Goal: Information Seeking & Learning: Learn about a topic

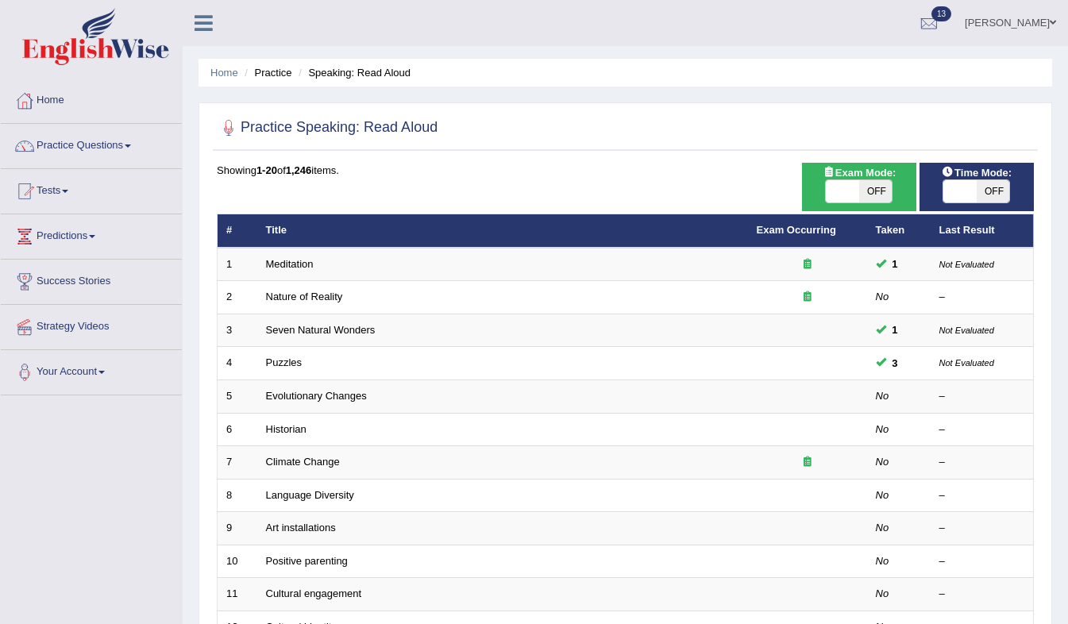
click at [335, 299] on link "Nature of Reality" at bounding box center [304, 297] width 77 height 12
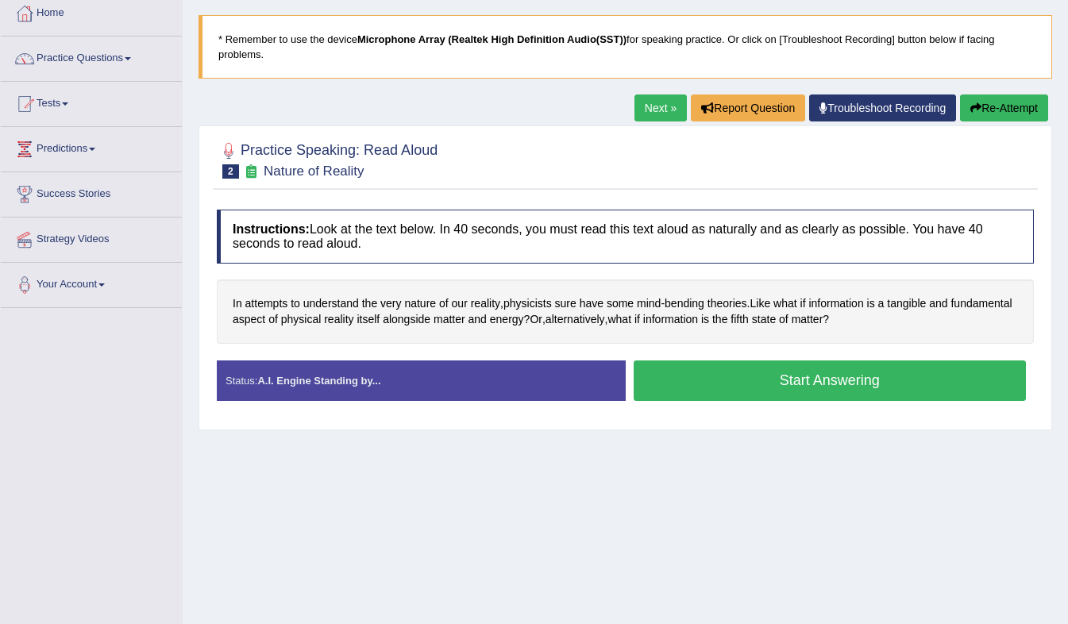
scroll to position [93, 0]
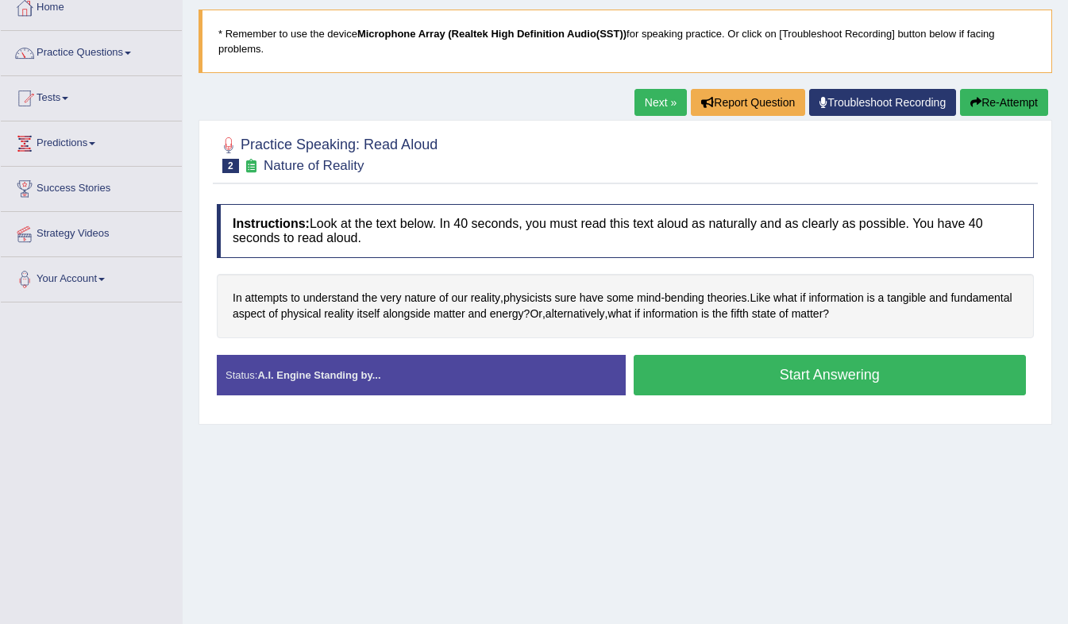
click at [825, 357] on button "Start Answering" at bounding box center [830, 375] width 393 height 41
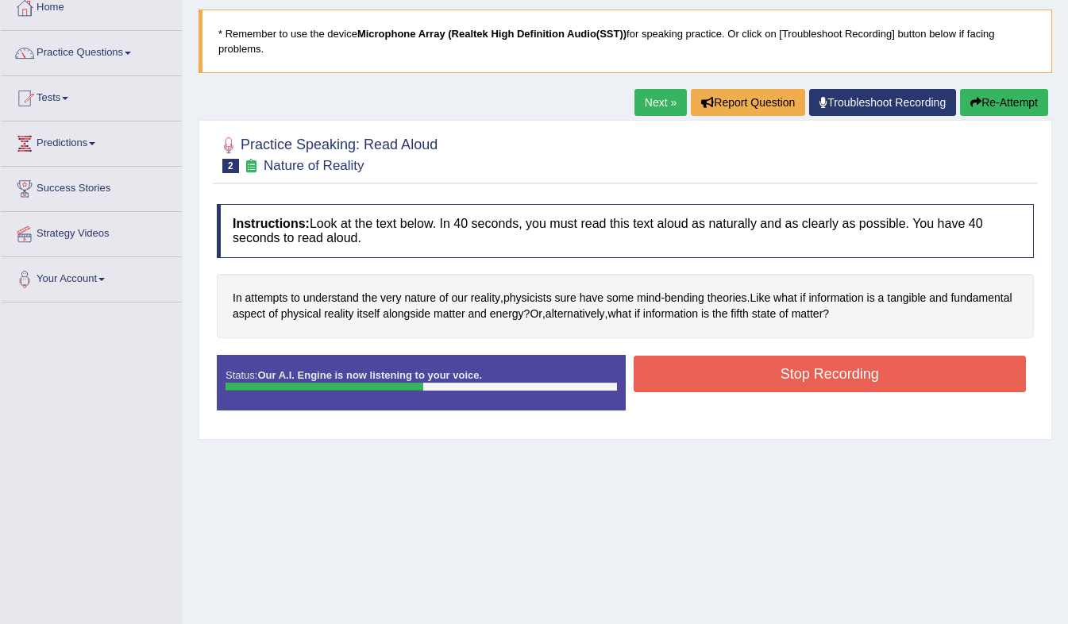
click at [825, 357] on button "Stop Recording" at bounding box center [830, 374] width 393 height 37
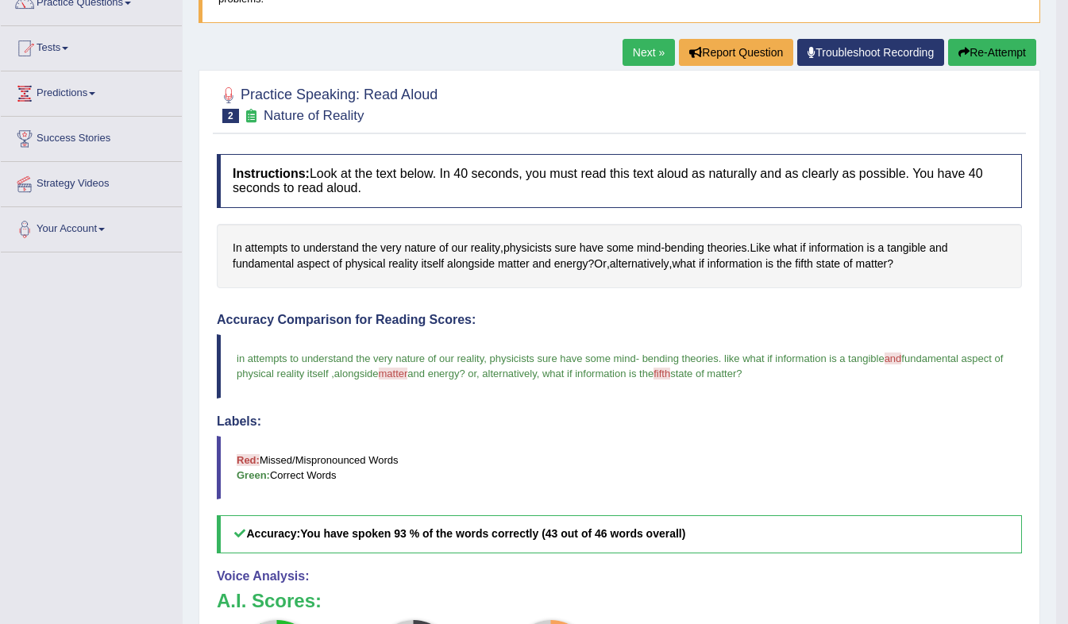
scroll to position [125, 0]
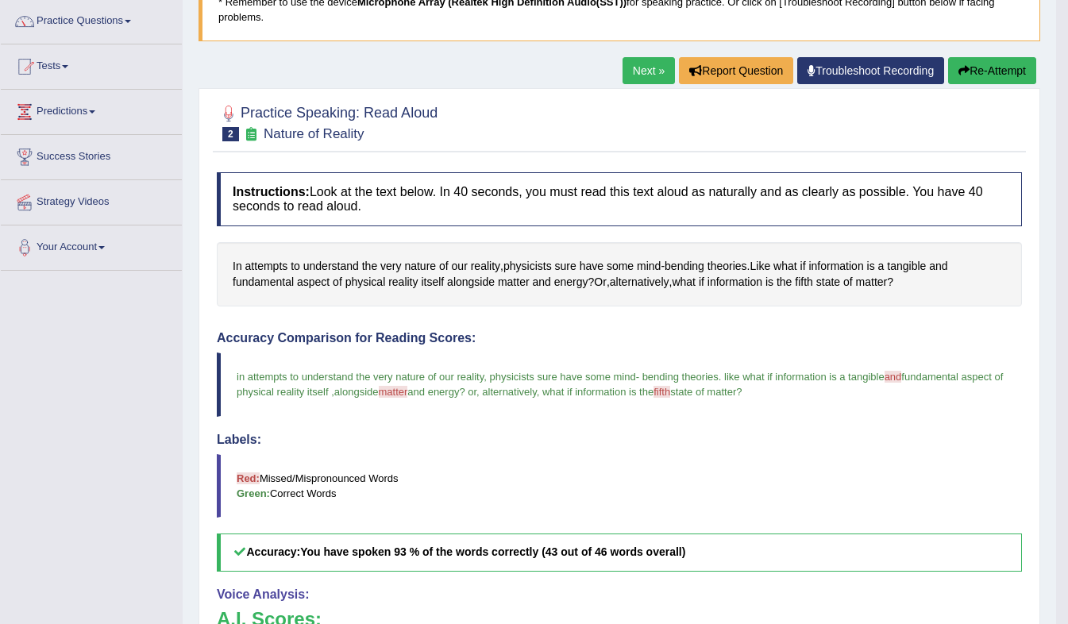
drag, startPoint x: 825, startPoint y: 357, endPoint x: 868, endPoint y: 75, distance: 286.0
click at [868, 75] on div "Home Practice Speaking: Read Aloud Nature of Reality * Remember to use the devi…" at bounding box center [620, 389] width 874 height 1029
click at [650, 68] on link "Next »" at bounding box center [649, 70] width 52 height 27
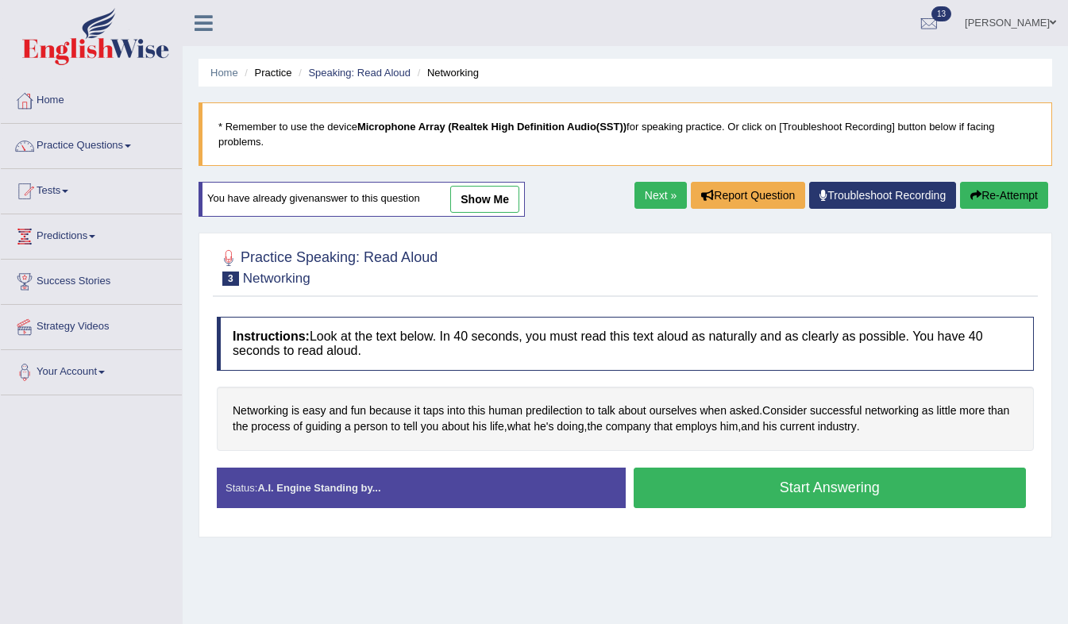
click at [662, 477] on button "Start Answering" at bounding box center [830, 488] width 393 height 41
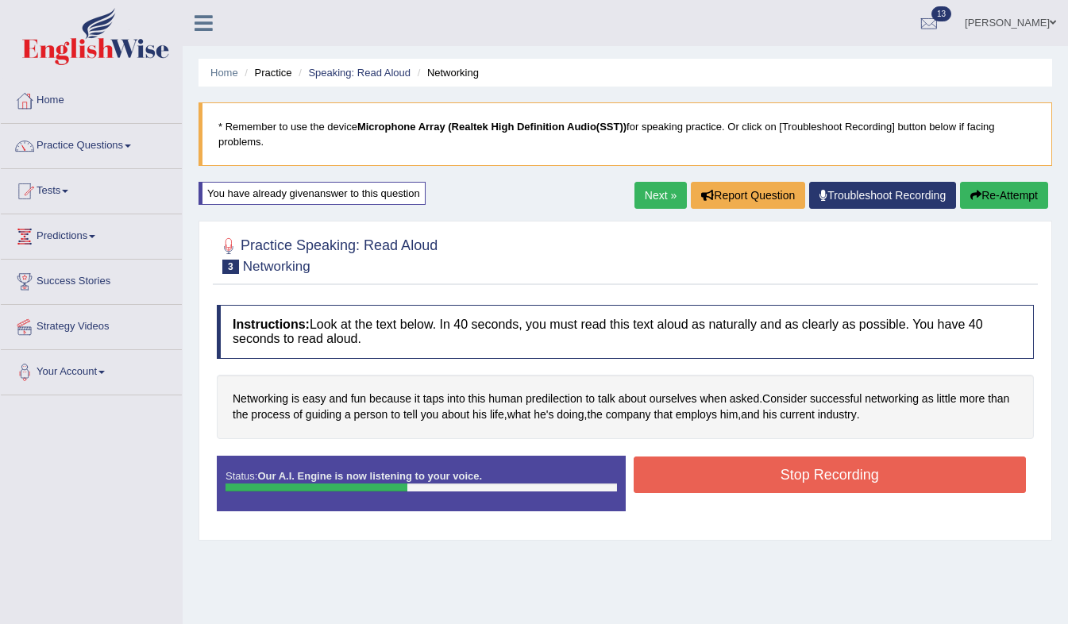
click at [662, 477] on button "Stop Recording" at bounding box center [830, 475] width 393 height 37
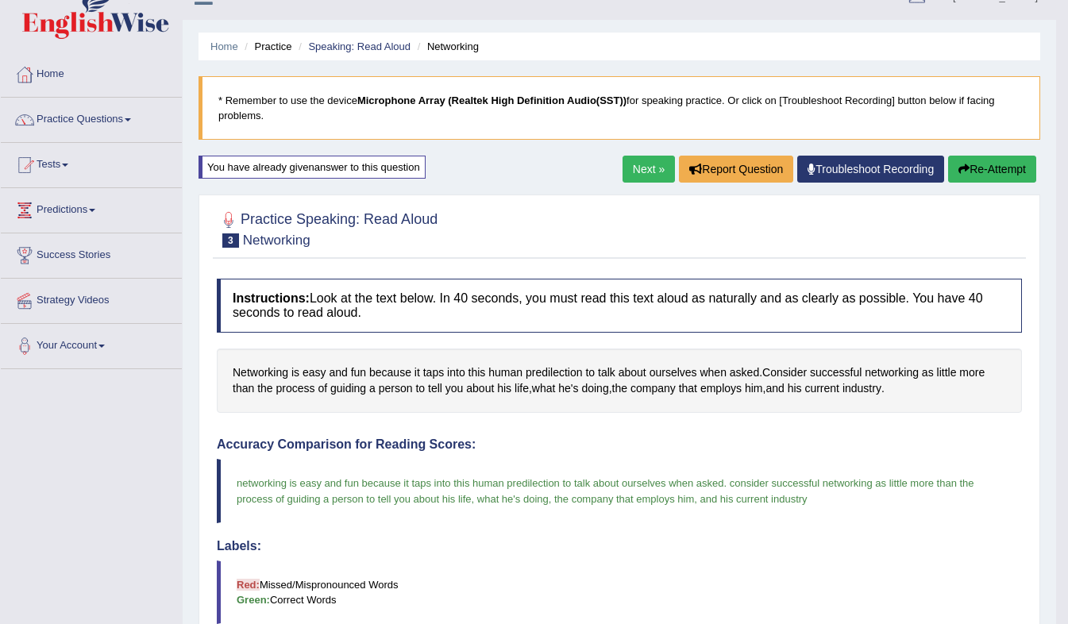
scroll to position [29, 0]
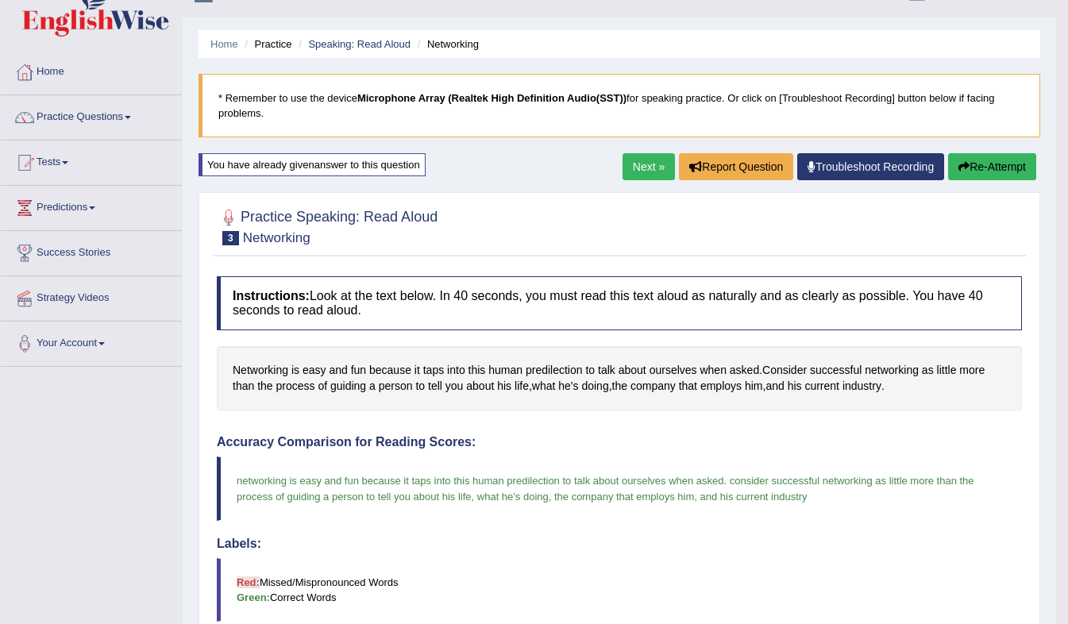
click at [658, 164] on link "Next »" at bounding box center [649, 166] width 52 height 27
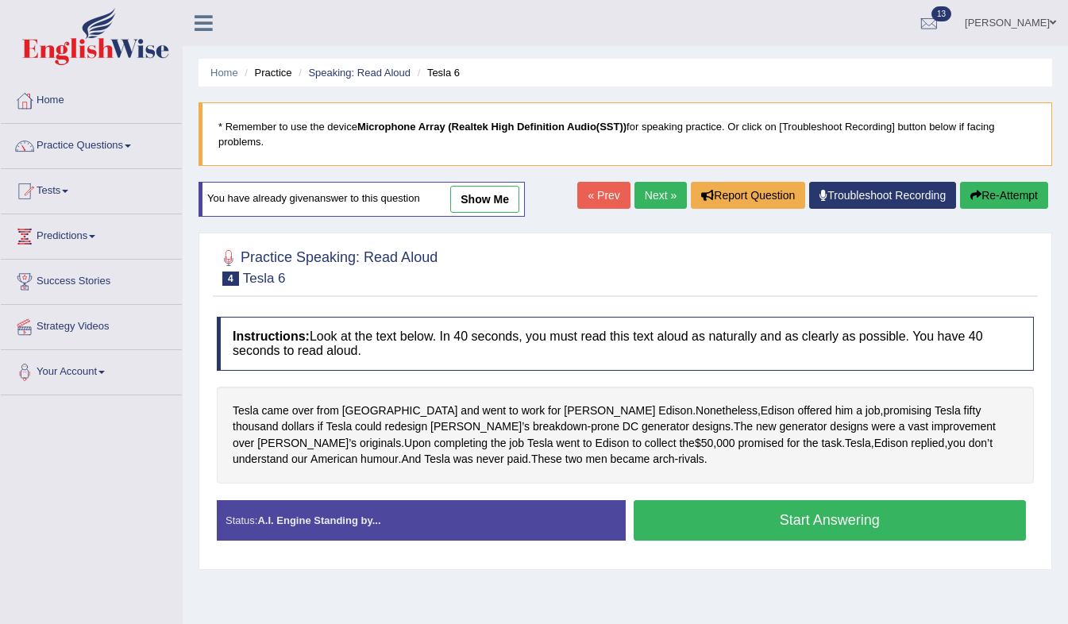
click at [871, 516] on button "Start Answering" at bounding box center [830, 520] width 393 height 41
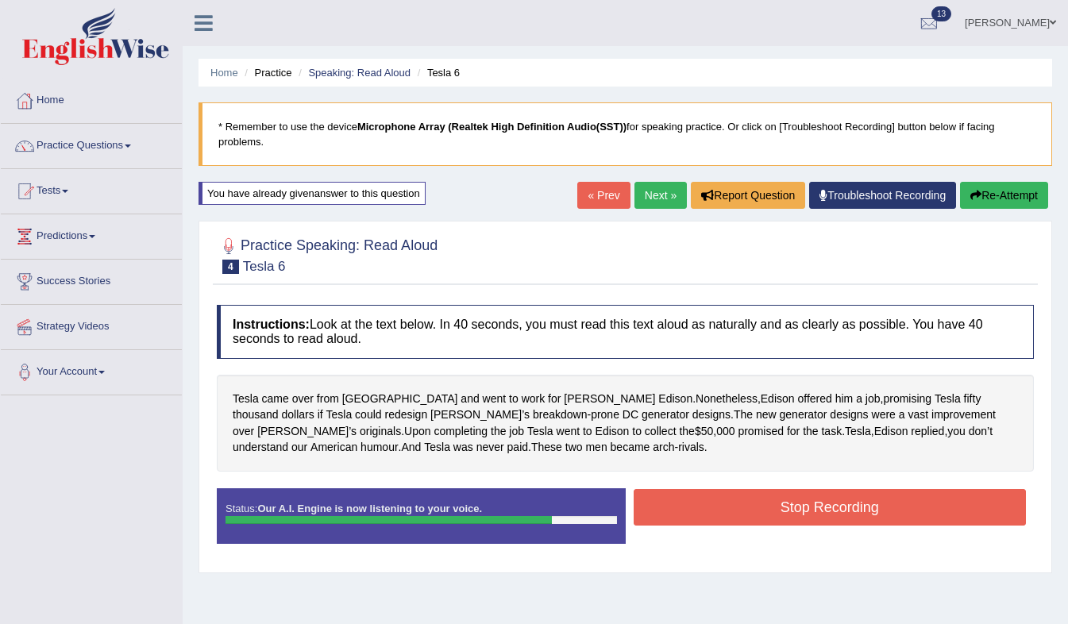
click at [870, 496] on button "Stop Recording" at bounding box center [830, 507] width 393 height 37
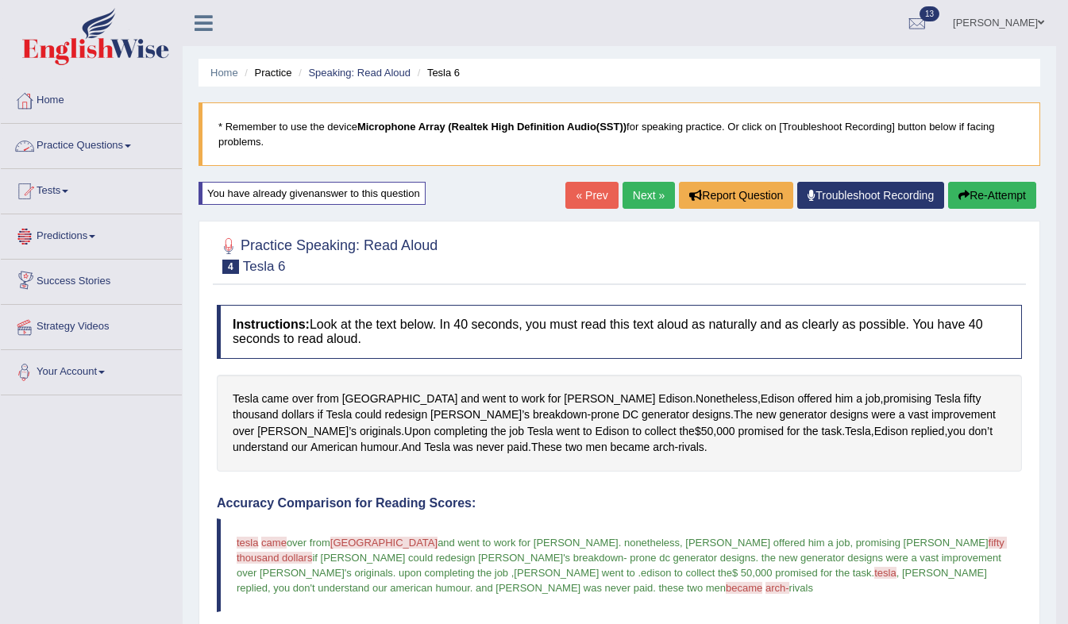
click at [99, 135] on link "Practice Questions" at bounding box center [91, 144] width 181 height 40
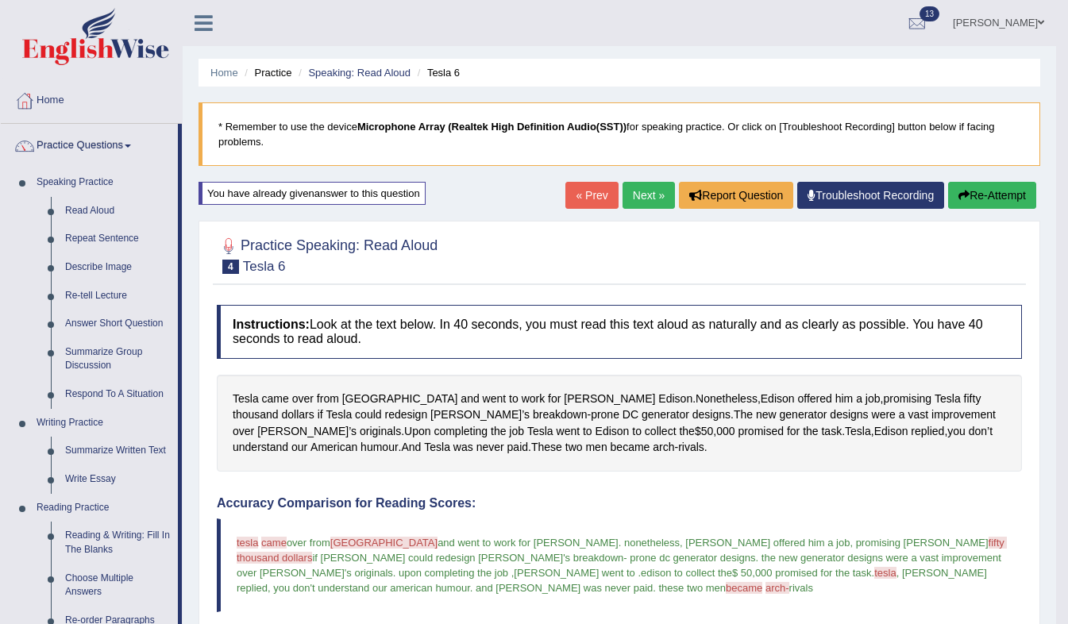
click at [89, 240] on link "Repeat Sentence" at bounding box center [118, 239] width 120 height 29
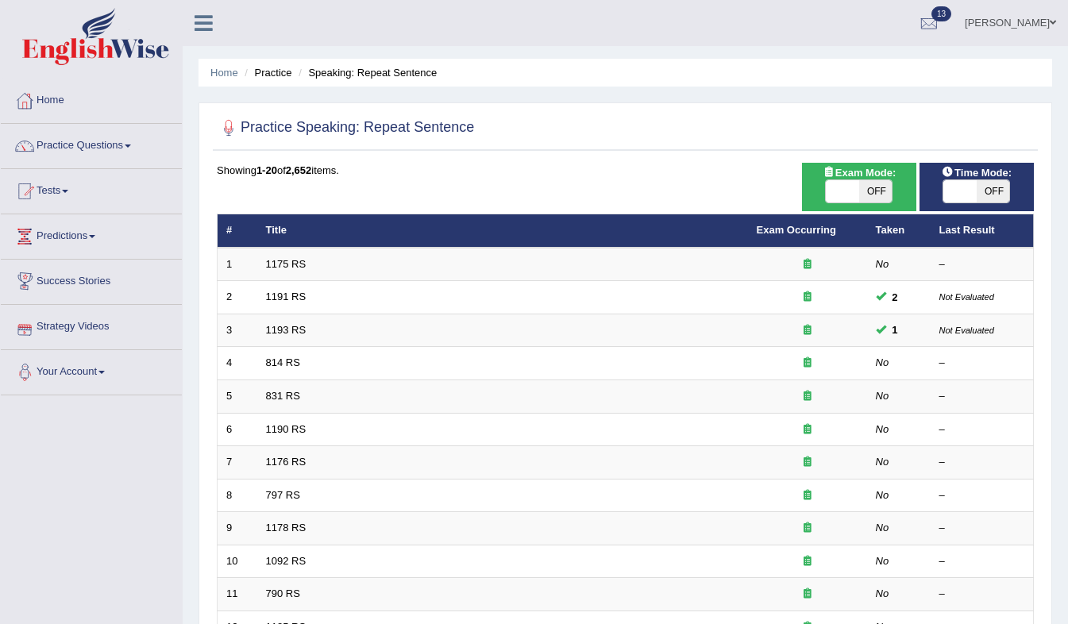
click at [282, 264] on link "1175 RS" at bounding box center [286, 264] width 41 height 12
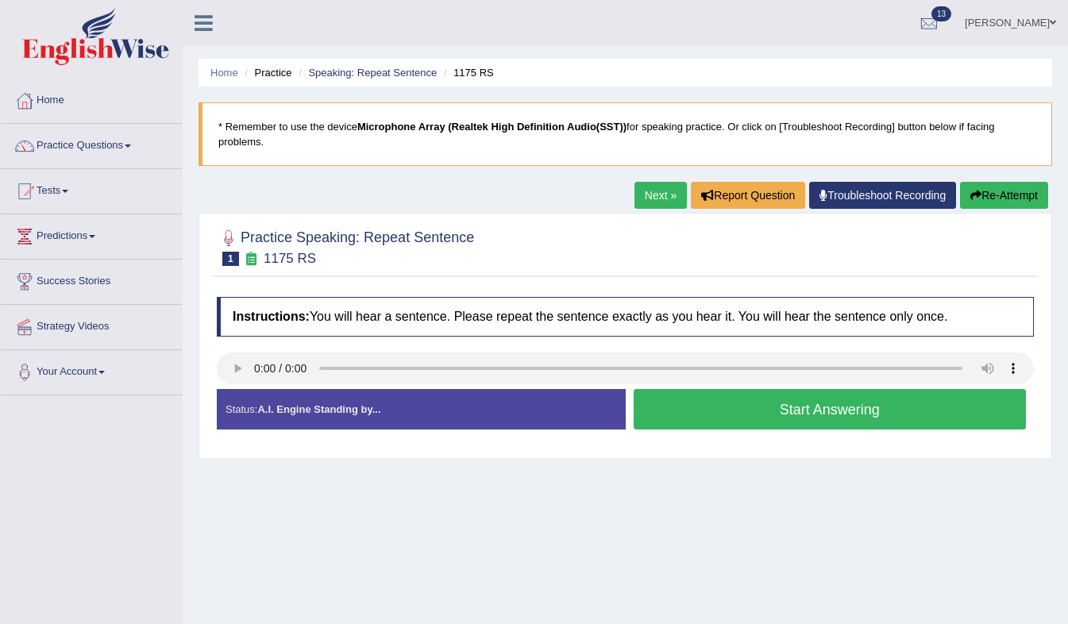
click at [716, 404] on button "Start Answering" at bounding box center [830, 409] width 393 height 41
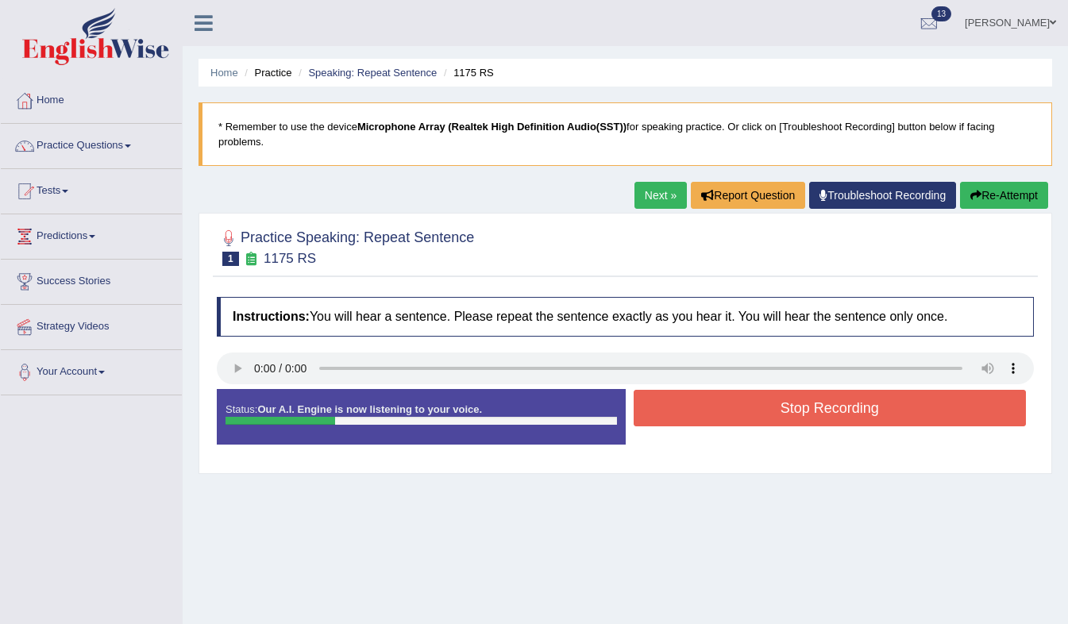
click at [716, 404] on button "Stop Recording" at bounding box center [830, 408] width 393 height 37
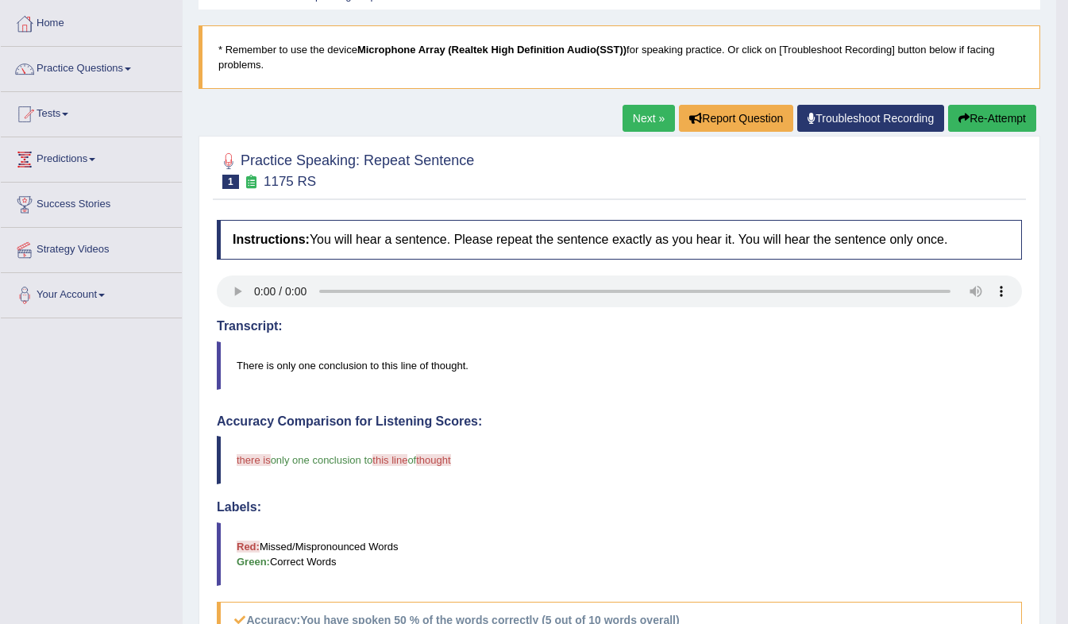
scroll to position [79, 0]
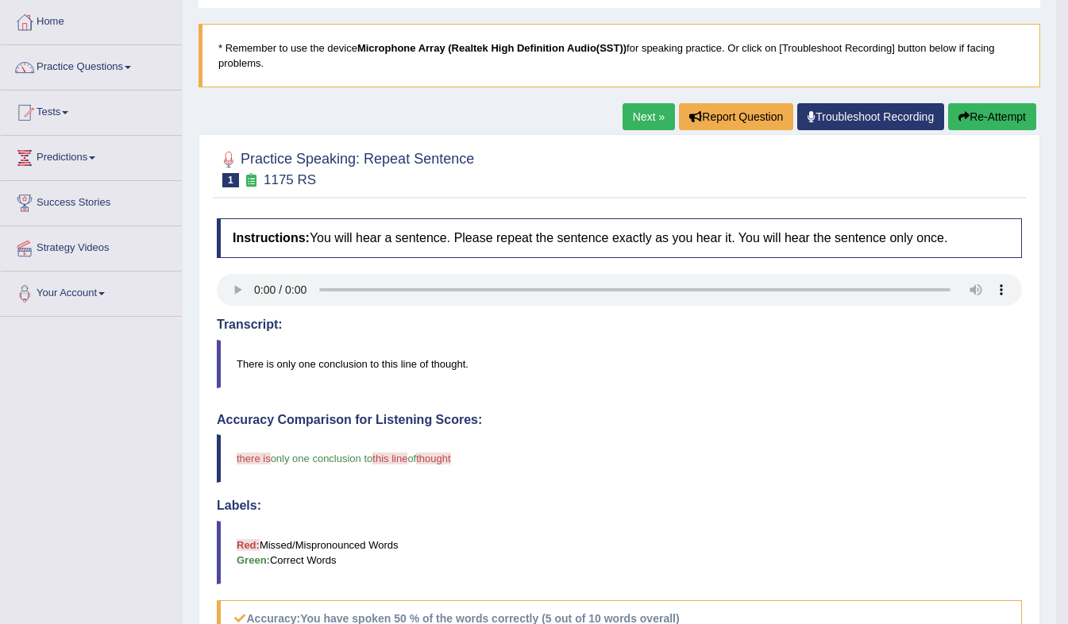
click at [649, 115] on link "Next »" at bounding box center [649, 116] width 52 height 27
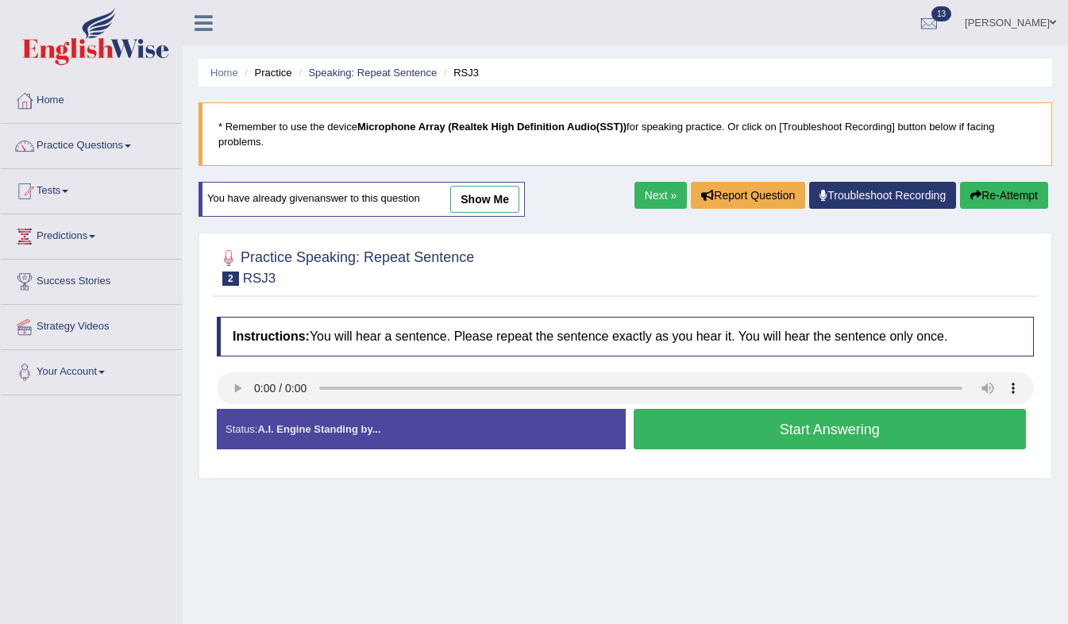
click at [746, 423] on button "Start Answering" at bounding box center [830, 429] width 393 height 41
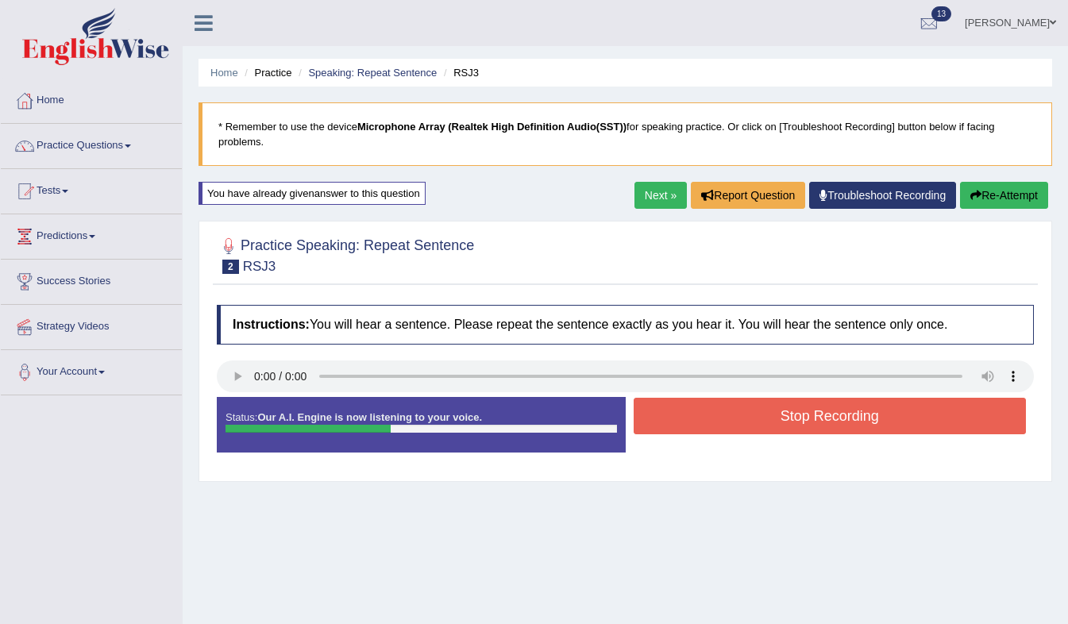
click at [746, 423] on div "Stop Recording" at bounding box center [830, 418] width 409 height 41
click at [756, 398] on button "Stop Recording" at bounding box center [830, 416] width 393 height 37
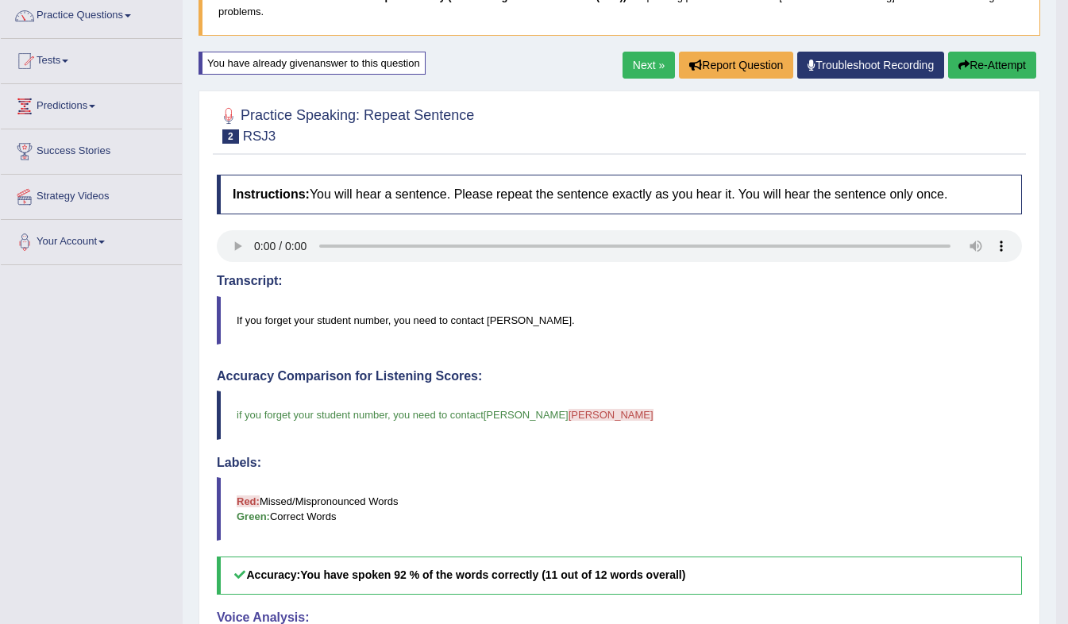
scroll to position [130, 0]
click at [645, 67] on link "Next »" at bounding box center [649, 65] width 52 height 27
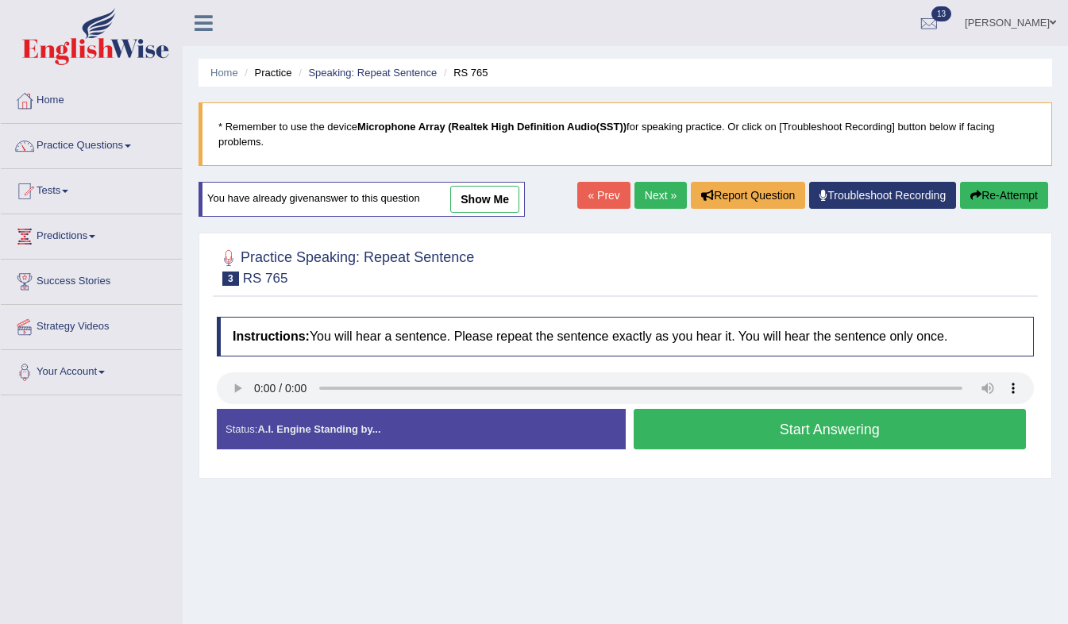
click at [817, 422] on button "Start Answering" at bounding box center [830, 429] width 393 height 41
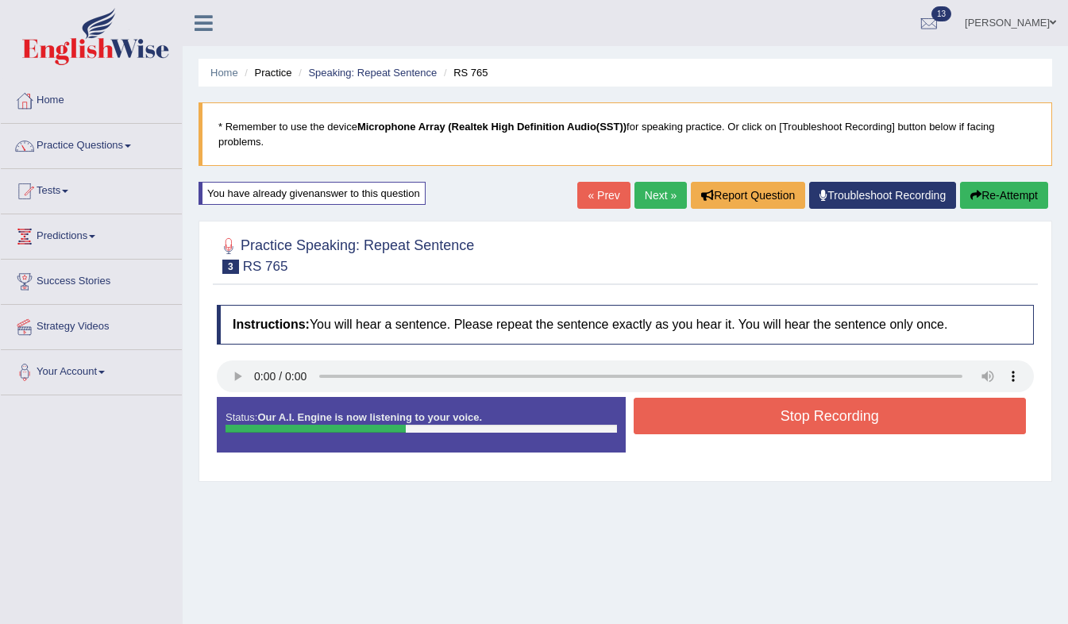
click at [825, 398] on button "Stop Recording" at bounding box center [830, 416] width 393 height 37
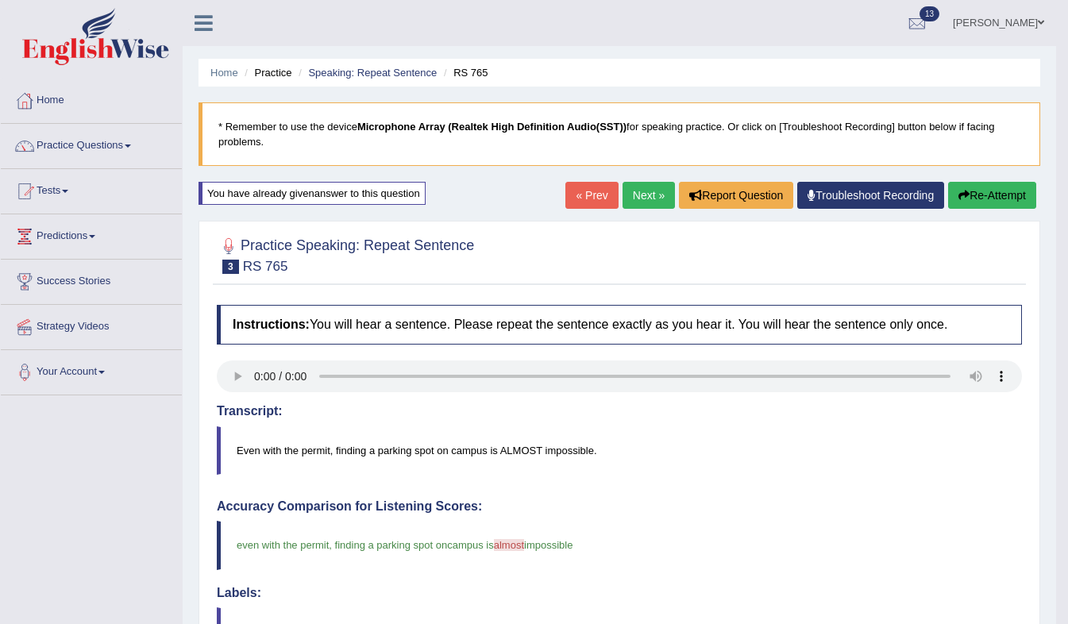
click at [640, 192] on link "Next »" at bounding box center [649, 195] width 52 height 27
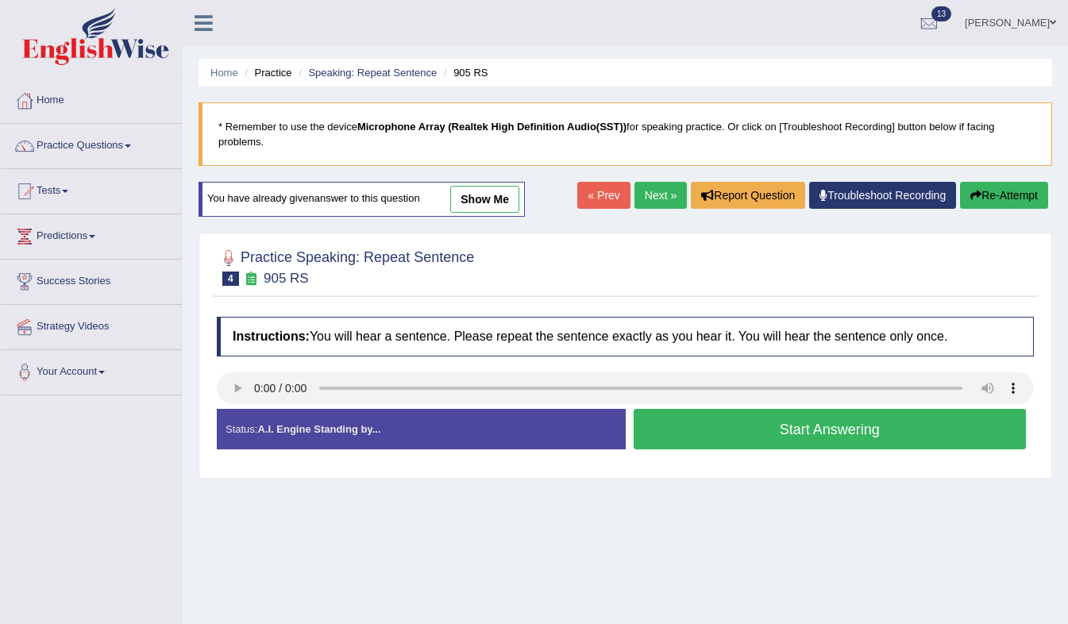
click at [713, 424] on button "Start Answering" at bounding box center [830, 429] width 393 height 41
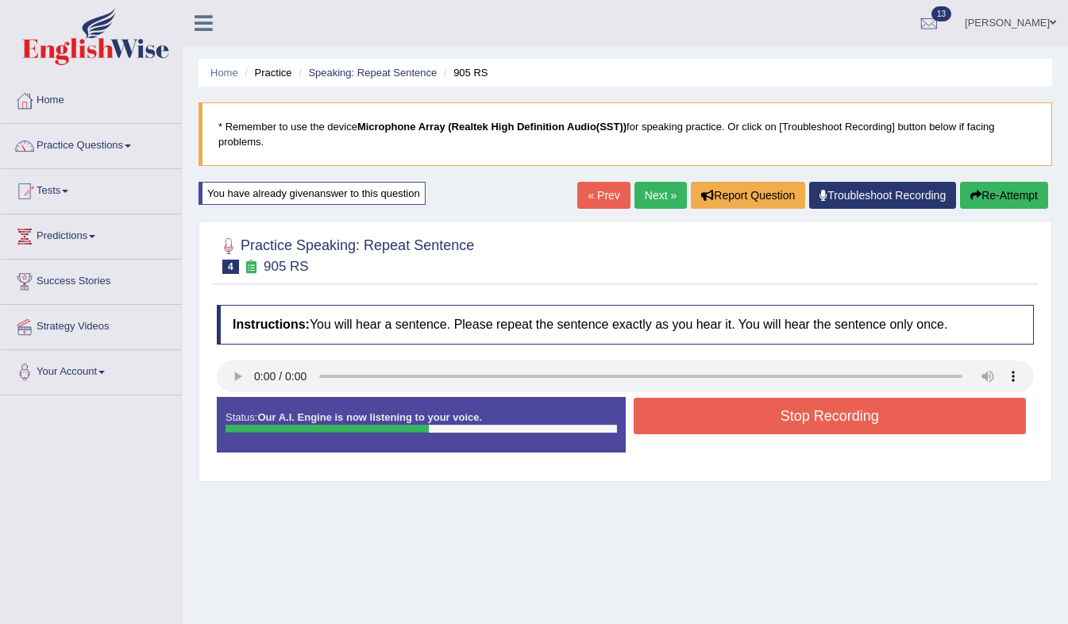
click at [743, 407] on button "Stop Recording" at bounding box center [830, 416] width 393 height 37
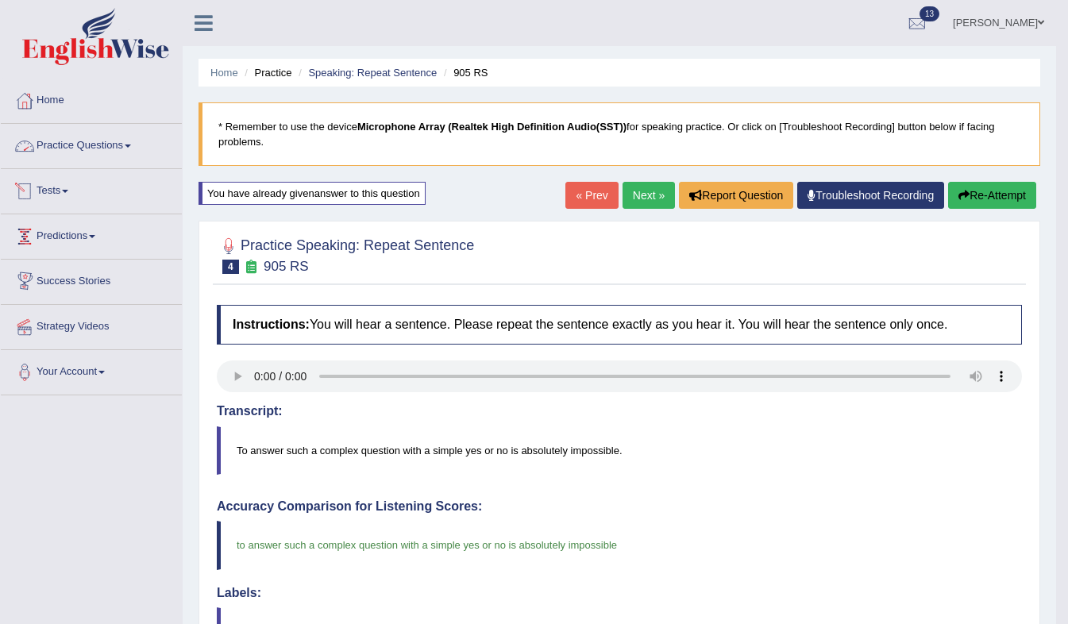
click at [132, 156] on link "Practice Questions" at bounding box center [91, 144] width 181 height 40
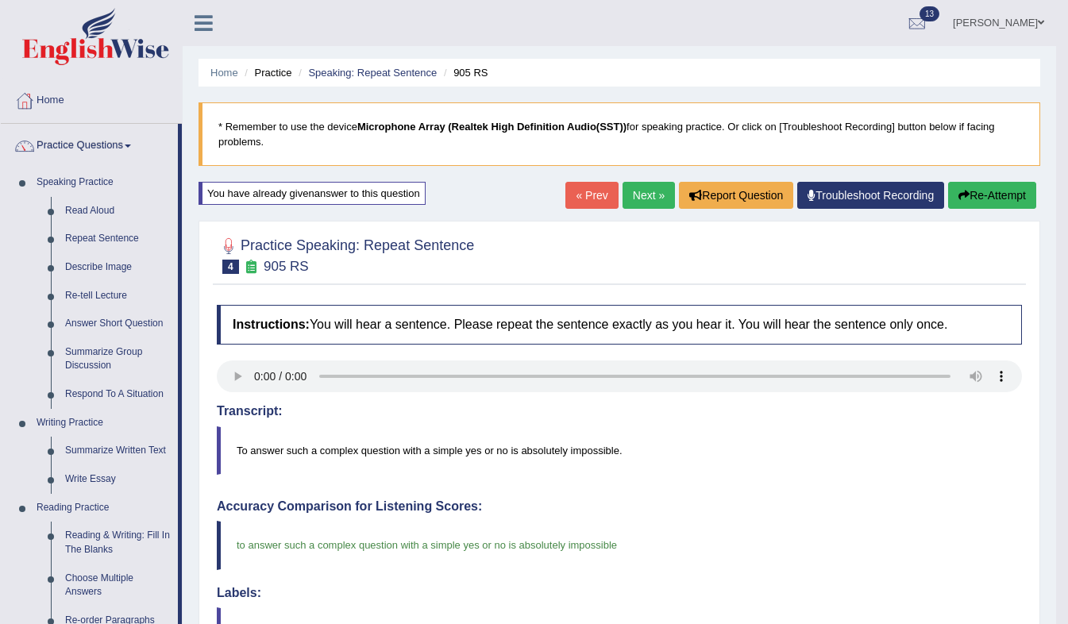
click at [106, 270] on link "Describe Image" at bounding box center [118, 267] width 120 height 29
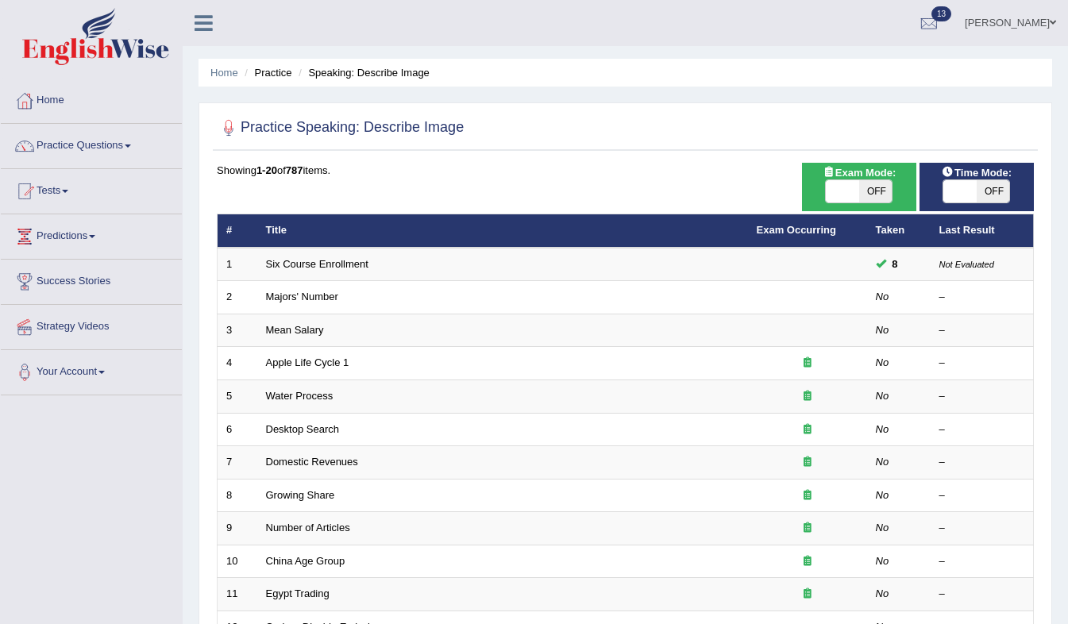
click at [292, 302] on link "Majors' Number" at bounding box center [302, 297] width 72 height 12
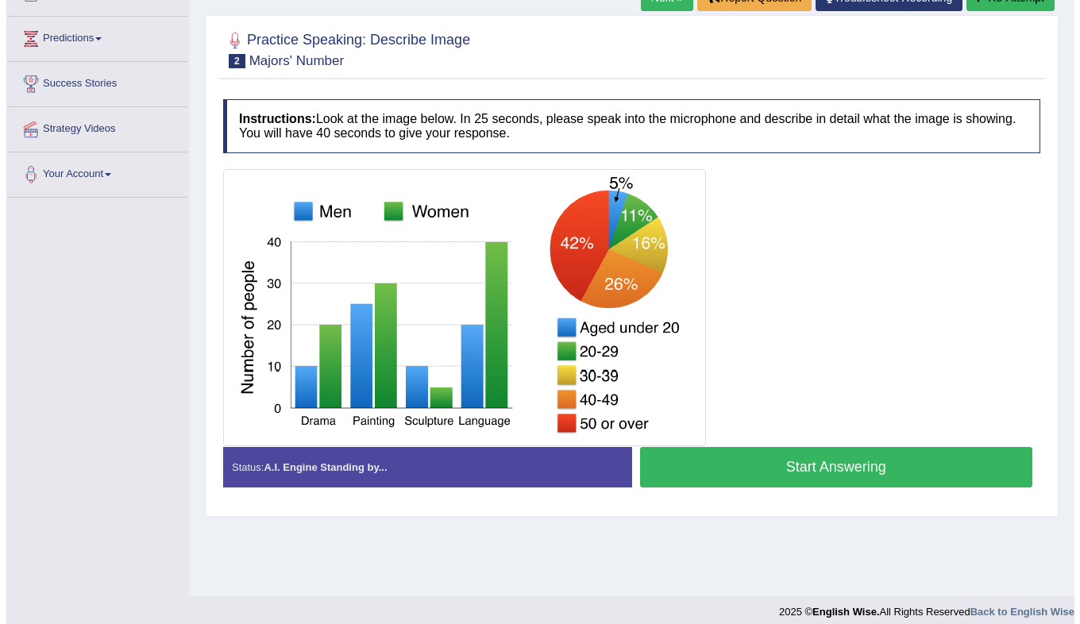
scroll to position [202, 0]
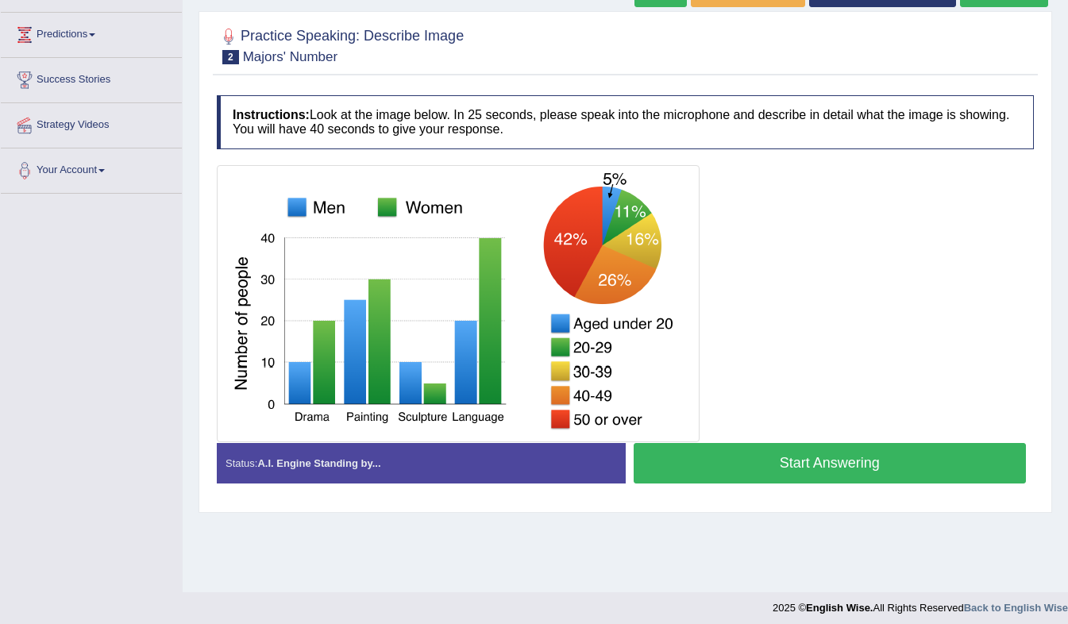
click at [762, 443] on button "Start Answering" at bounding box center [830, 463] width 393 height 41
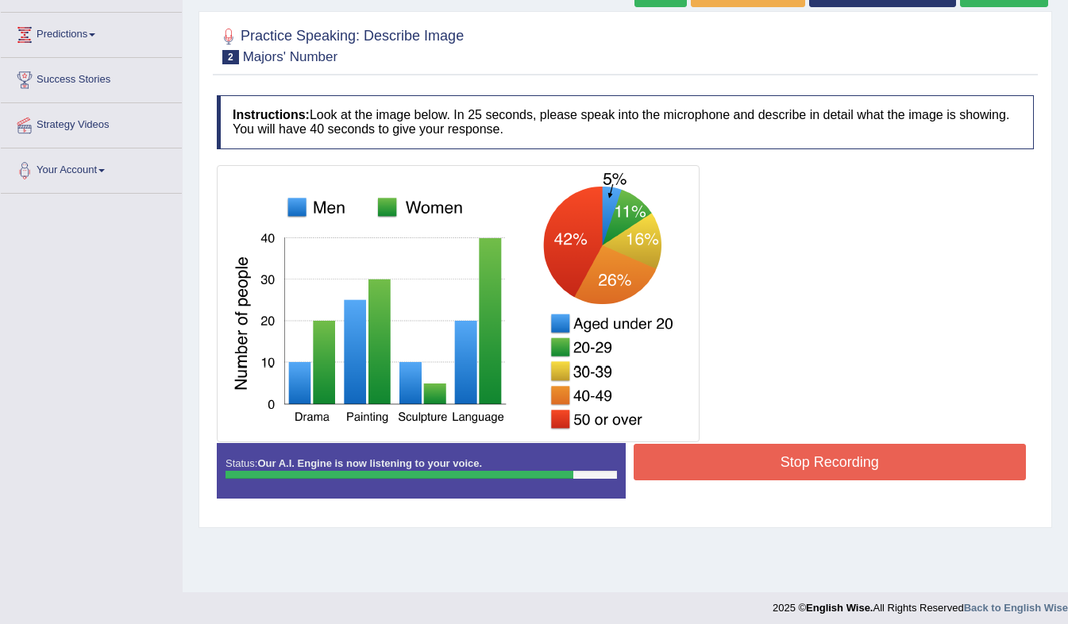
click at [762, 444] on button "Stop Recording" at bounding box center [830, 462] width 393 height 37
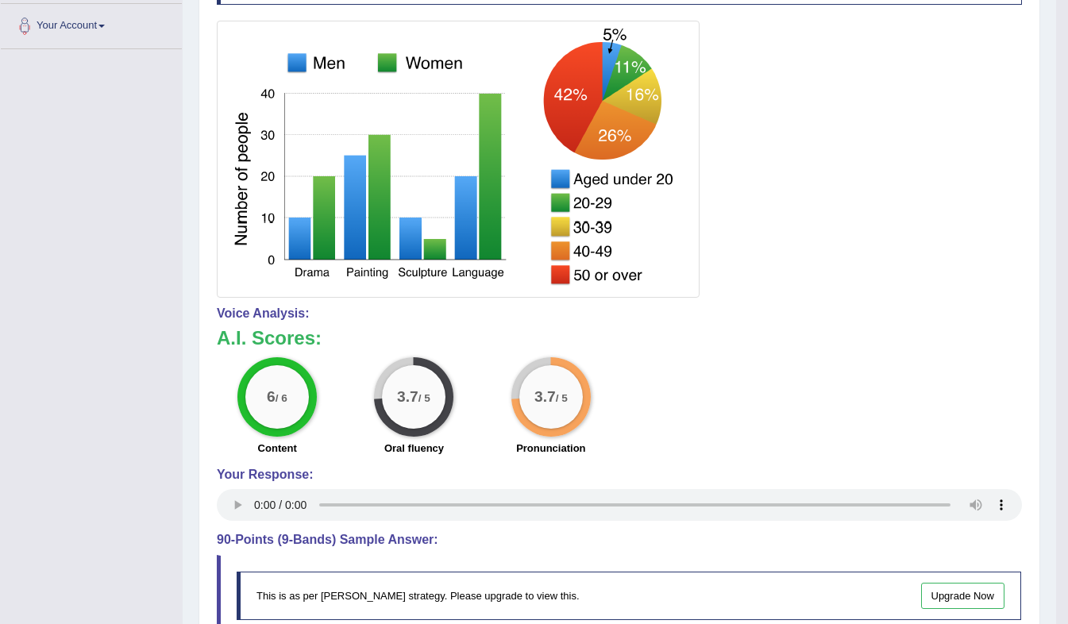
scroll to position [0, 0]
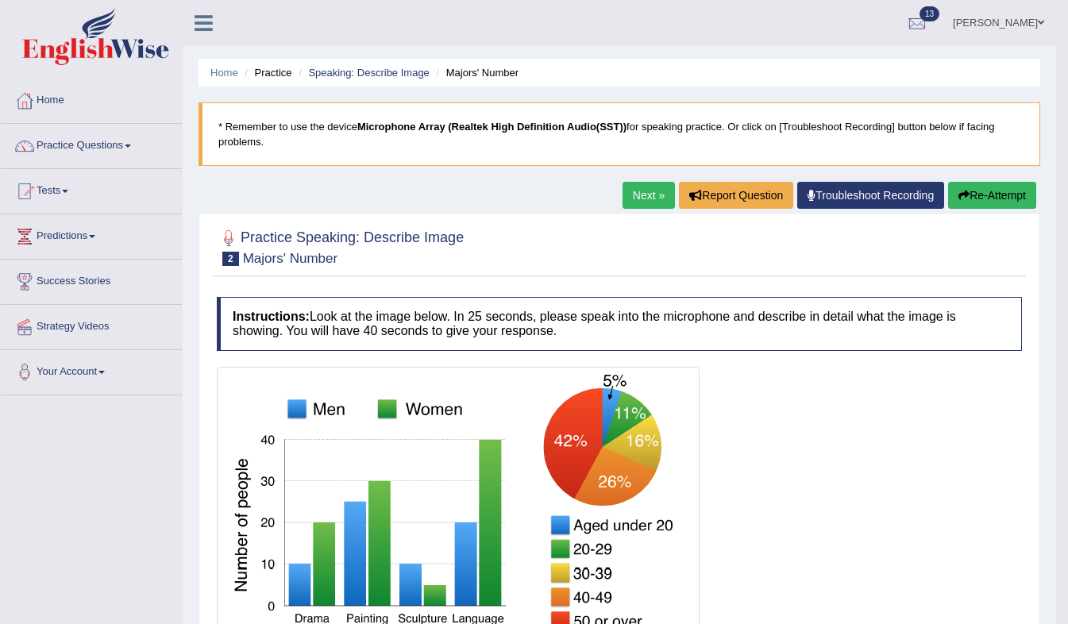
click at [658, 183] on link "Next »" at bounding box center [649, 195] width 52 height 27
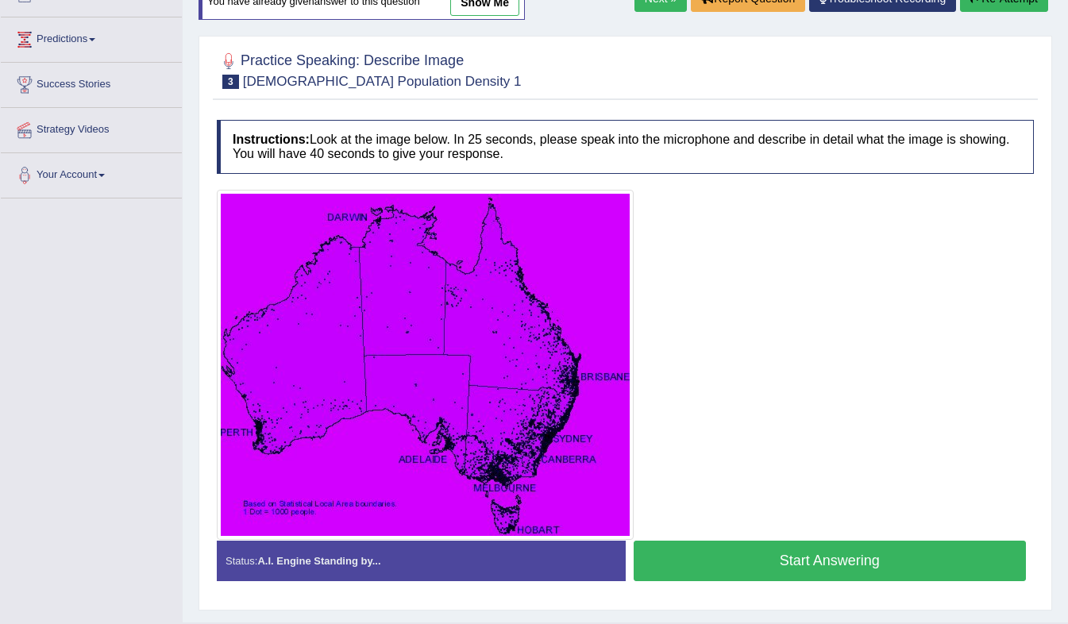
scroll to position [199, 0]
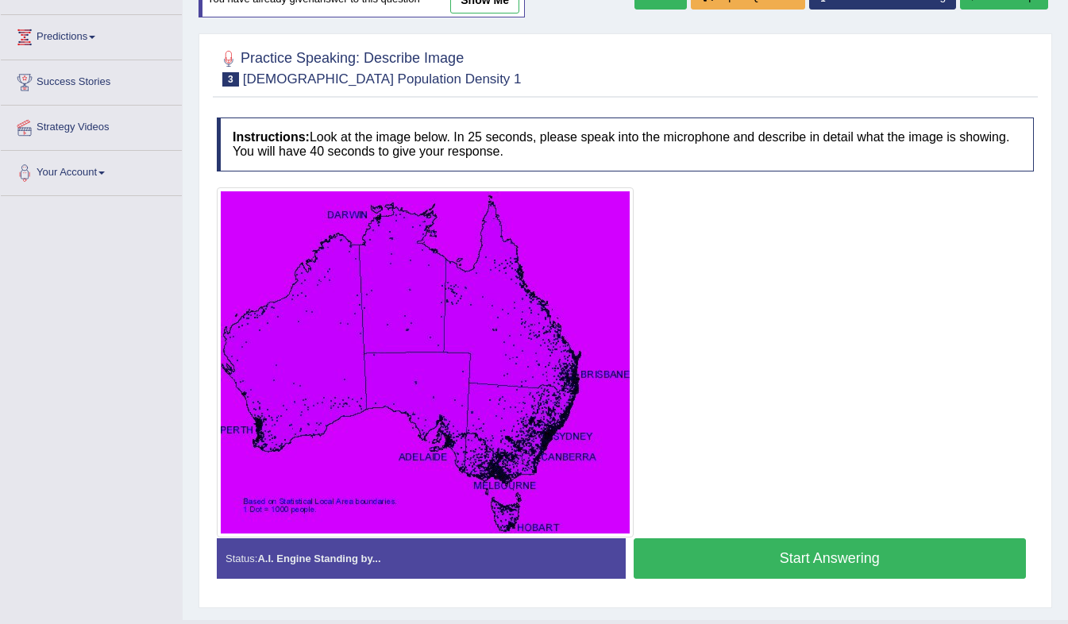
click at [803, 545] on button "Start Answering" at bounding box center [830, 559] width 393 height 41
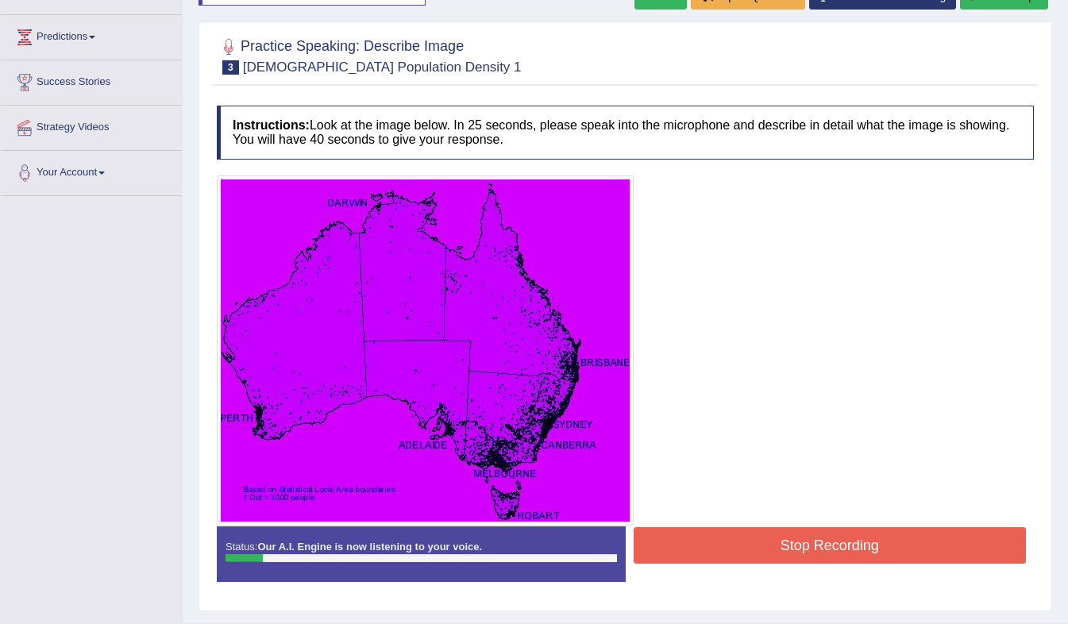
click at [803, 545] on button "Stop Recording" at bounding box center [830, 545] width 393 height 37
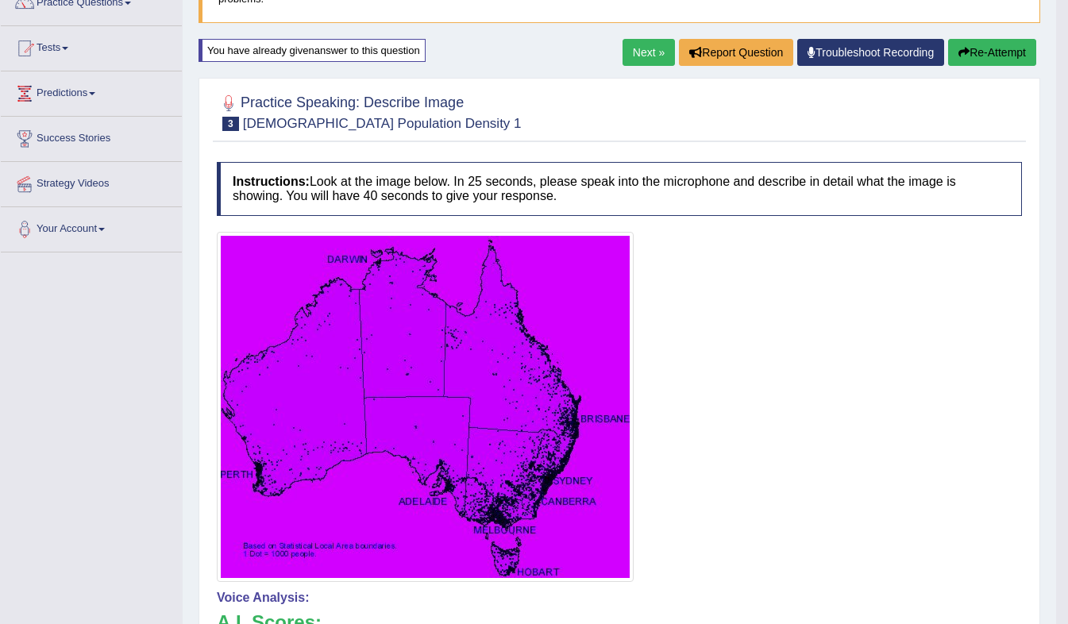
scroll to position [67, 0]
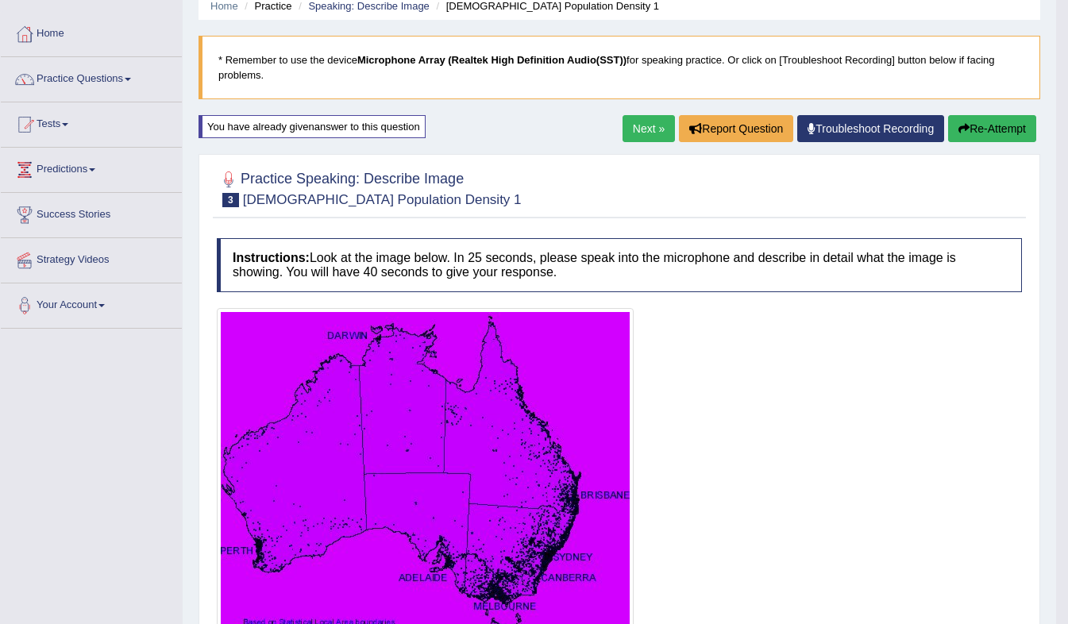
click at [1014, 127] on button "Re-Attempt" at bounding box center [992, 128] width 88 height 27
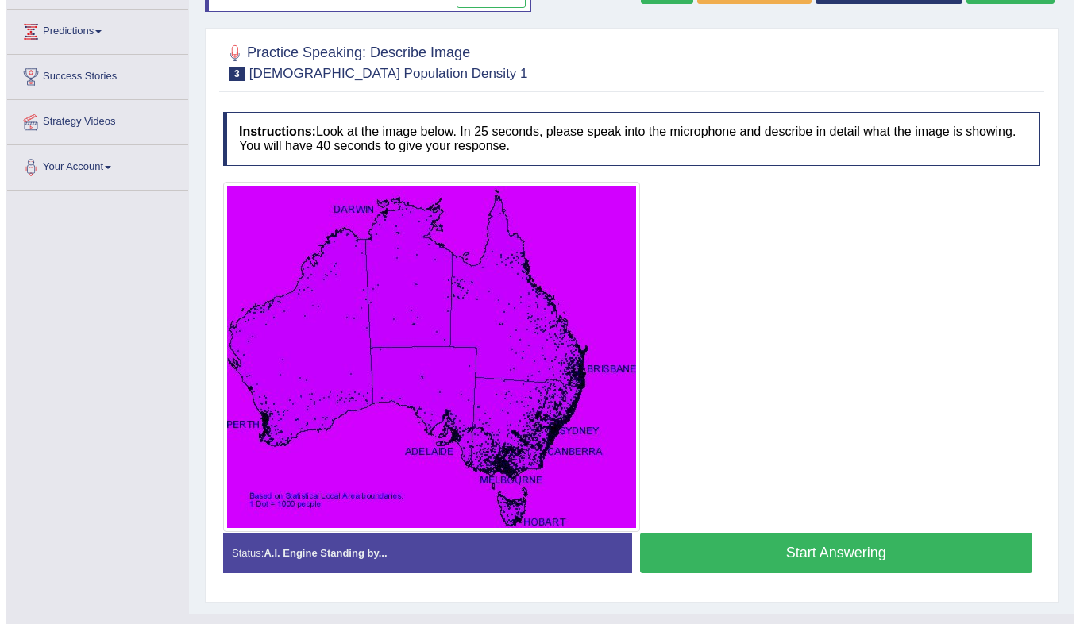
scroll to position [209, 0]
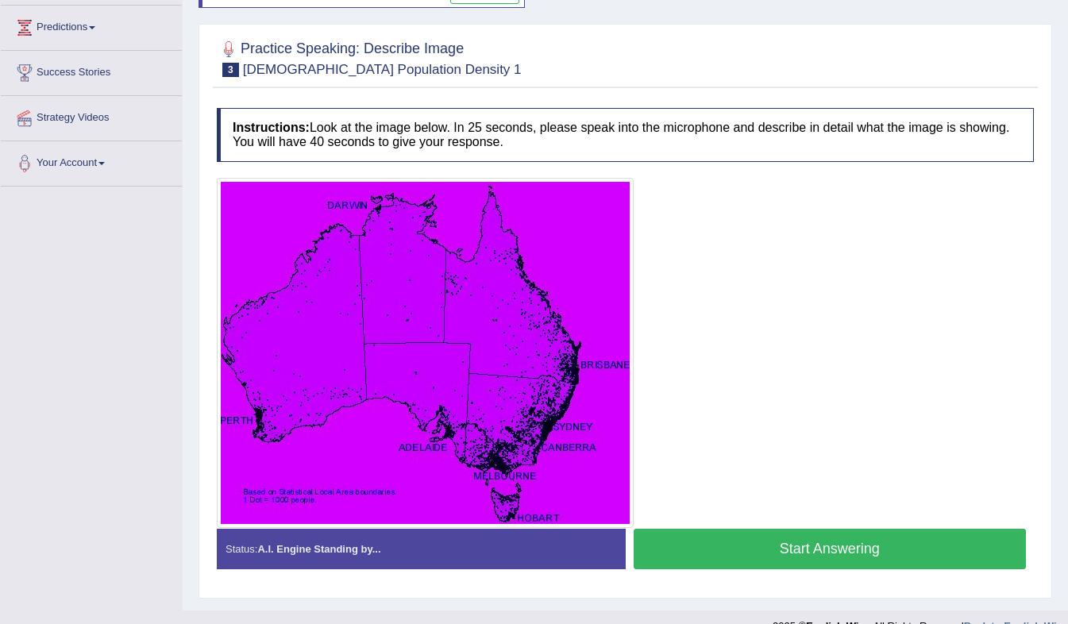
click at [736, 529] on button "Start Answering" at bounding box center [830, 549] width 393 height 41
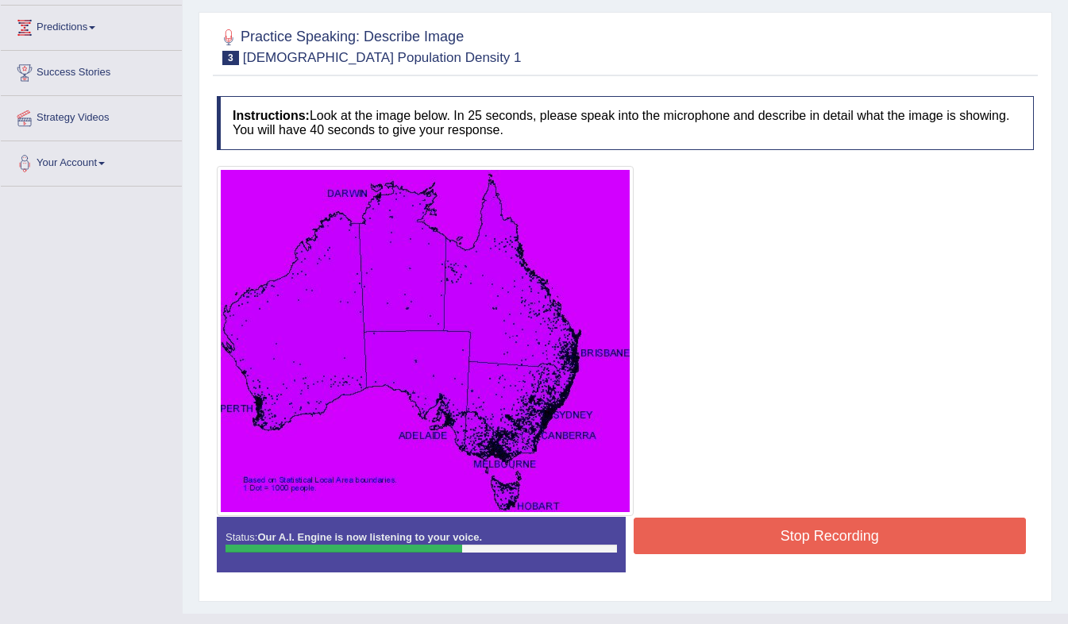
click at [736, 529] on button "Stop Recording" at bounding box center [830, 536] width 393 height 37
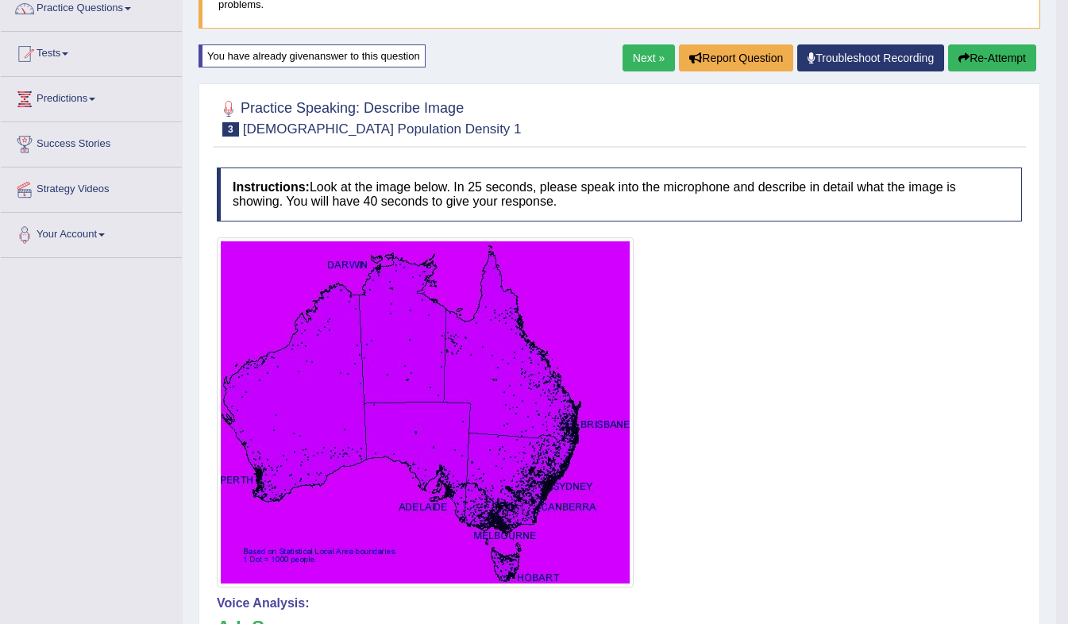
scroll to position [128, 0]
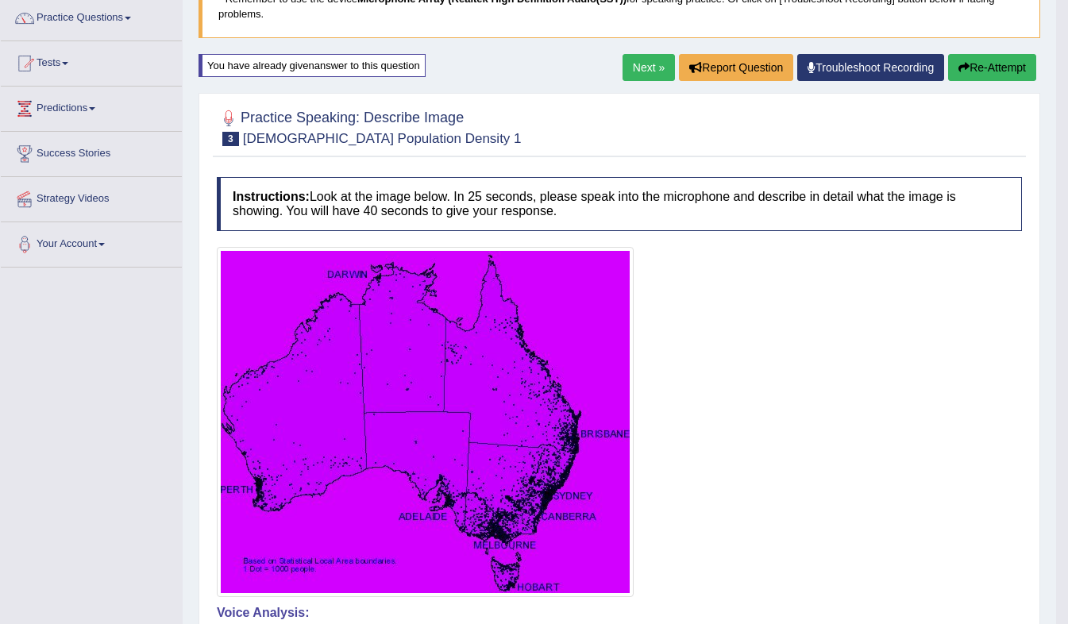
click at [637, 71] on link "Next »" at bounding box center [649, 67] width 52 height 27
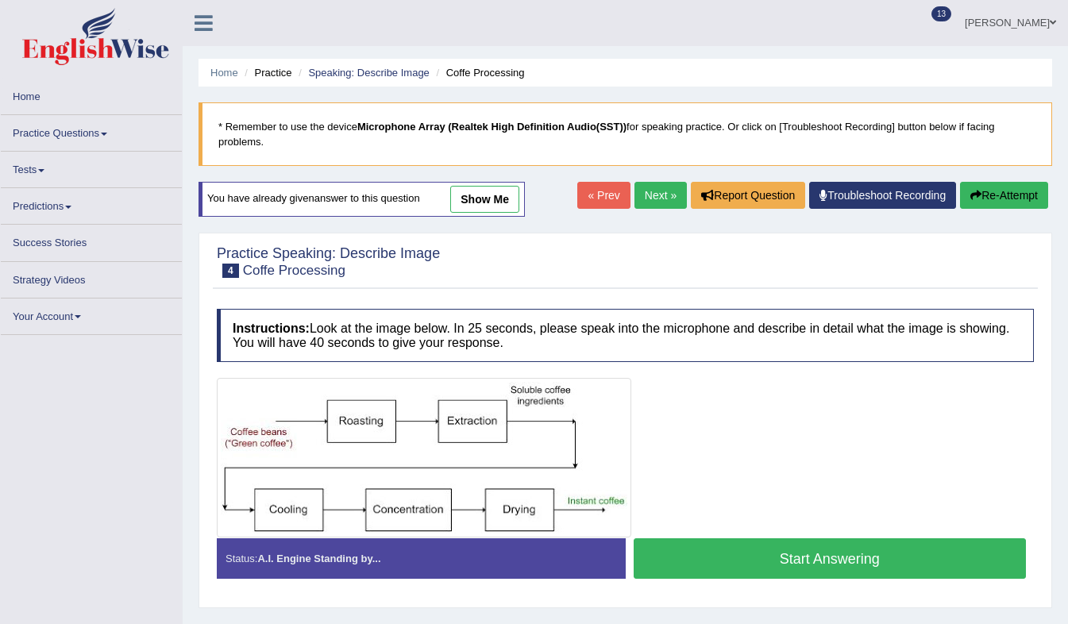
click at [637, 71] on ul "Home Practice Speaking: Describe Image Coffe Processing" at bounding box center [626, 73] width 854 height 28
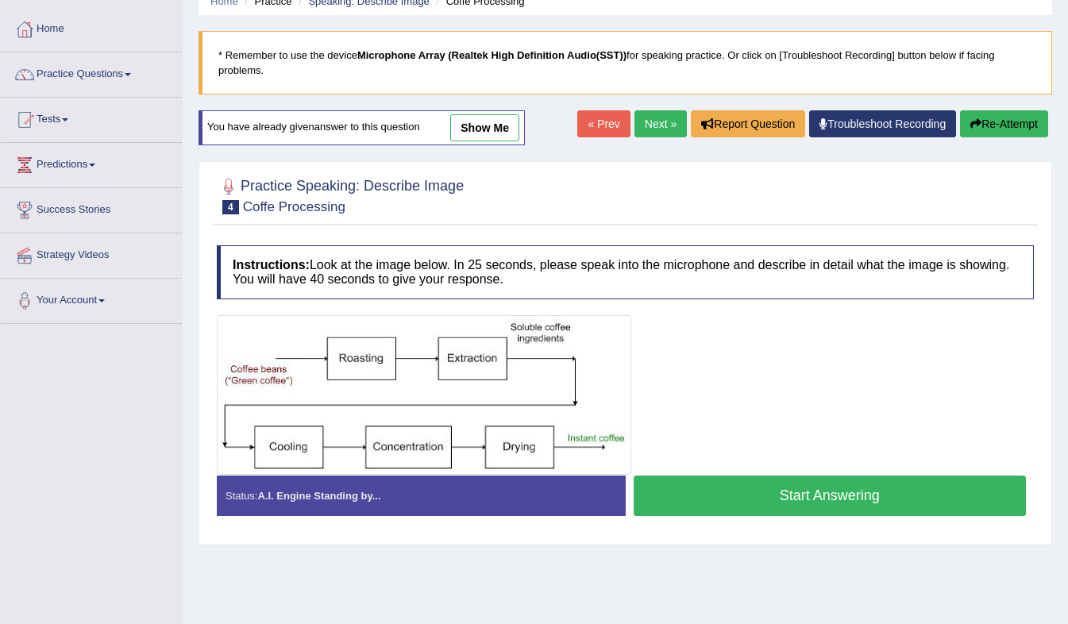
scroll to position [146, 0]
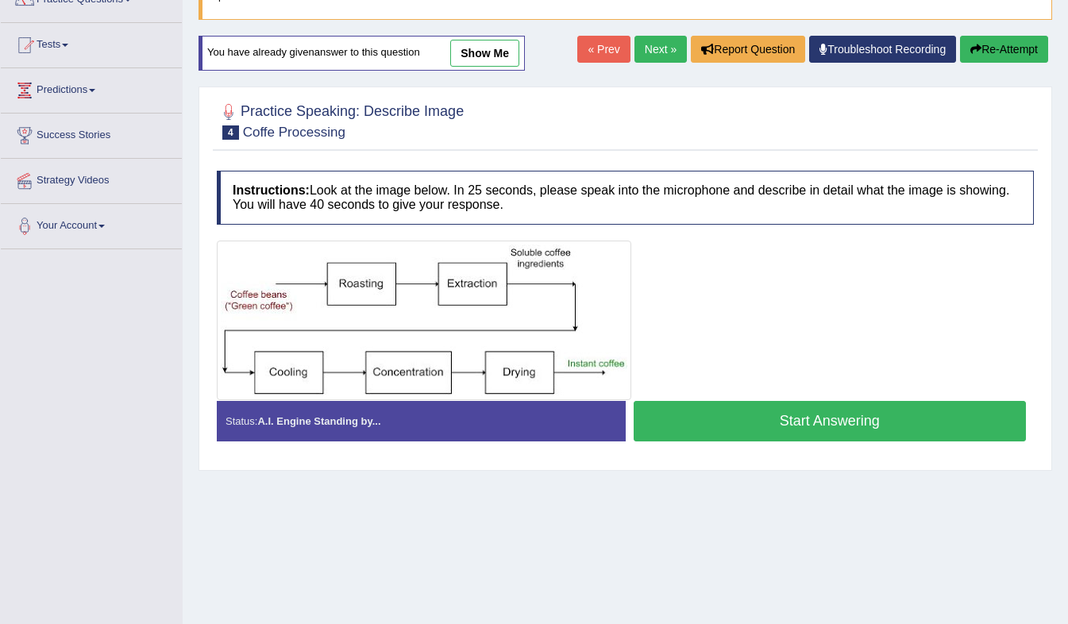
click at [653, 36] on link "Next »" at bounding box center [661, 49] width 52 height 27
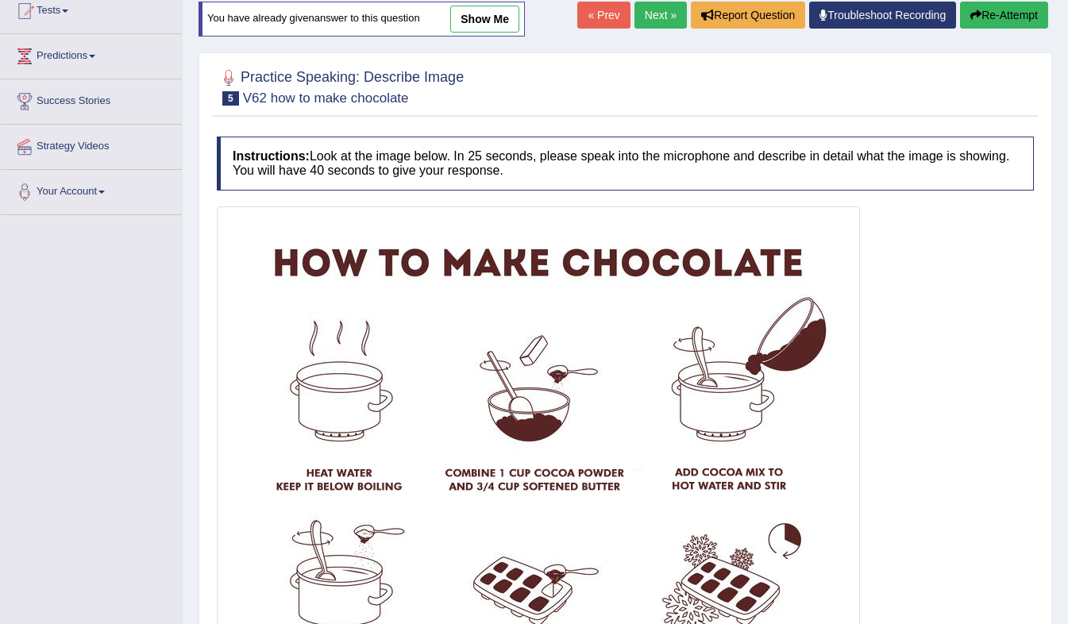
scroll to position [176, 0]
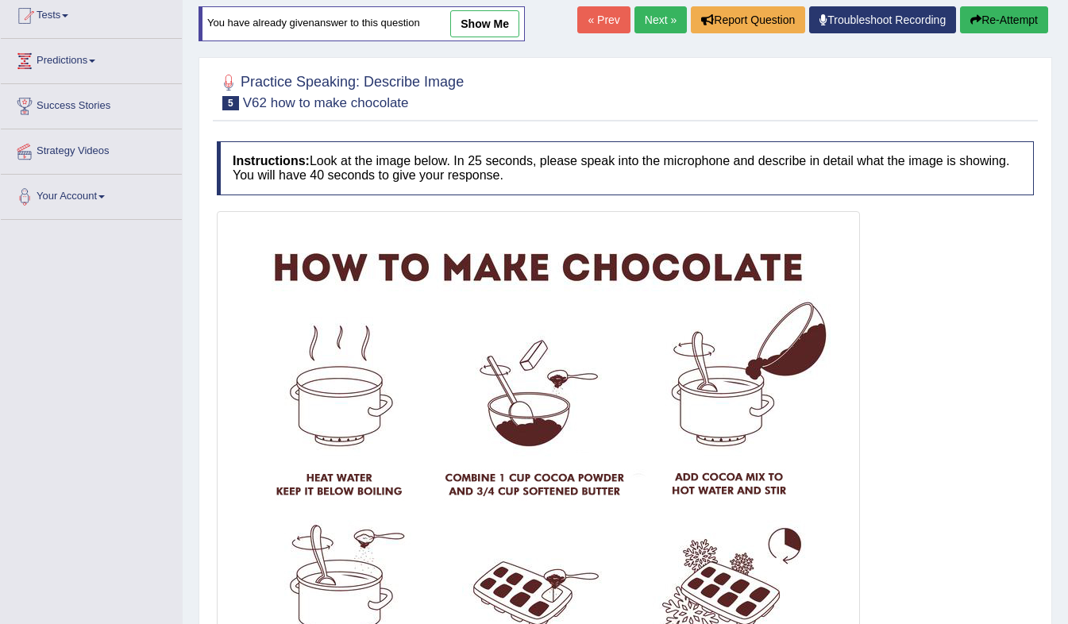
click at [666, 6] on link "Next »" at bounding box center [661, 19] width 52 height 27
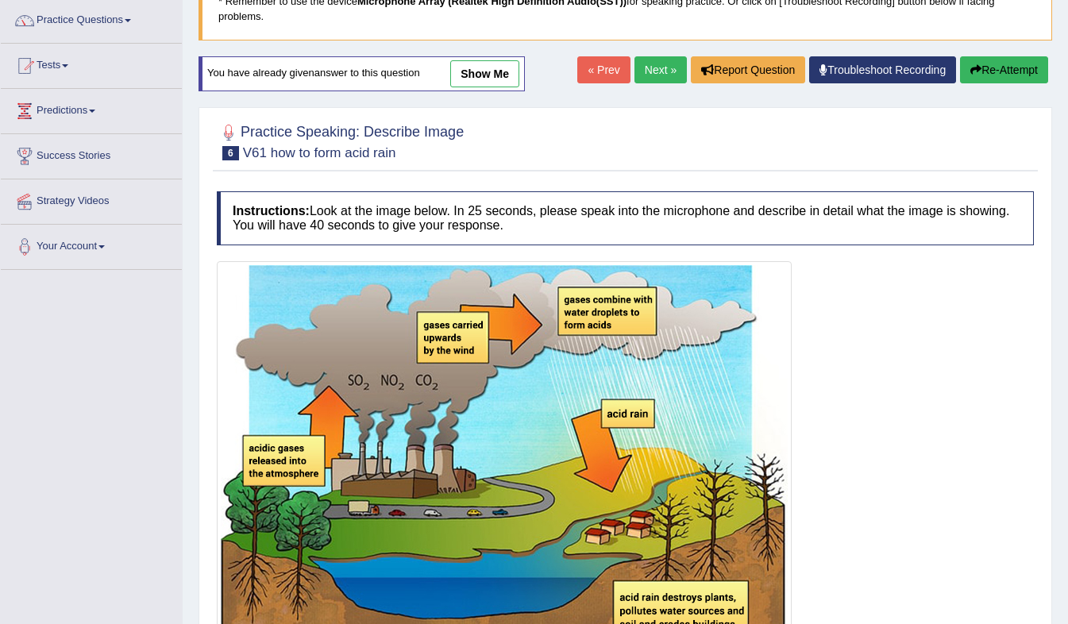
scroll to position [108, 0]
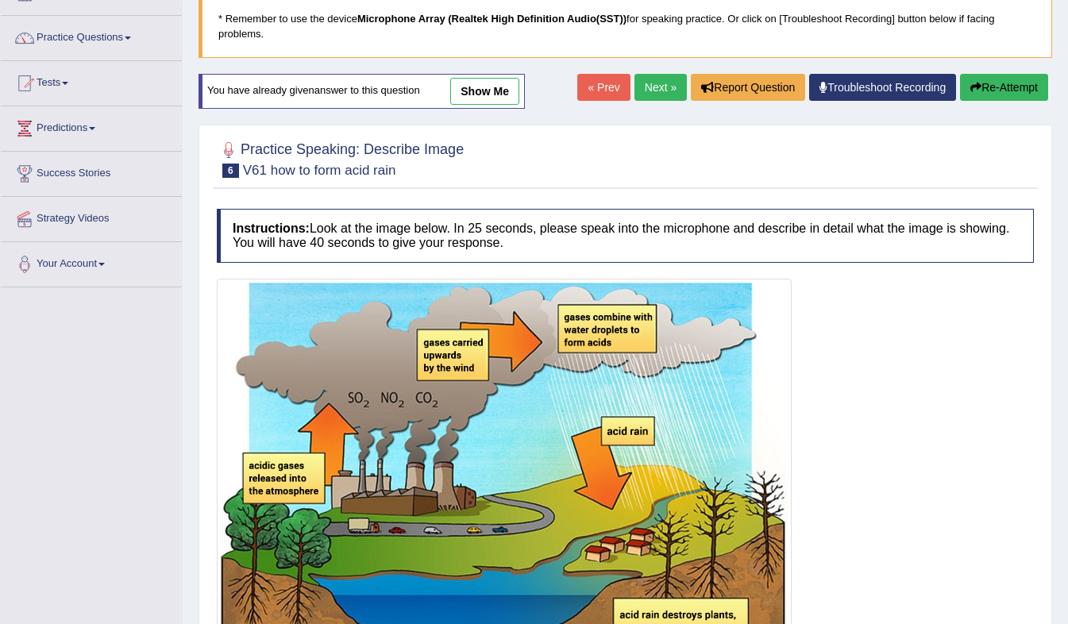
click at [655, 74] on link "Next »" at bounding box center [661, 87] width 52 height 27
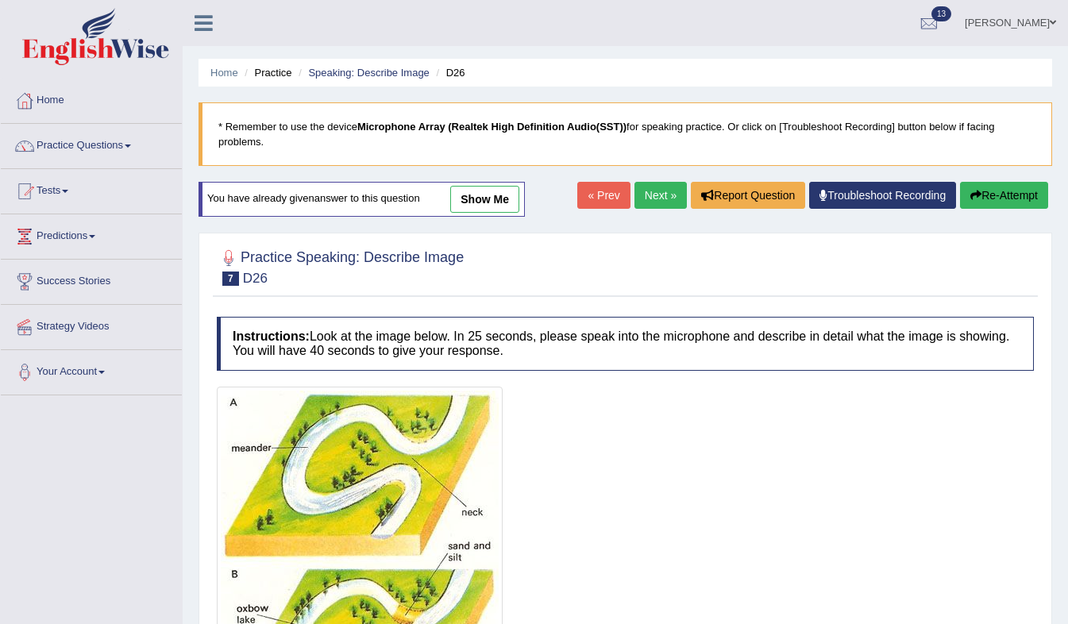
click at [657, 182] on link "Next »" at bounding box center [661, 195] width 52 height 27
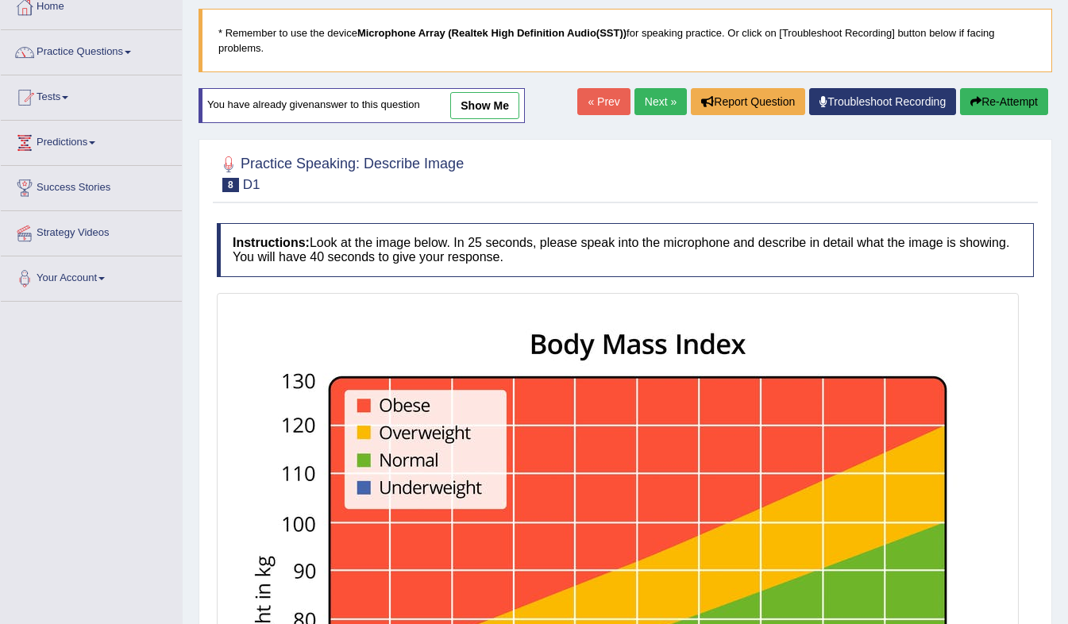
scroll to position [95, 0]
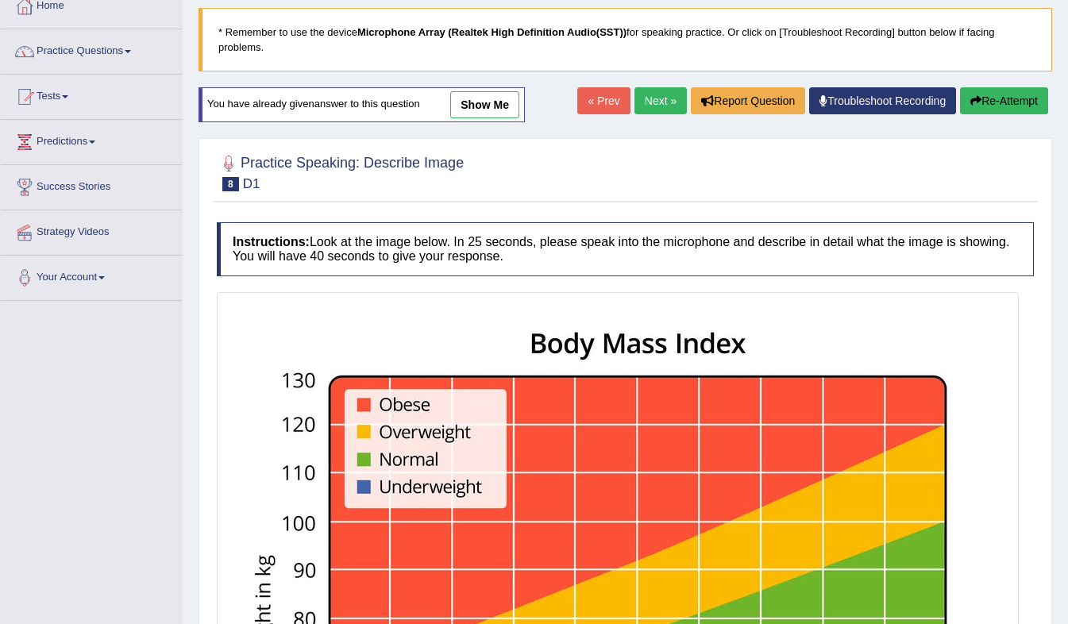
click at [658, 87] on link "Next »" at bounding box center [661, 100] width 52 height 27
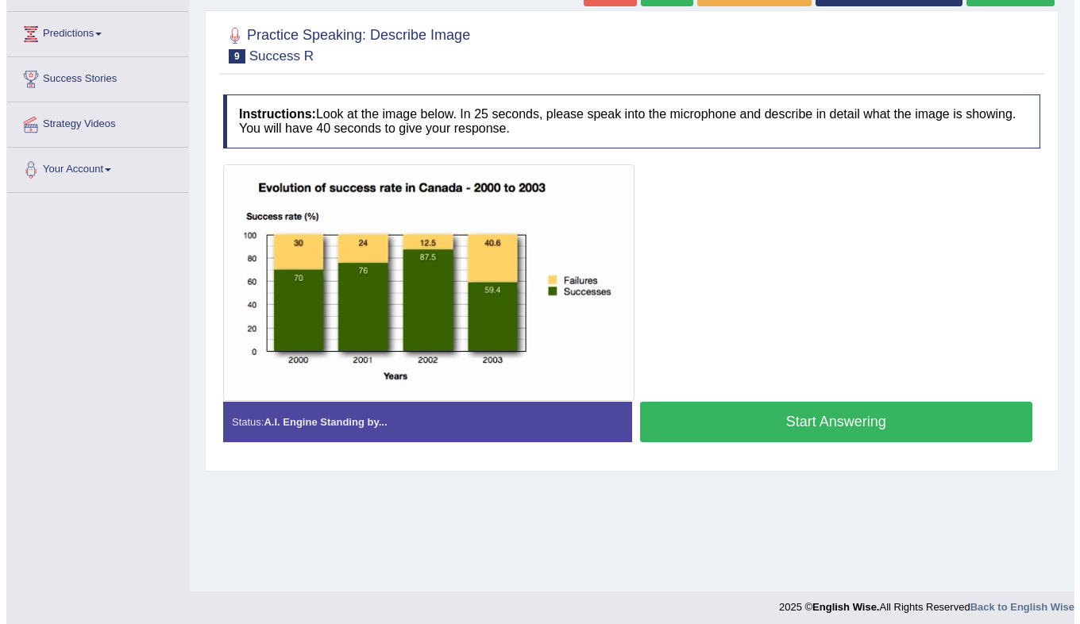
scroll to position [210, 0]
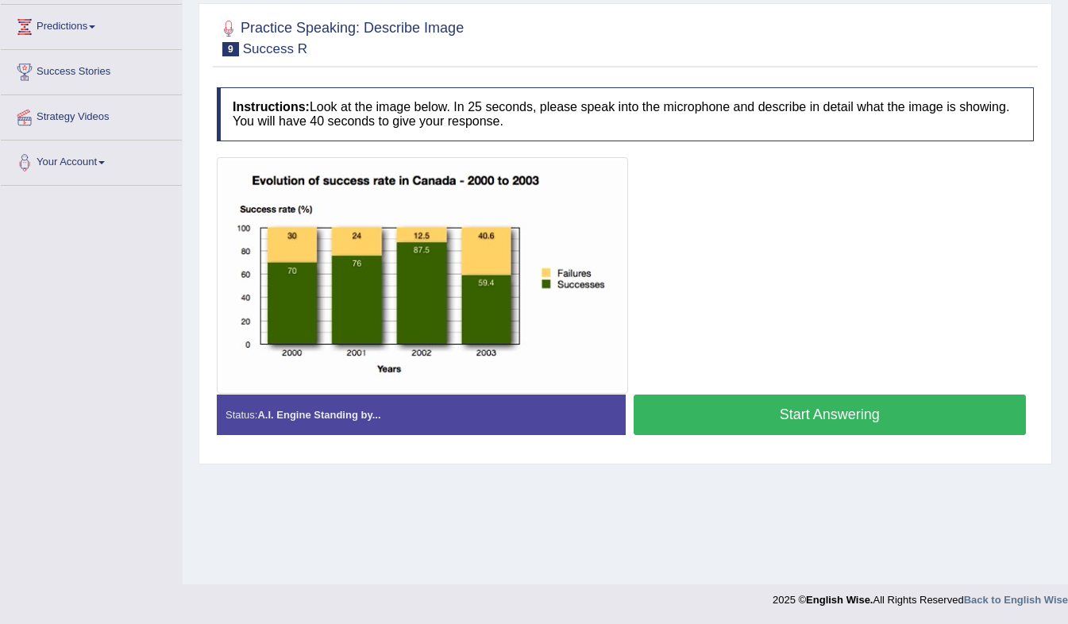
click at [801, 404] on button "Start Answering" at bounding box center [830, 415] width 393 height 41
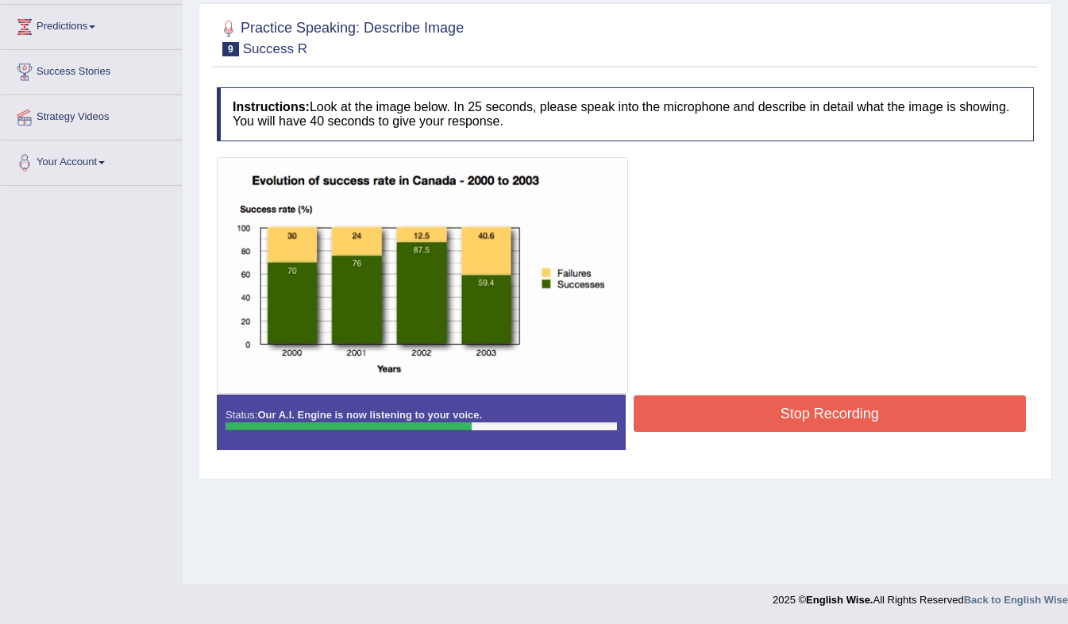
click at [801, 404] on button "Stop Recording" at bounding box center [830, 414] width 393 height 37
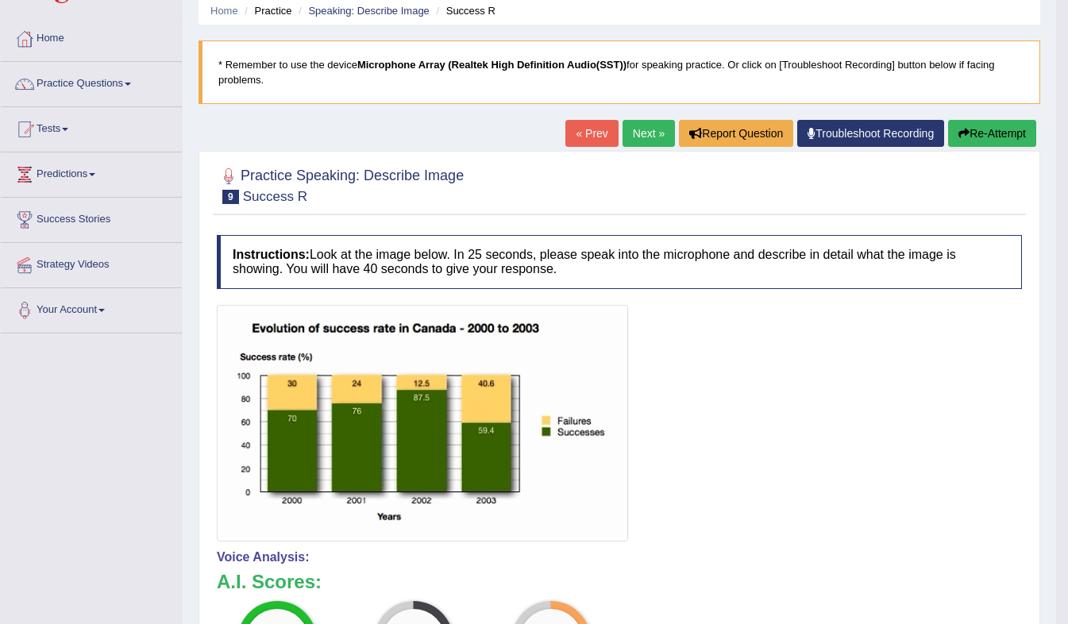
scroll to position [55, 0]
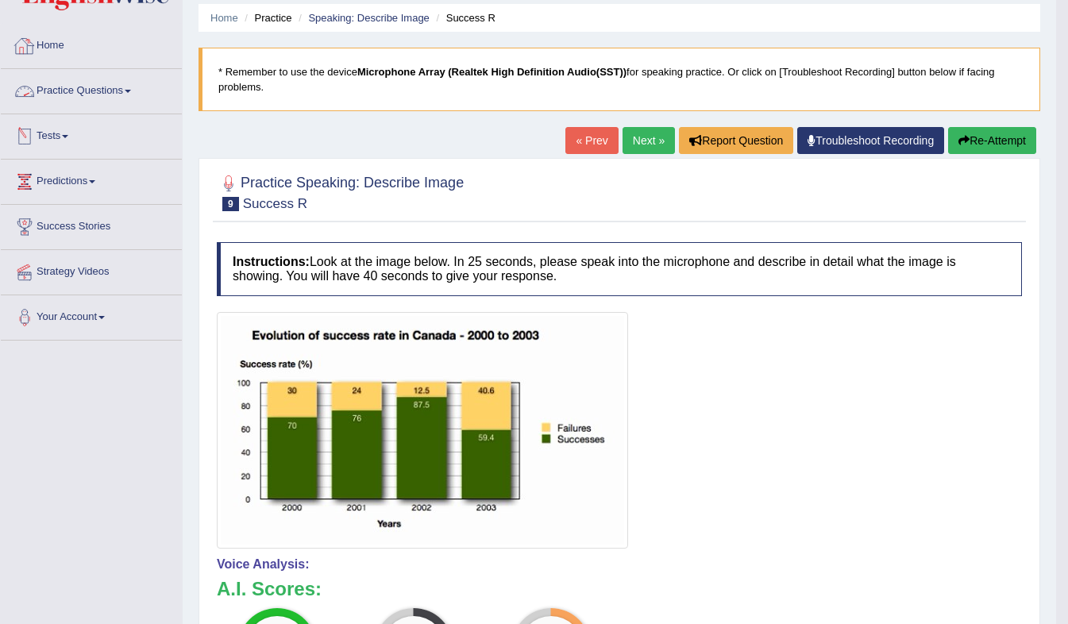
click at [129, 86] on link "Practice Questions" at bounding box center [91, 89] width 181 height 40
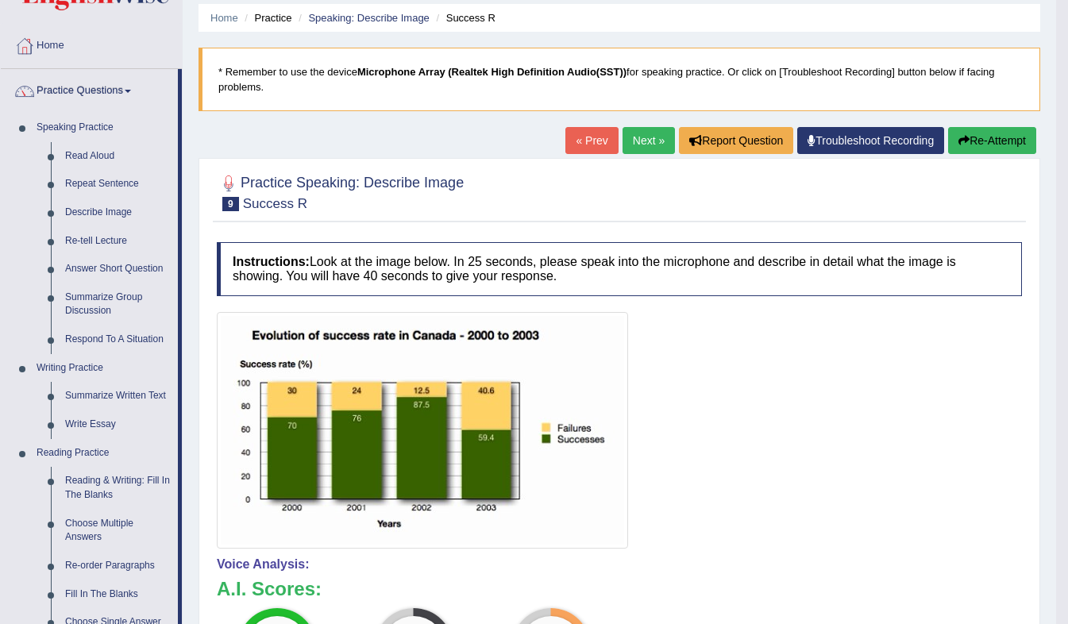
click at [94, 245] on link "Re-tell Lecture" at bounding box center [118, 241] width 120 height 29
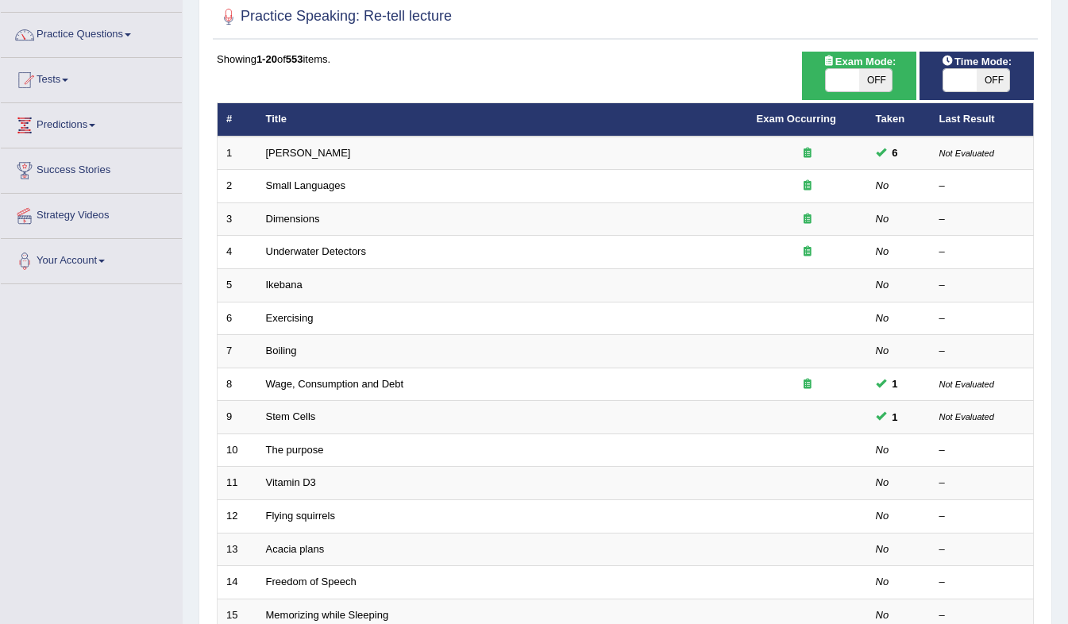
scroll to position [118, 0]
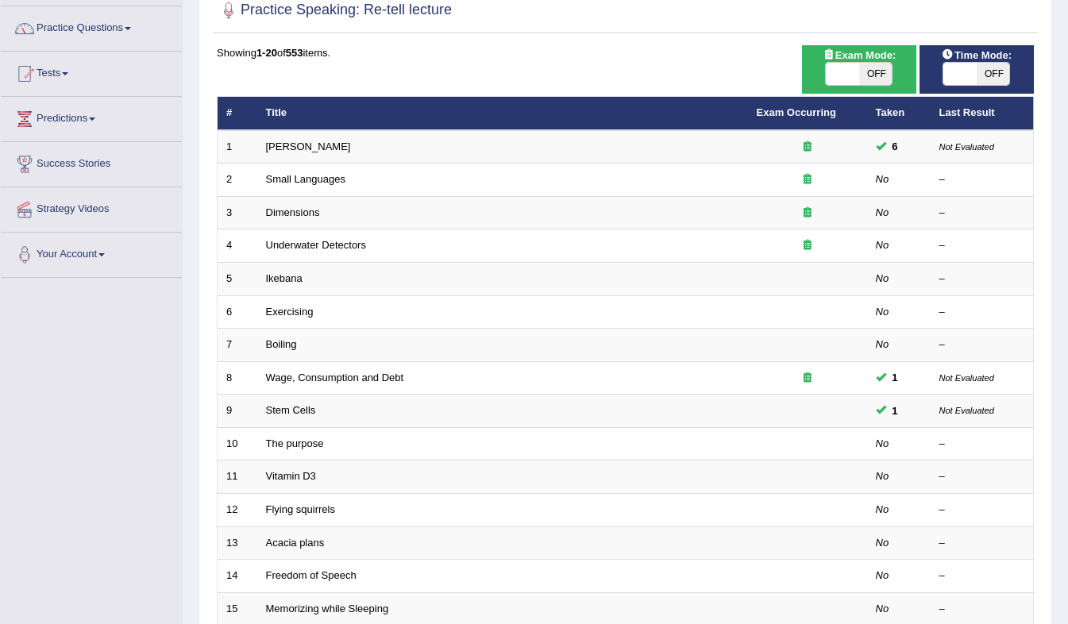
click at [293, 306] on link "Exercising" at bounding box center [290, 312] width 48 height 12
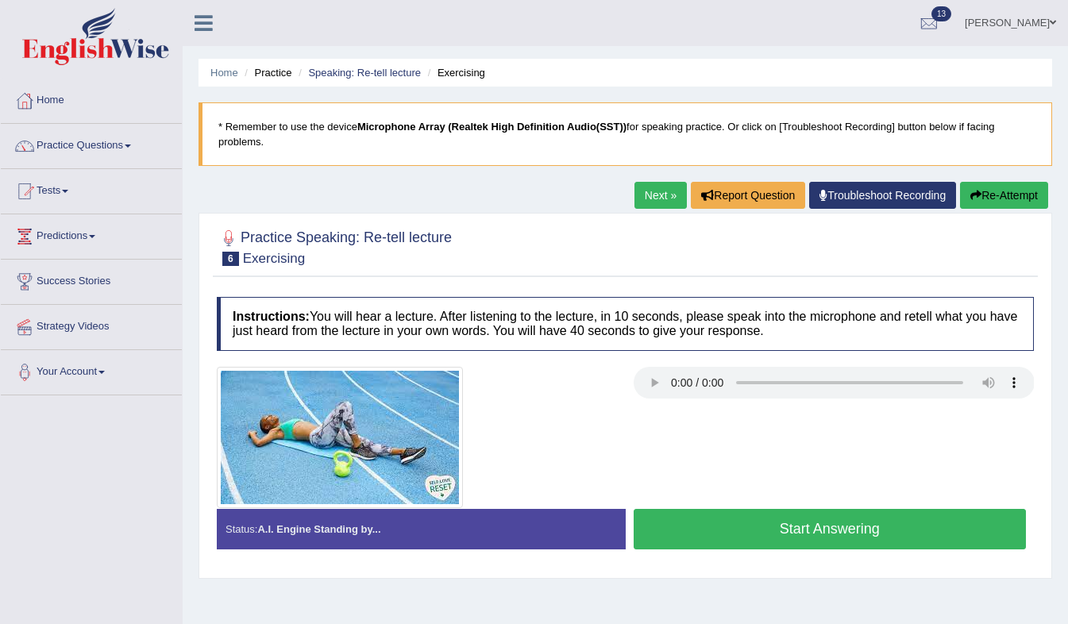
click at [664, 365] on div "Instructions: You will hear a lecture. After listening to the lecture, in 10 se…" at bounding box center [625, 429] width 825 height 280
click at [733, 511] on button "Start Answering" at bounding box center [830, 529] width 393 height 41
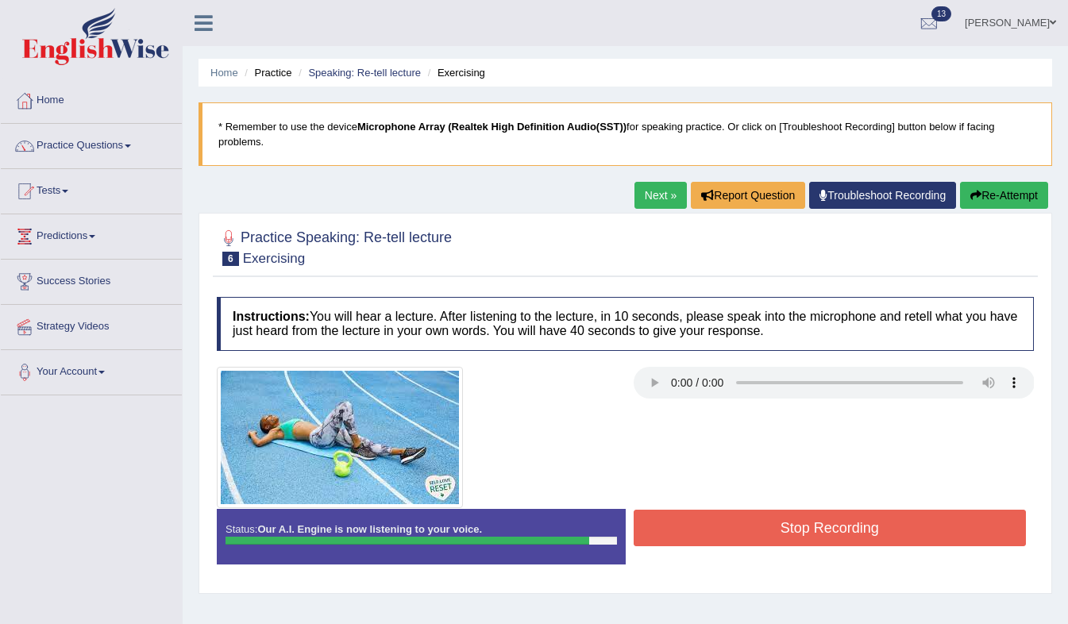
click at [733, 511] on button "Stop Recording" at bounding box center [830, 528] width 393 height 37
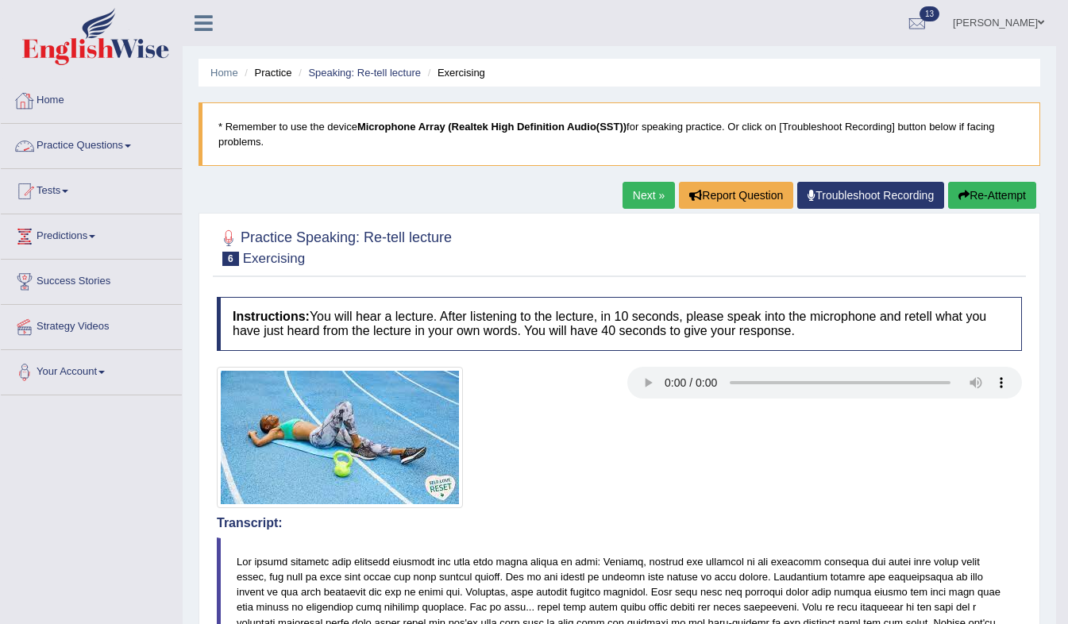
click at [133, 141] on link "Practice Questions" at bounding box center [91, 144] width 181 height 40
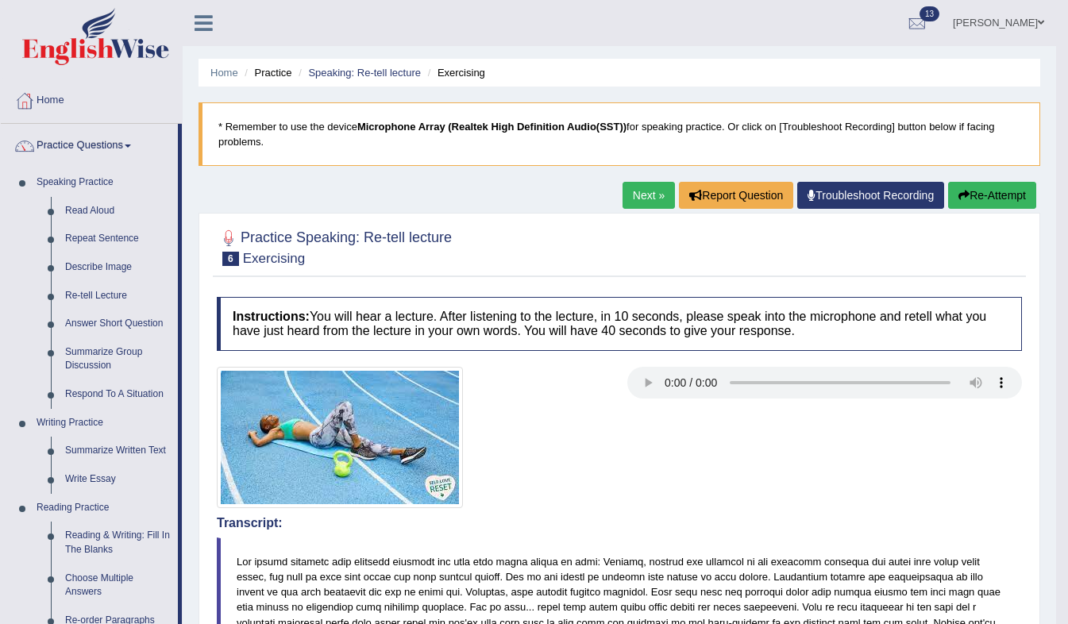
click at [103, 324] on link "Answer Short Question" at bounding box center [118, 324] width 120 height 29
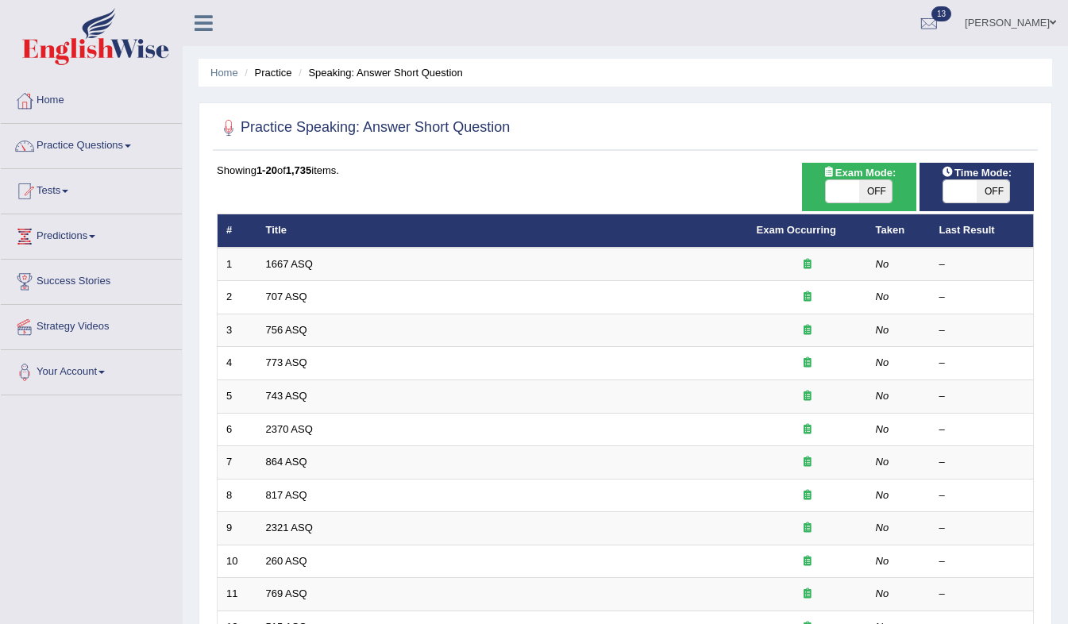
click at [295, 427] on link "2370 ASQ" at bounding box center [289, 429] width 47 height 12
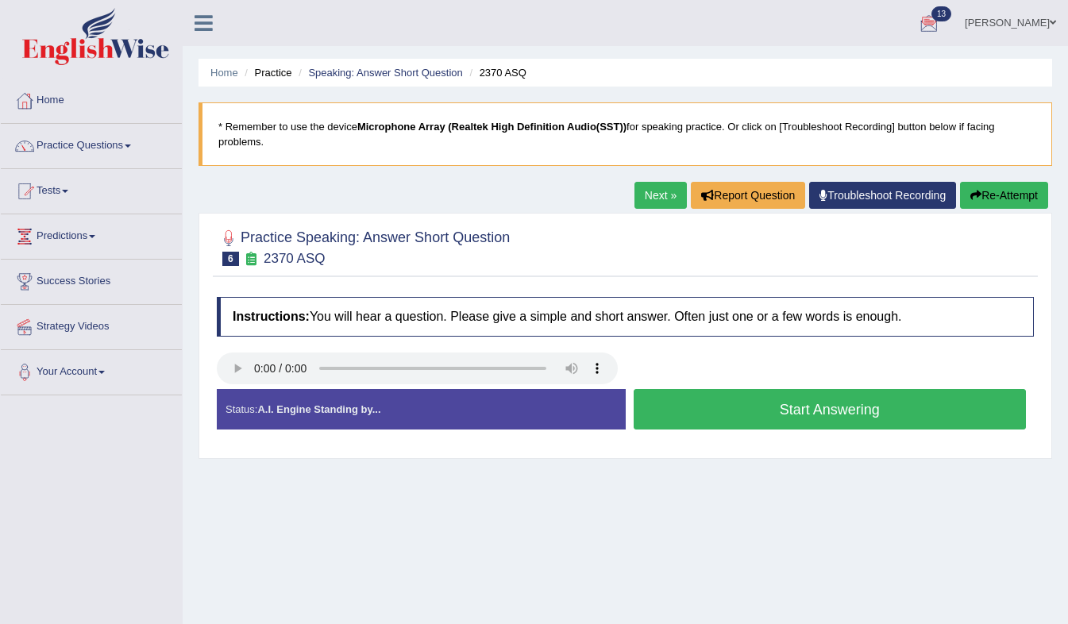
click at [657, 182] on link "Next »" at bounding box center [661, 195] width 52 height 27
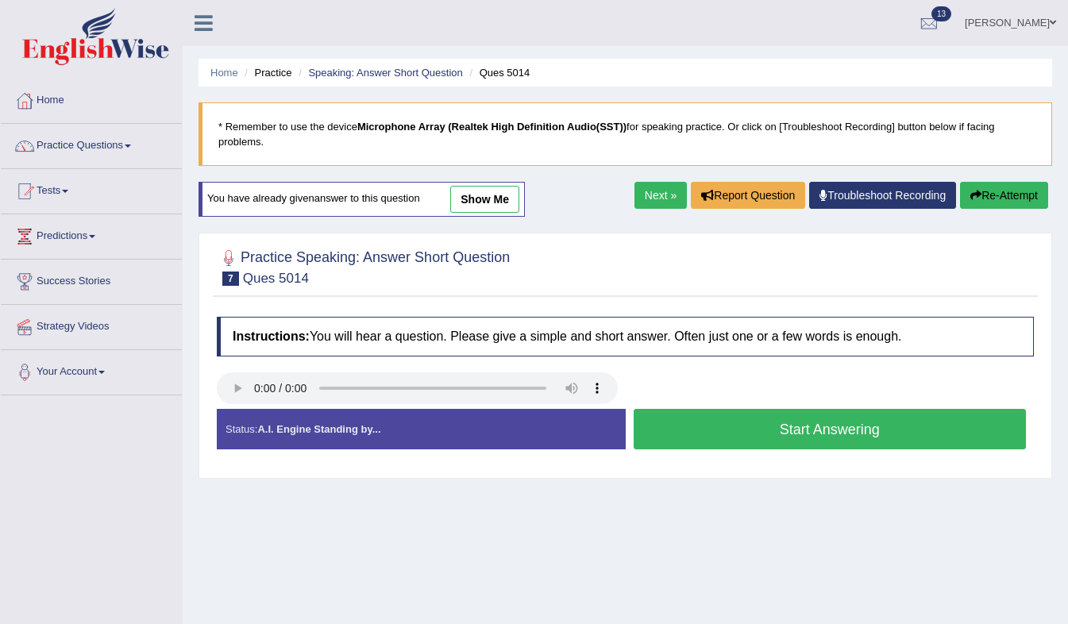
click at [781, 409] on button "Start Answering" at bounding box center [830, 429] width 393 height 41
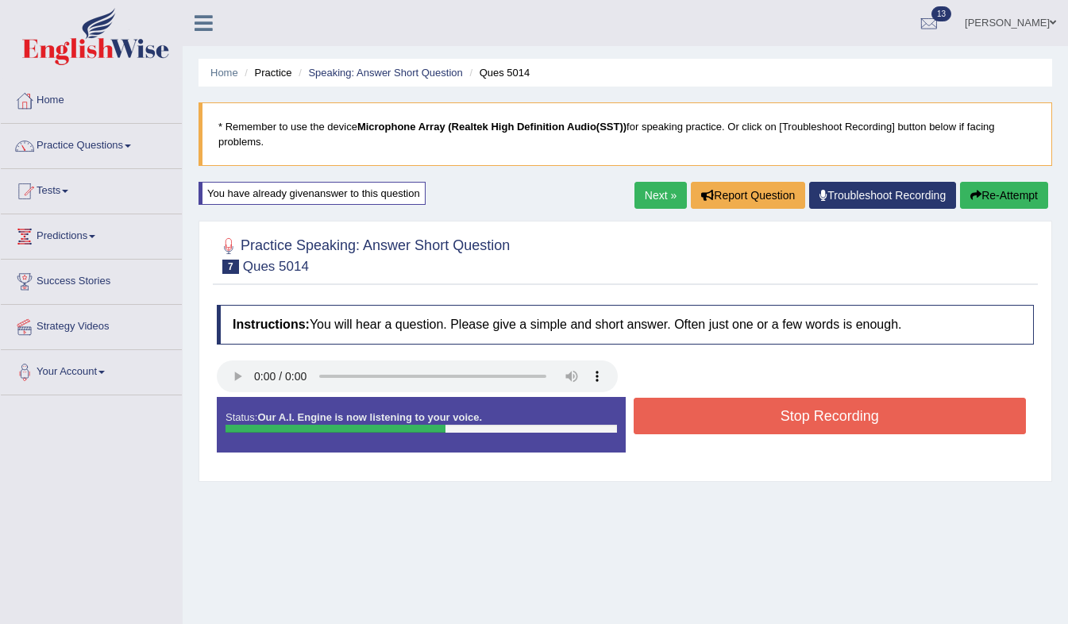
click at [781, 405] on button "Stop Recording" at bounding box center [830, 416] width 393 height 37
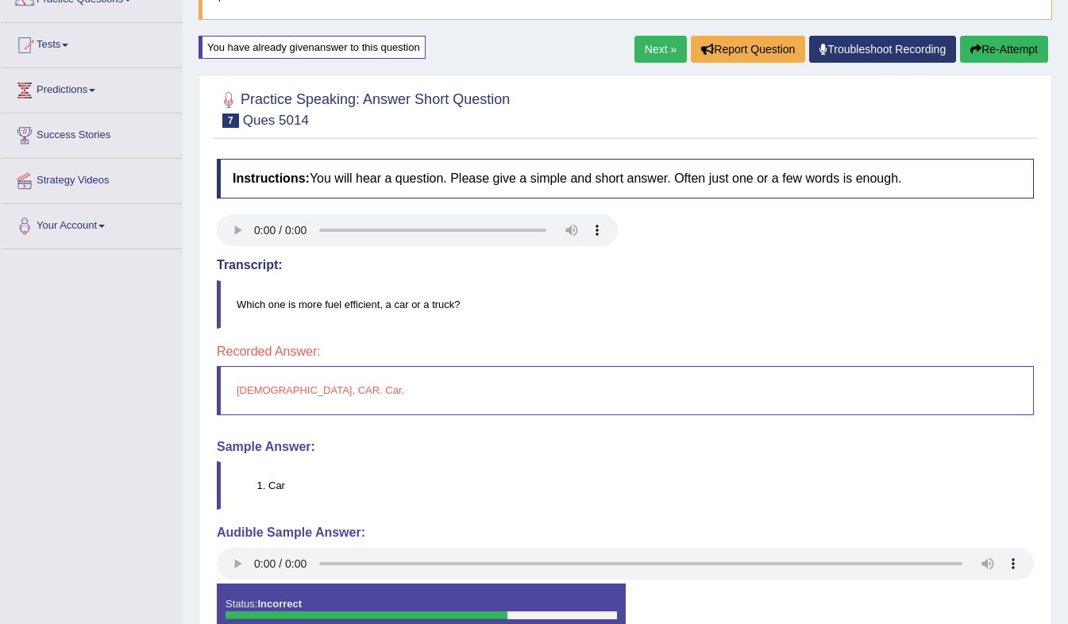
scroll to position [141, 0]
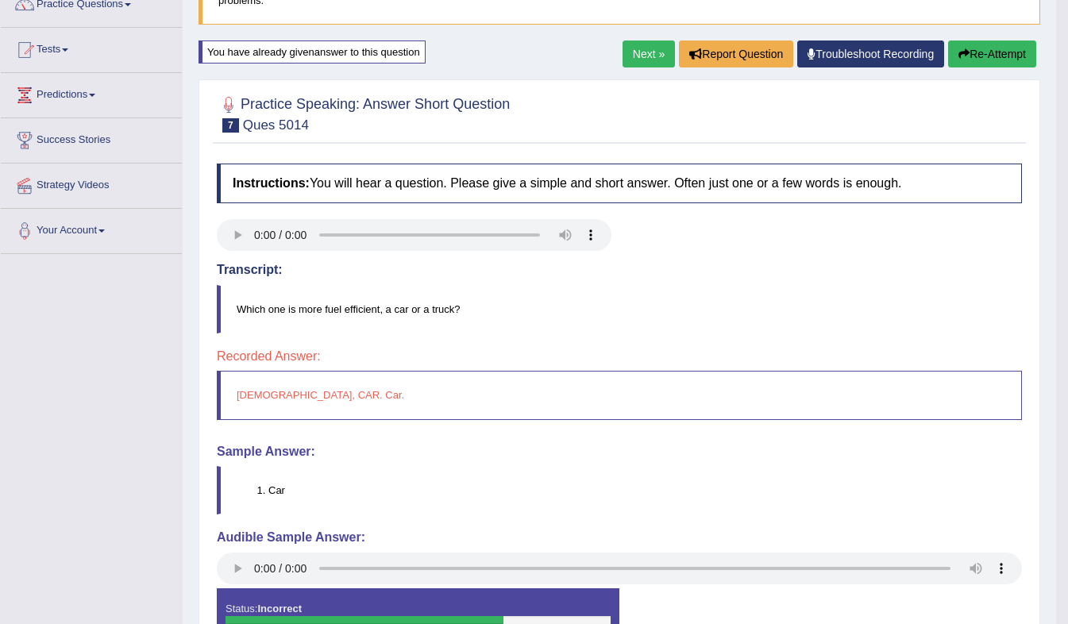
click at [646, 48] on link "Next »" at bounding box center [649, 54] width 52 height 27
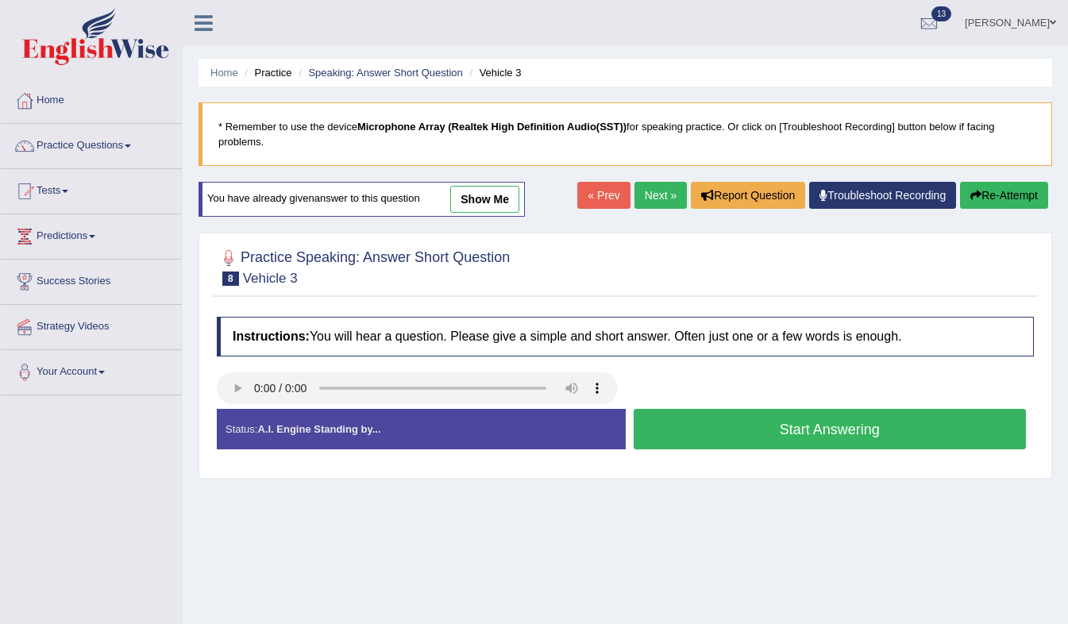
click at [686, 417] on button "Start Answering" at bounding box center [830, 429] width 393 height 41
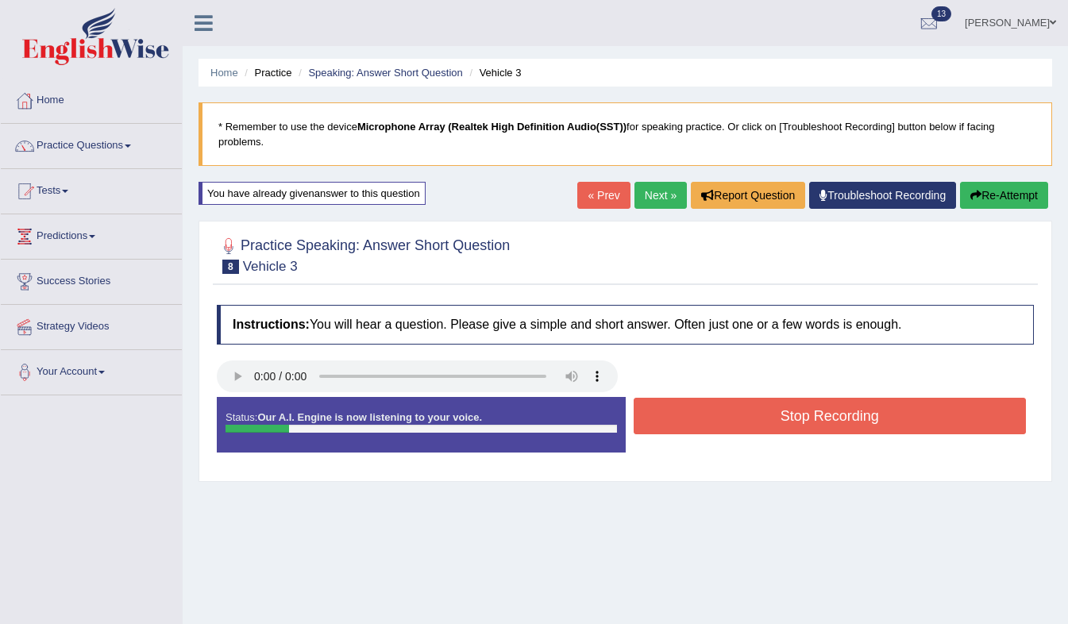
click at [686, 417] on button "Stop Recording" at bounding box center [830, 416] width 393 height 37
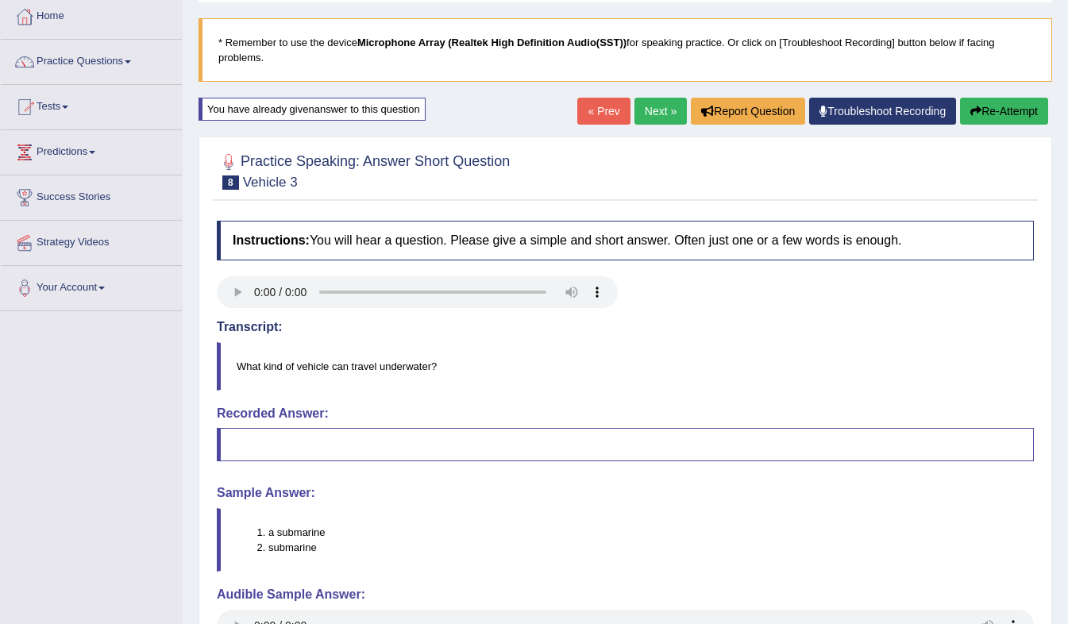
scroll to position [69, 0]
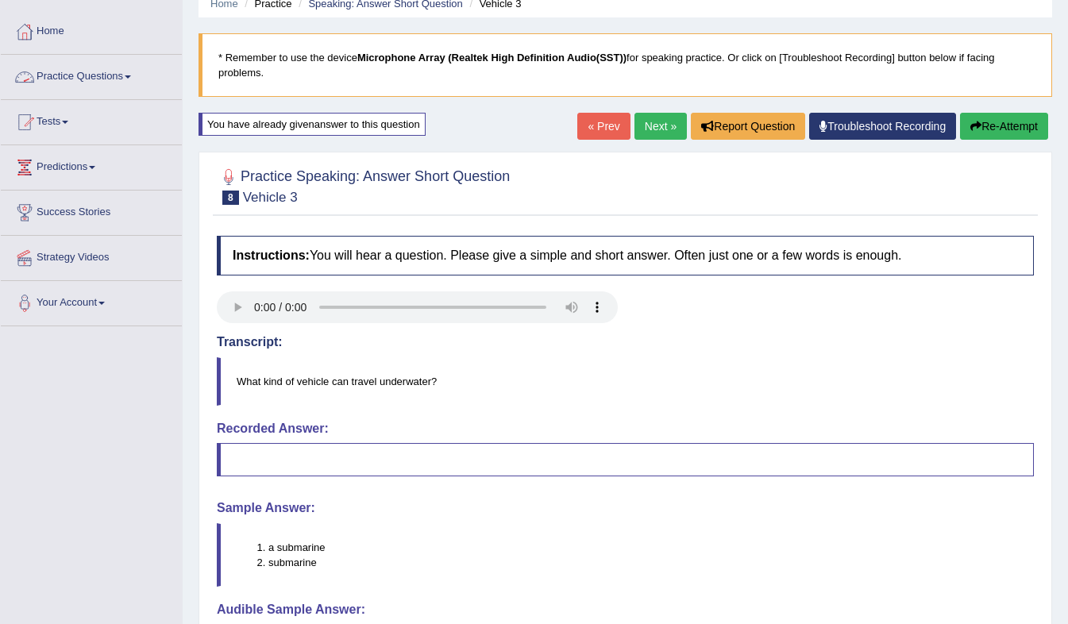
click at [106, 79] on link "Practice Questions" at bounding box center [91, 75] width 181 height 40
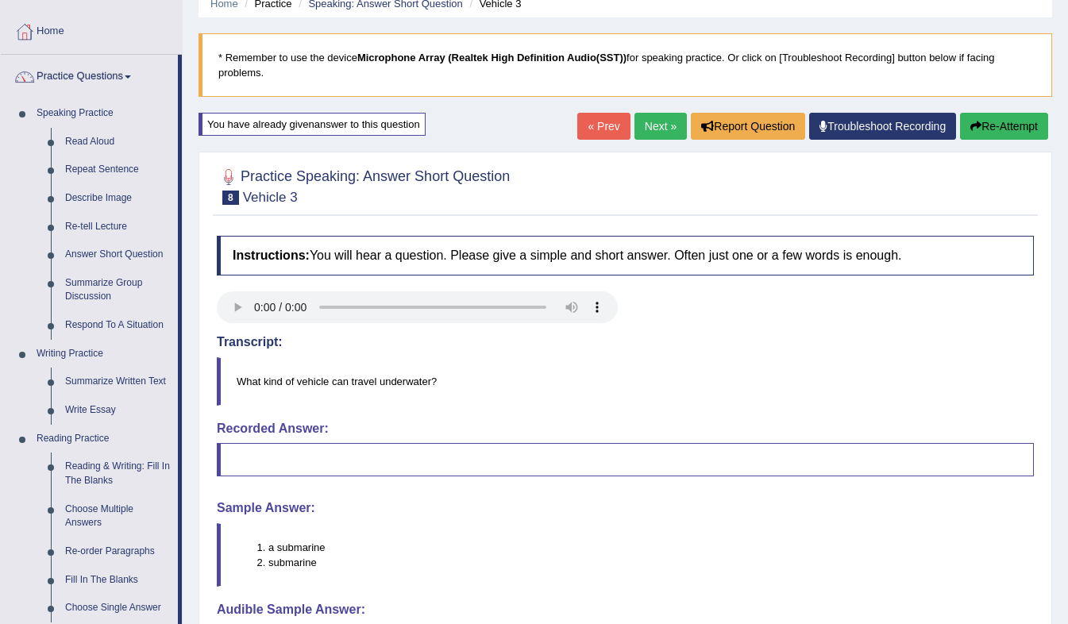
click at [63, 327] on link "Respond To A Situation" at bounding box center [118, 325] width 120 height 29
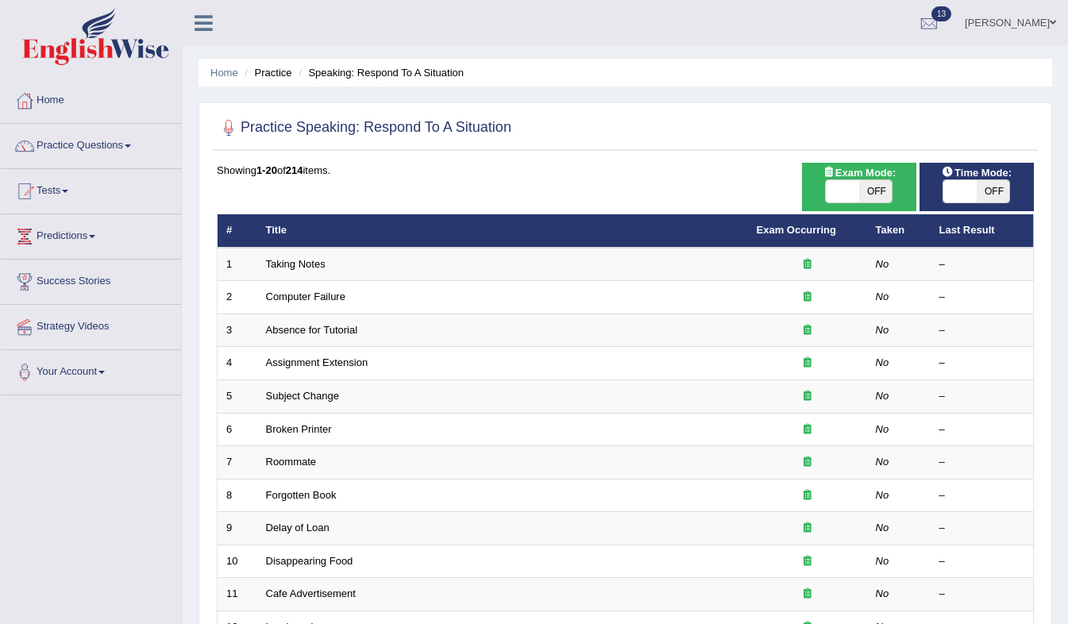
click at [319, 334] on link "Absence for Tutorial" at bounding box center [312, 330] width 92 height 12
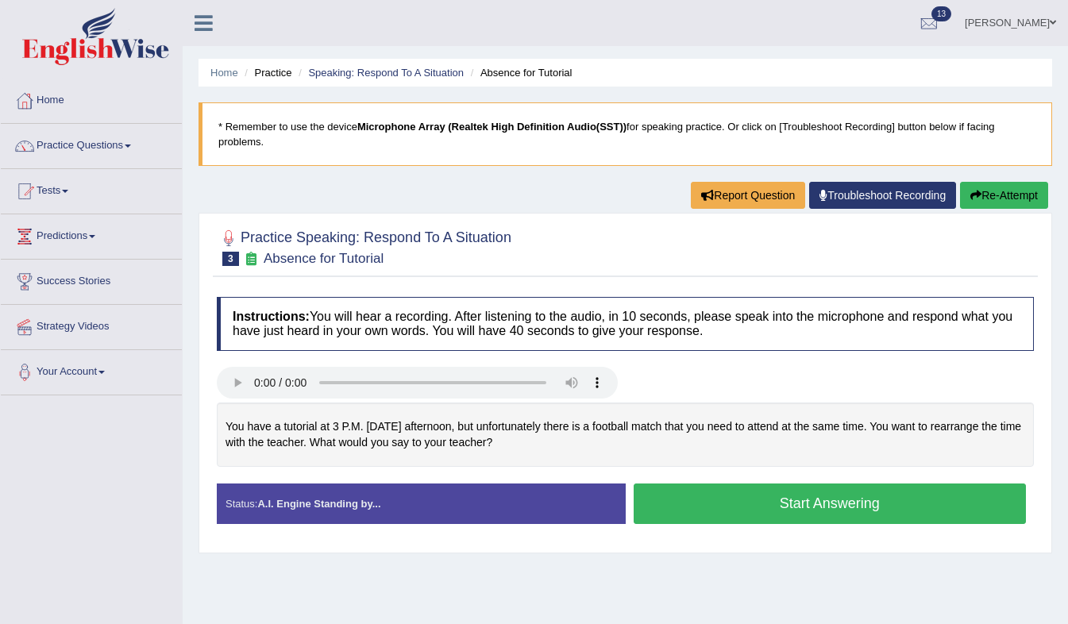
click at [725, 484] on button "Start Answering" at bounding box center [830, 504] width 393 height 41
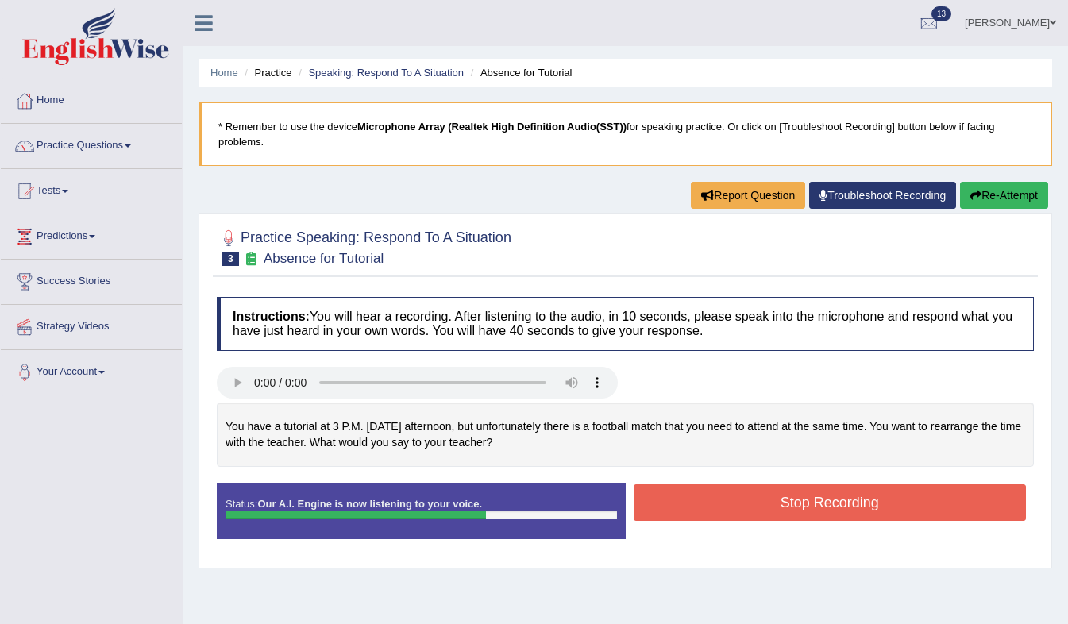
click at [725, 485] on button "Stop Recording" at bounding box center [830, 503] width 393 height 37
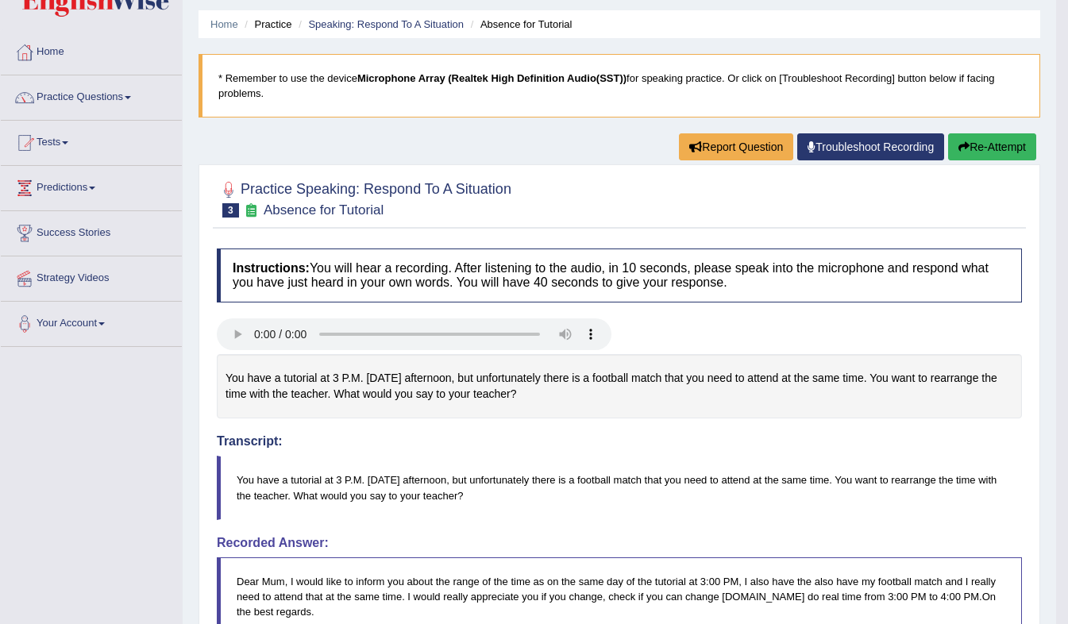
scroll to position [48, 0]
click at [121, 89] on link "Practice Questions" at bounding box center [91, 96] width 181 height 40
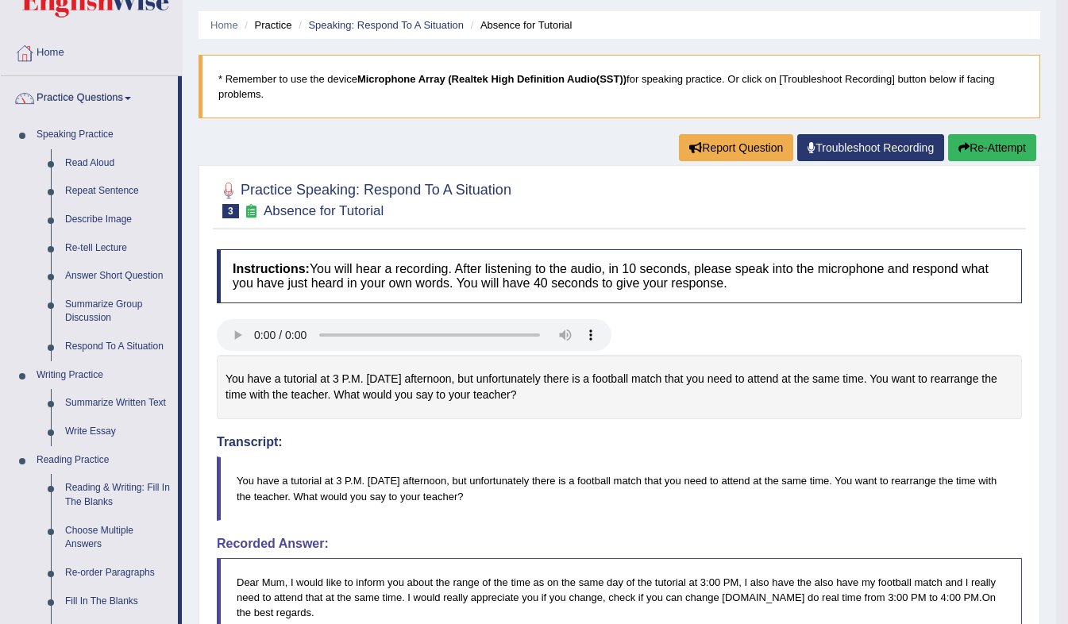
click at [75, 411] on link "Summarize Written Text" at bounding box center [118, 403] width 120 height 29
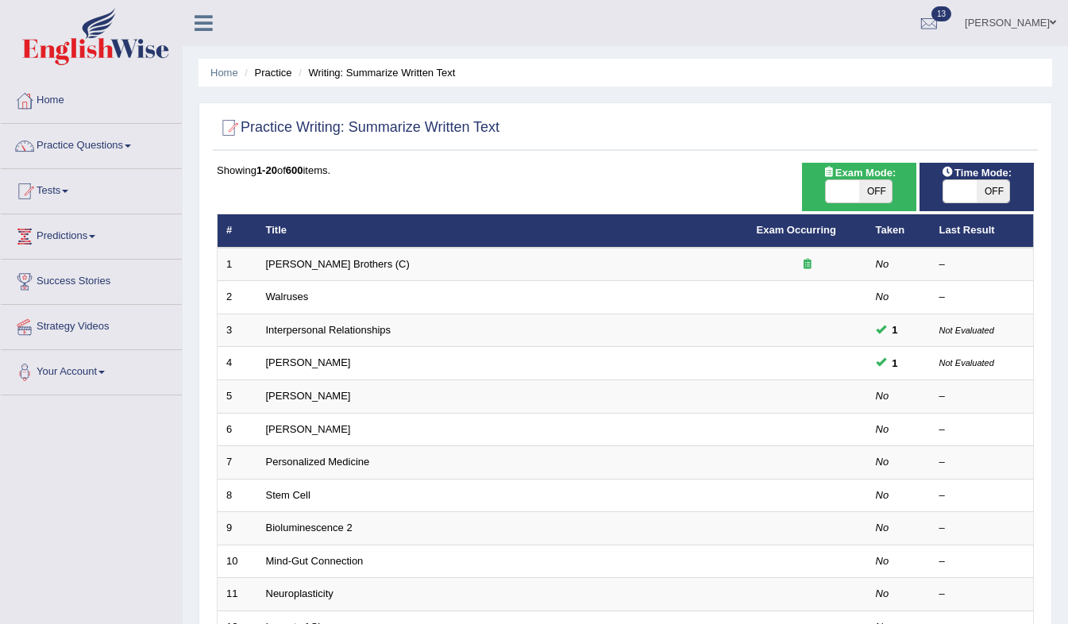
click at [284, 291] on link "Walruses" at bounding box center [287, 297] width 43 height 12
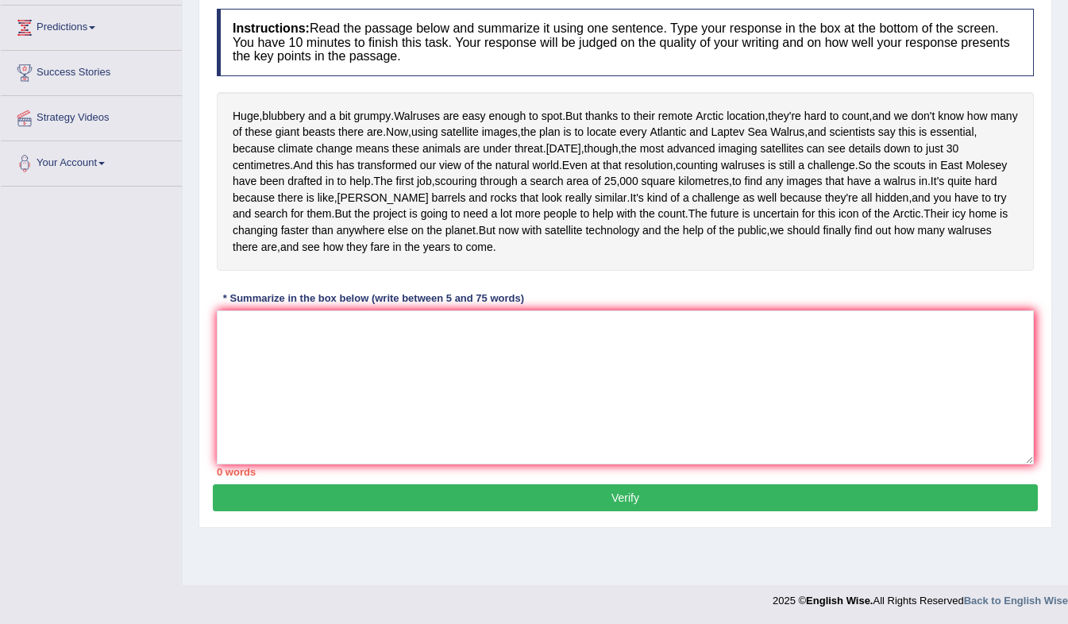
scroll to position [207, 0]
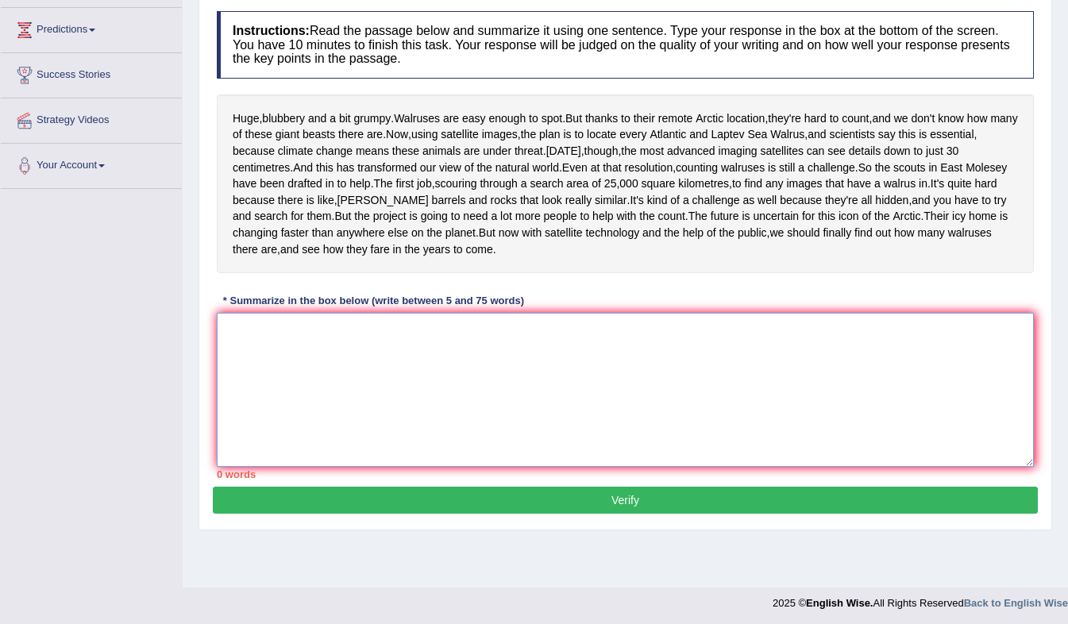
click at [571, 427] on textarea at bounding box center [625, 390] width 817 height 154
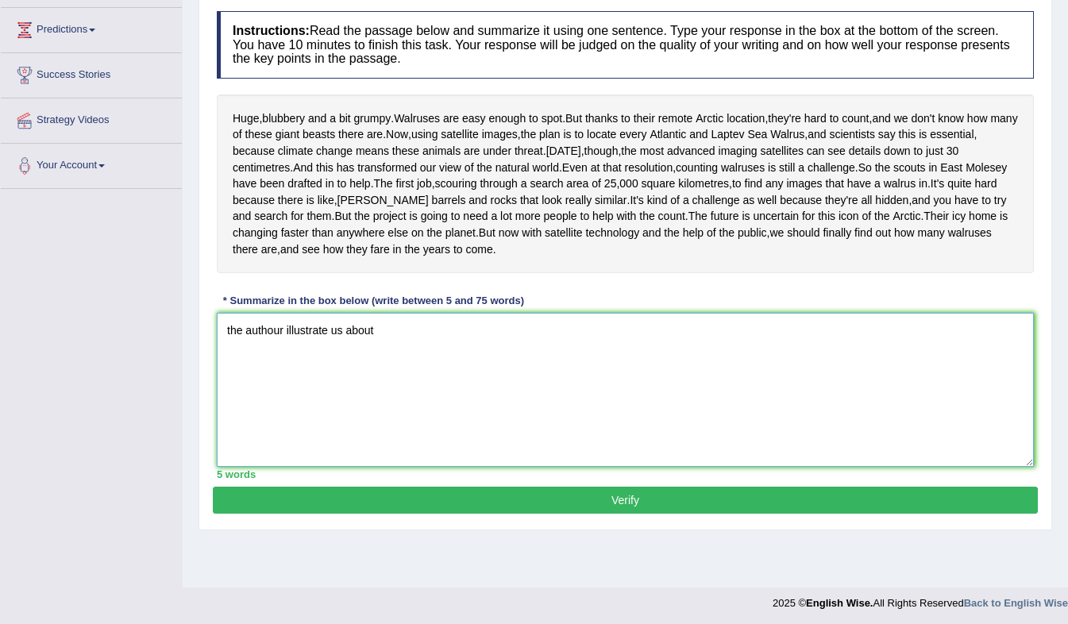
click at [571, 427] on textarea "the authour illustrate us about" at bounding box center [625, 390] width 817 height 154
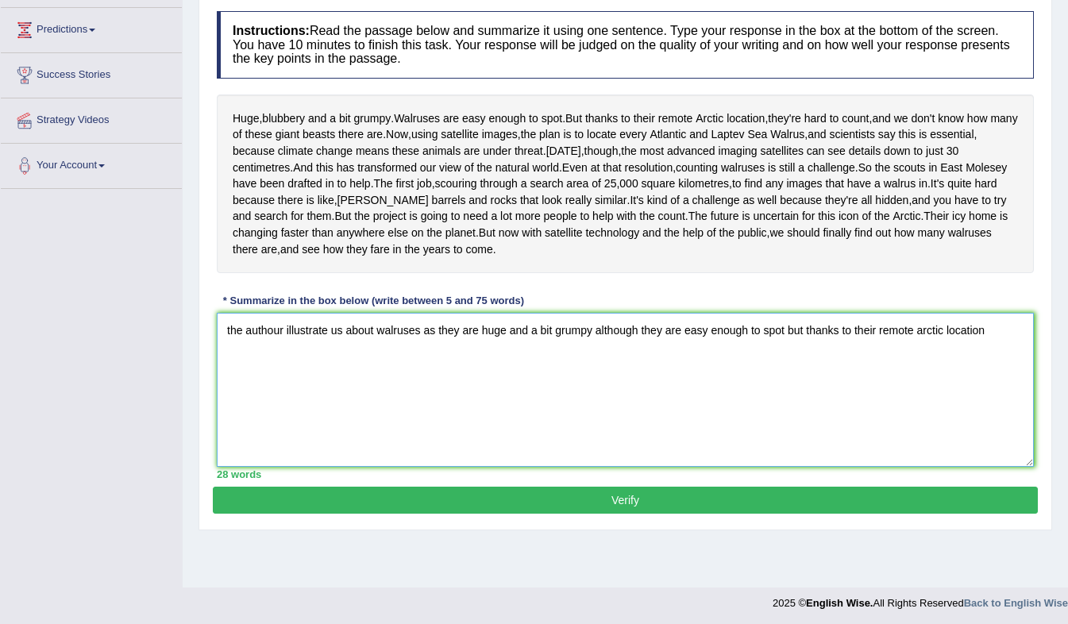
click at [571, 427] on textarea "the authour illustrate us about walruses as they are huge and a bit grumpy alth…" at bounding box center [625, 390] width 817 height 154
click at [1002, 400] on textarea "the authour illustrate us about walruses as they are huge and a bit grumpy alth…" at bounding box center [625, 390] width 817 height 154
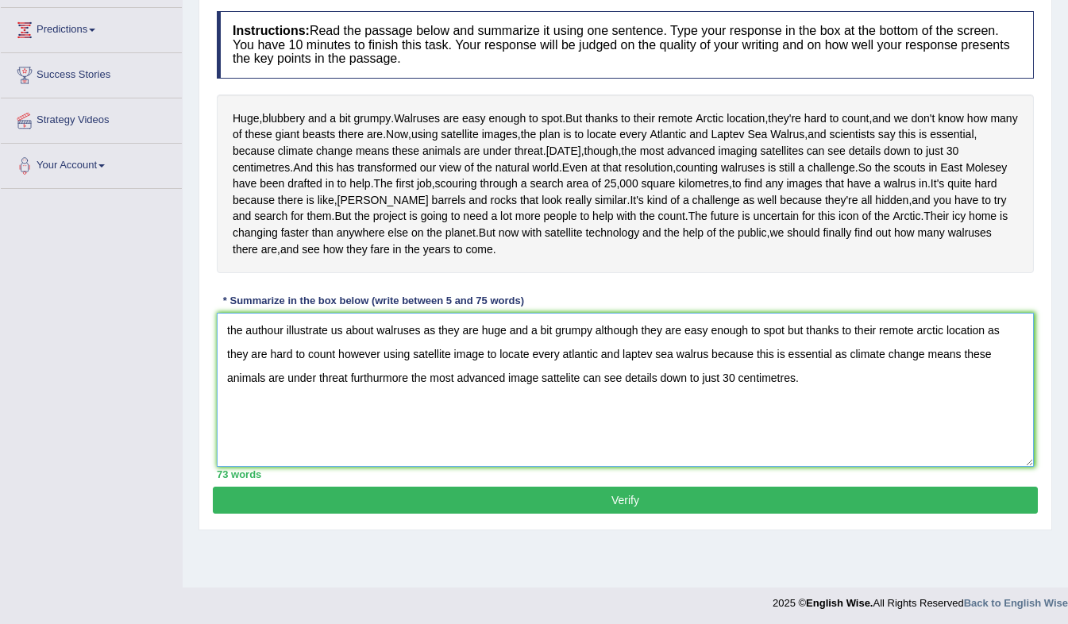
type textarea "the authour illustrate us about walruses as they are huge and a bit grumpy alth…"
click at [786, 514] on button "Verify" at bounding box center [625, 500] width 825 height 27
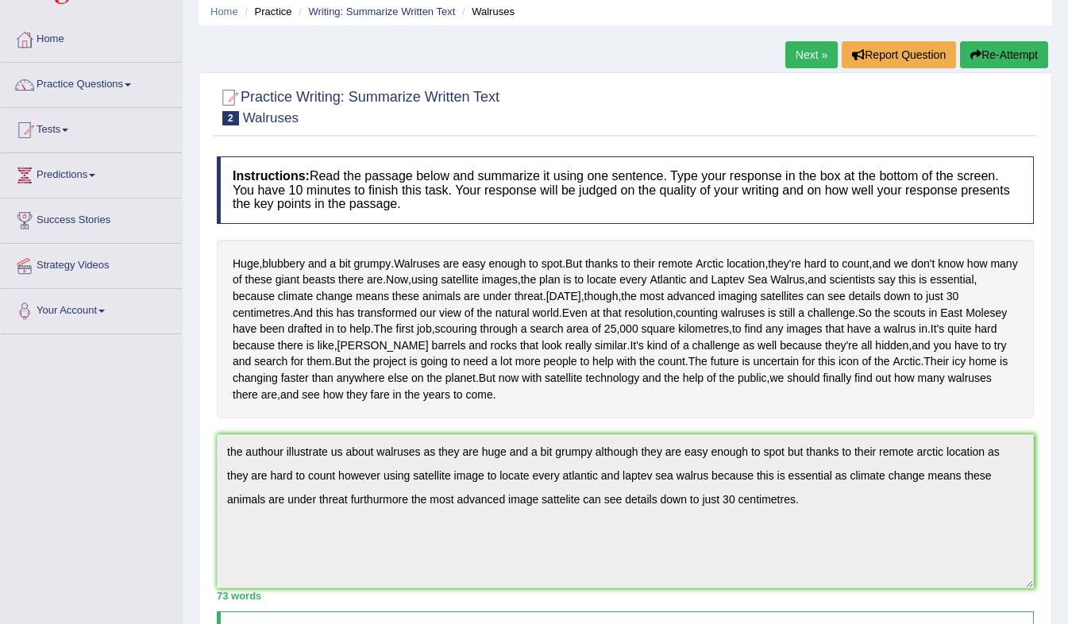
scroll to position [61, 0]
click at [79, 131] on link "Tests" at bounding box center [91, 128] width 181 height 40
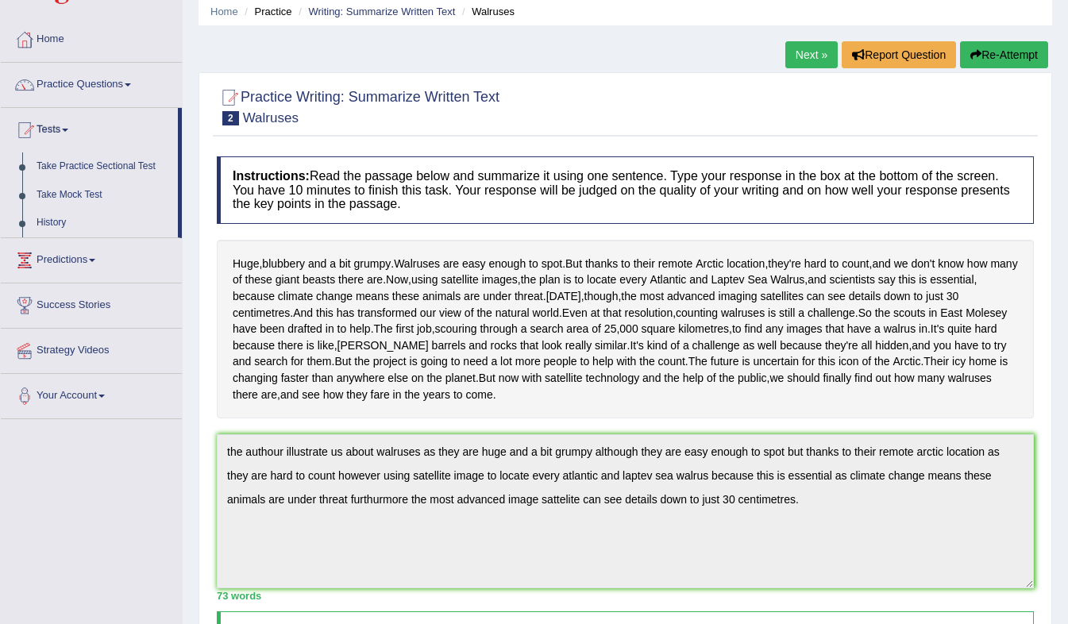
click at [103, 172] on link "Take Practice Sectional Test" at bounding box center [103, 167] width 149 height 29
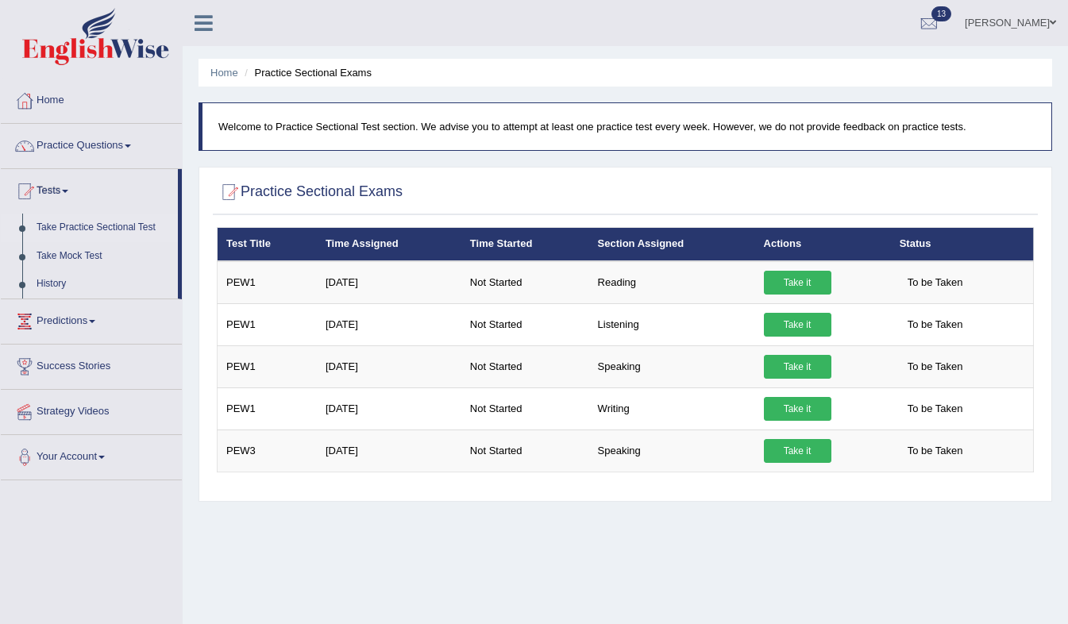
click at [817, 410] on link "Take it" at bounding box center [798, 409] width 68 height 24
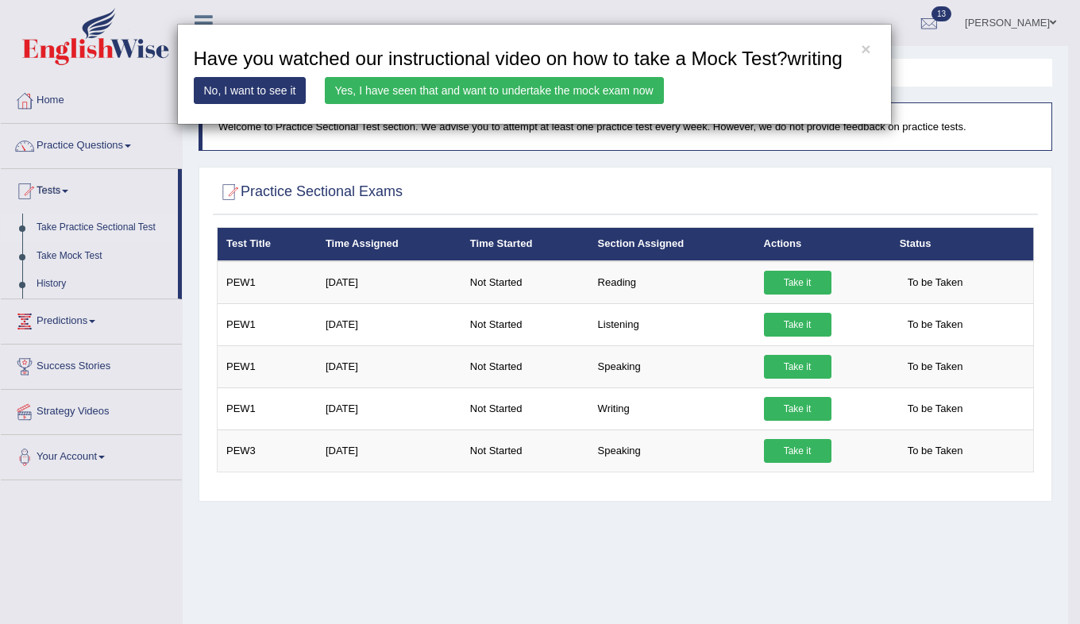
click at [488, 95] on link "Yes, I have seen that and want to undertake the mock exam now" at bounding box center [494, 90] width 339 height 27
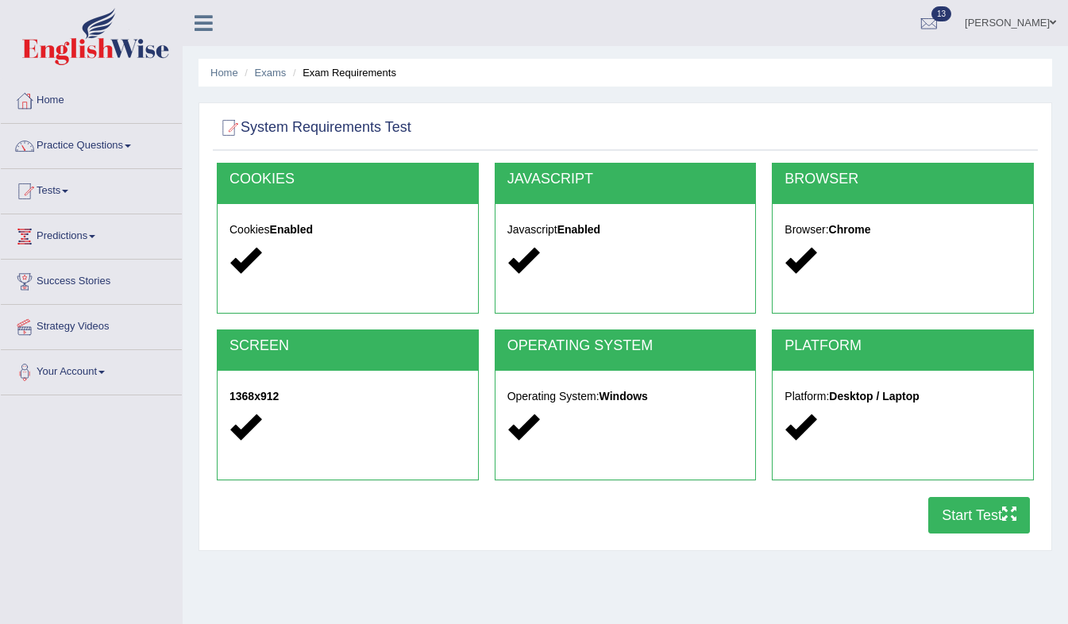
click at [958, 509] on button "Start Test" at bounding box center [980, 515] width 102 height 37
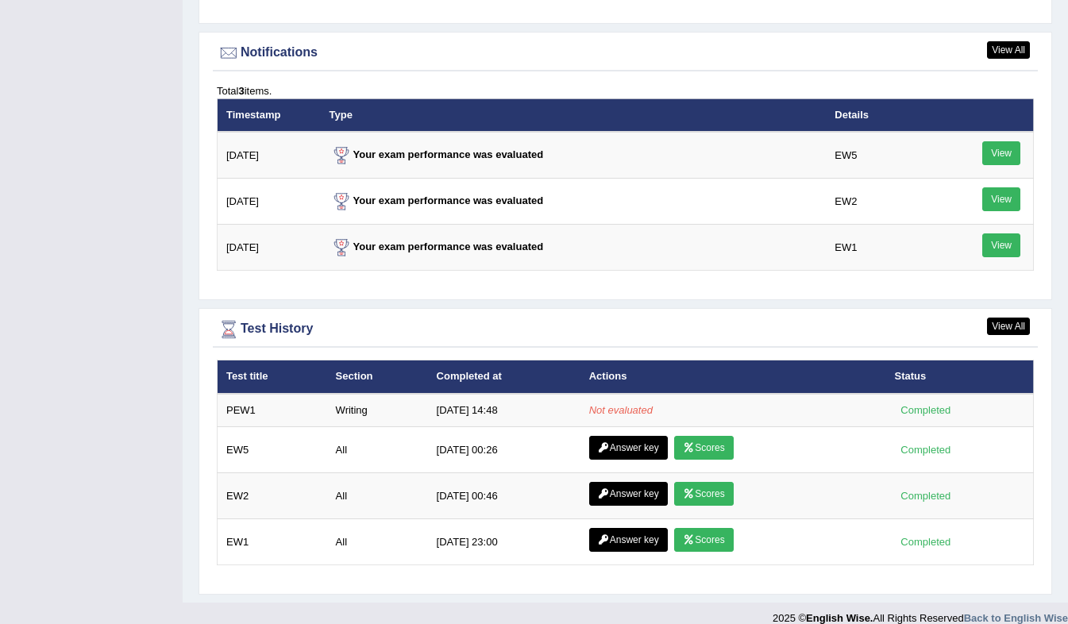
scroll to position [1919, 0]
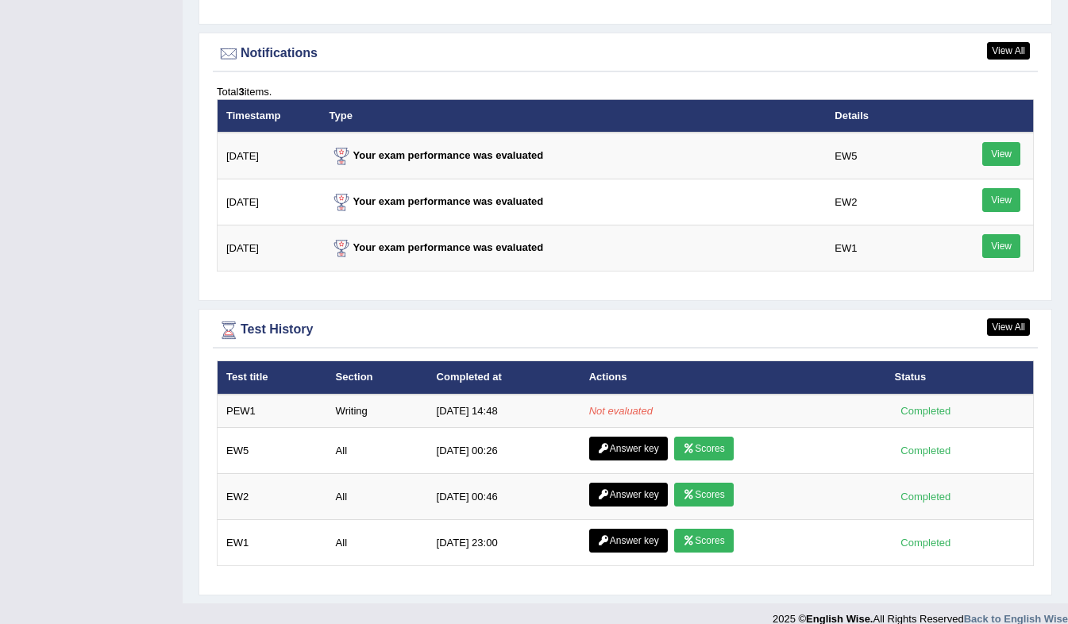
click at [604, 405] on em "Not evaluated" at bounding box center [621, 411] width 64 height 12
click at [472, 395] on td "[DATE] 14:48" at bounding box center [504, 411] width 153 height 33
click at [434, 396] on td "[DATE] 14:48" at bounding box center [504, 411] width 153 height 33
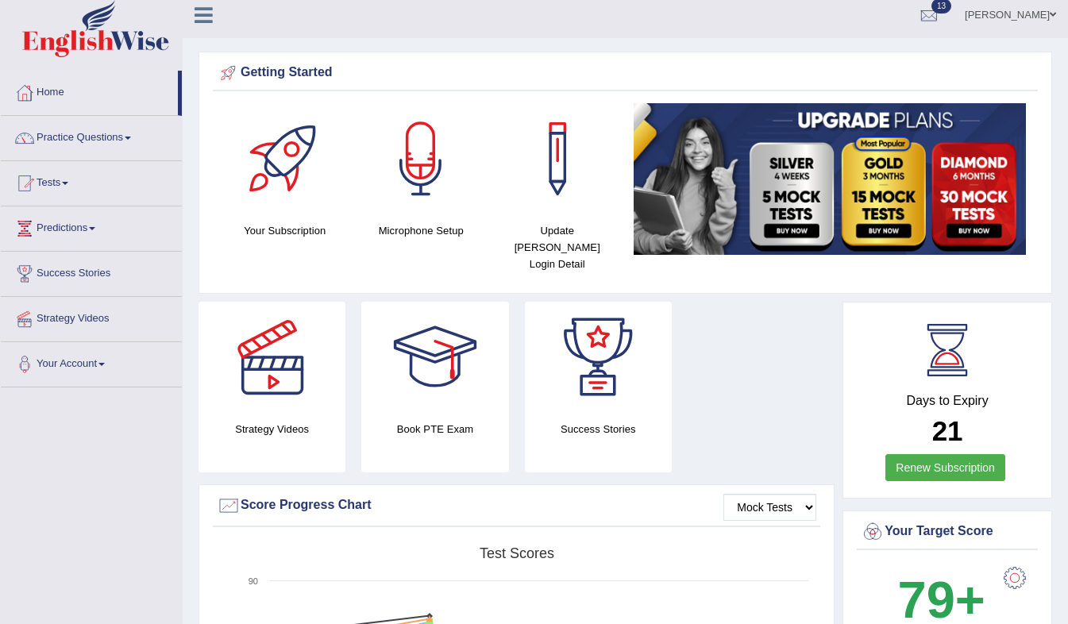
scroll to position [0, 0]
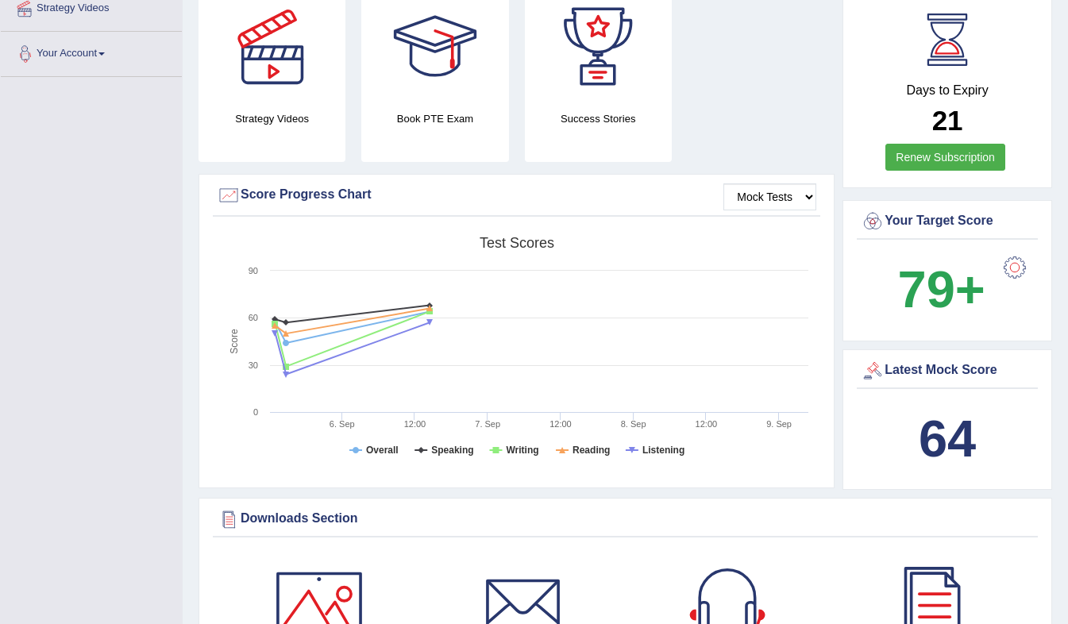
scroll to position [318, 0]
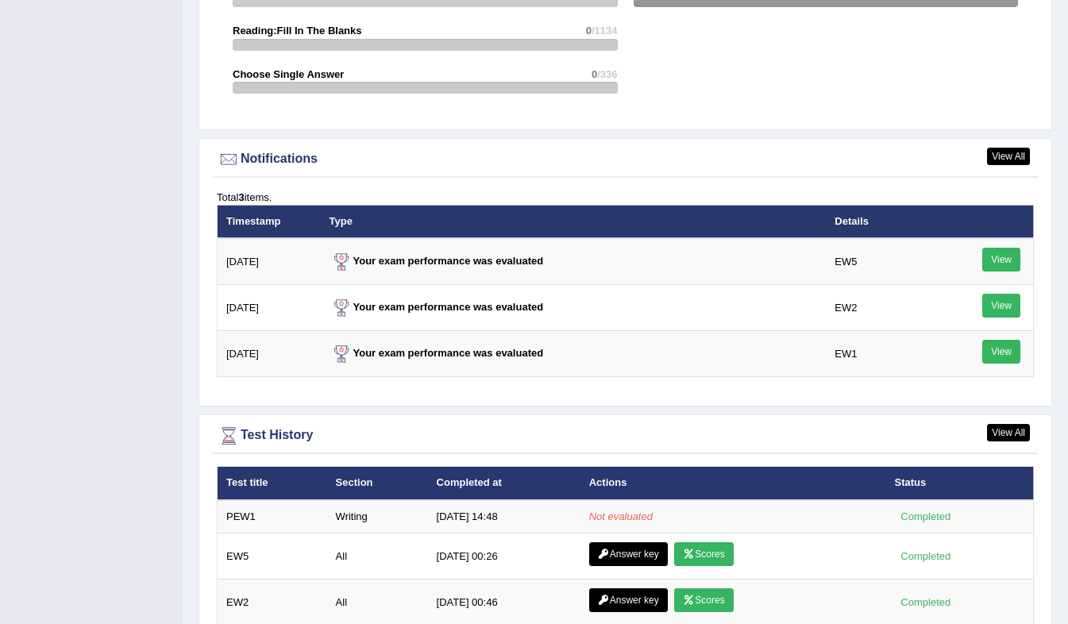
scroll to position [1921, 0]
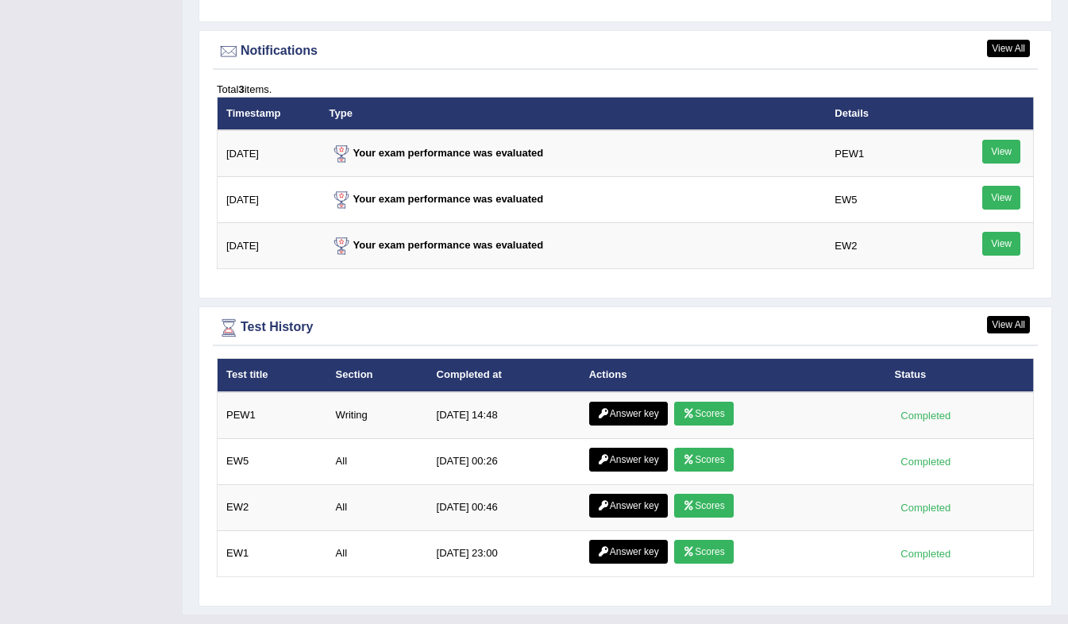
click at [682, 402] on link "Scores" at bounding box center [703, 414] width 59 height 24
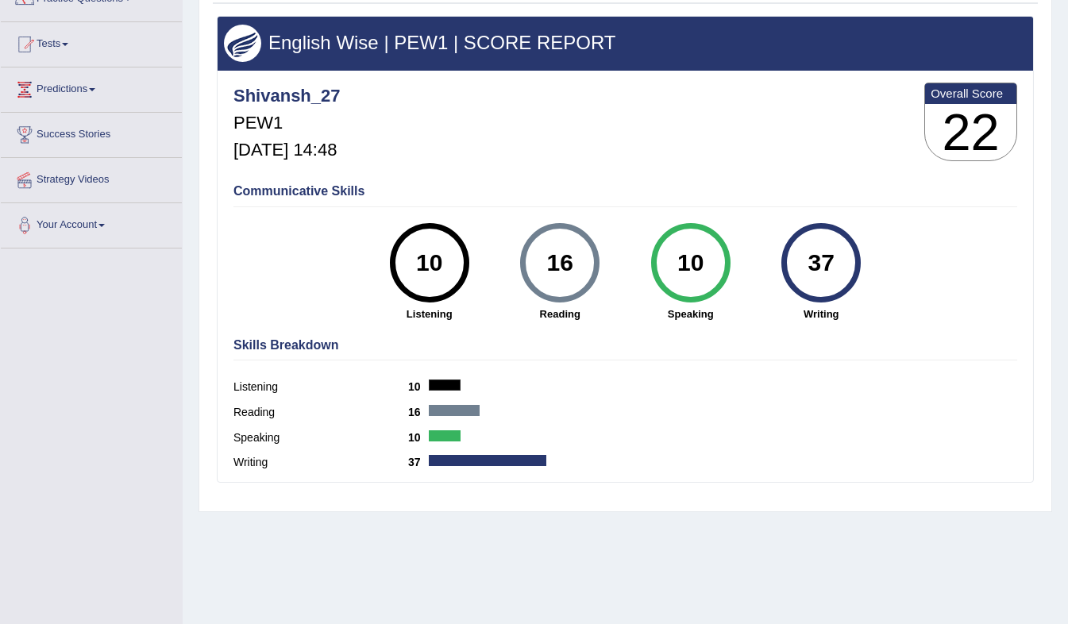
scroll to position [147, 0]
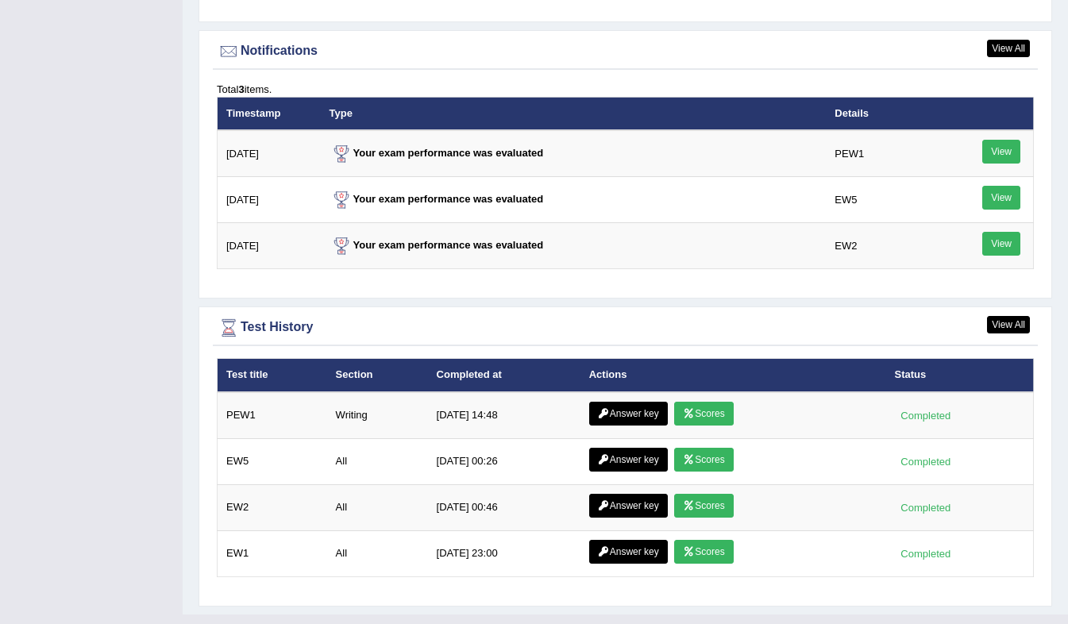
click at [602, 402] on link "Answer key" at bounding box center [628, 414] width 79 height 24
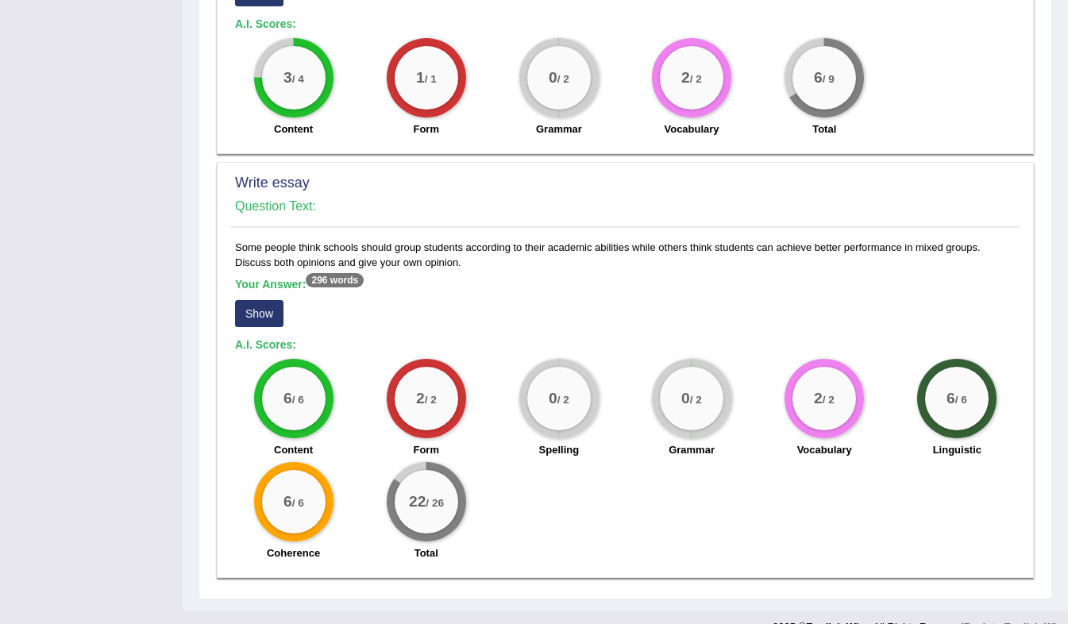
scroll to position [956, 0]
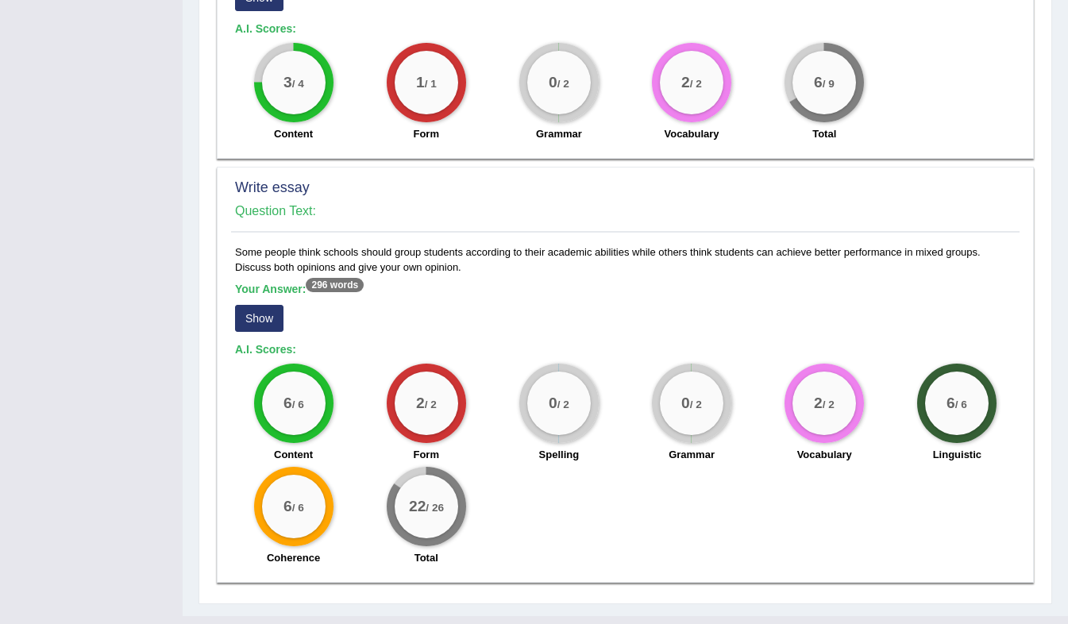
click at [333, 280] on sup "296 words" at bounding box center [335, 285] width 58 height 14
click at [253, 315] on button "Show" at bounding box center [259, 318] width 48 height 27
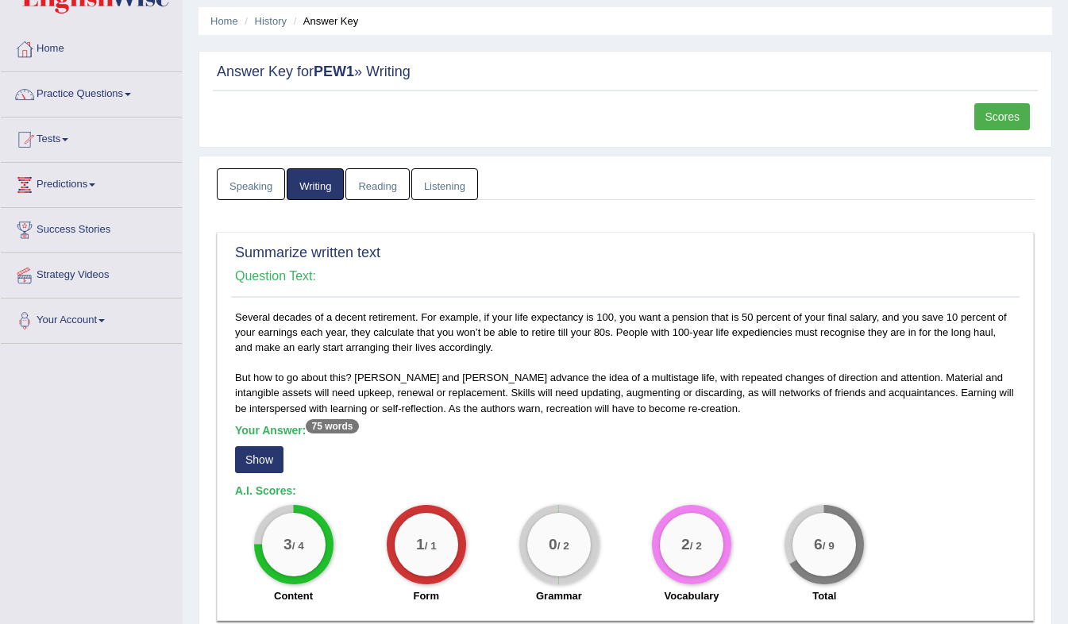
scroll to position [1091, 0]
